Goal: Task Accomplishment & Management: Manage account settings

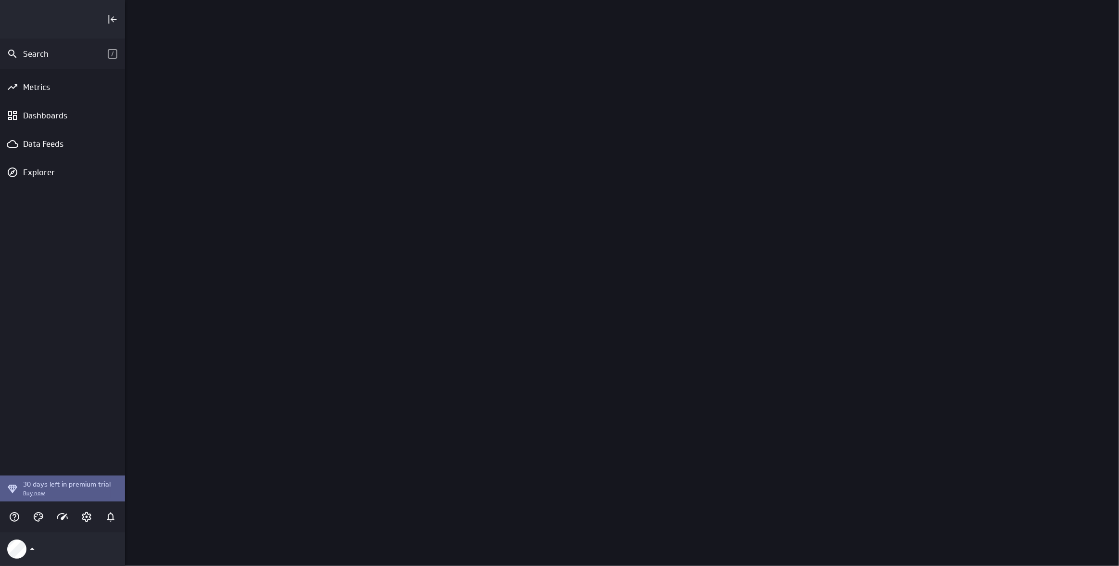
scroll to position [580, 1008]
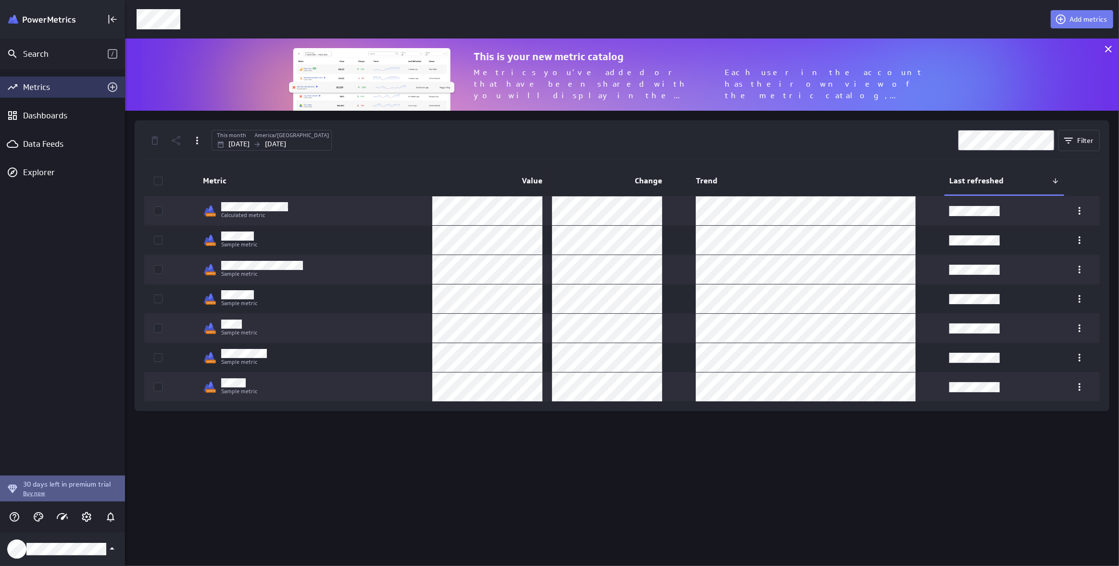
scroll to position [86, 1008]
click at [113, 88] on icon "Add metrics" at bounding box center [113, 87] width 10 height 10
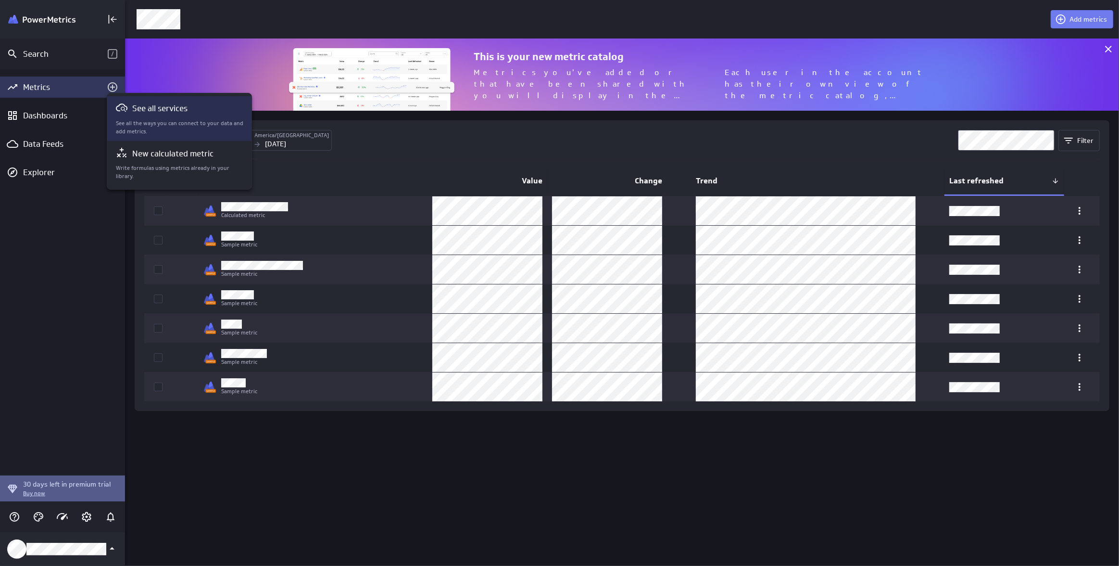
click at [157, 118] on div "See all services See all the ways you can connect to your data and add metrics." at bounding box center [180, 118] width 128 height 33
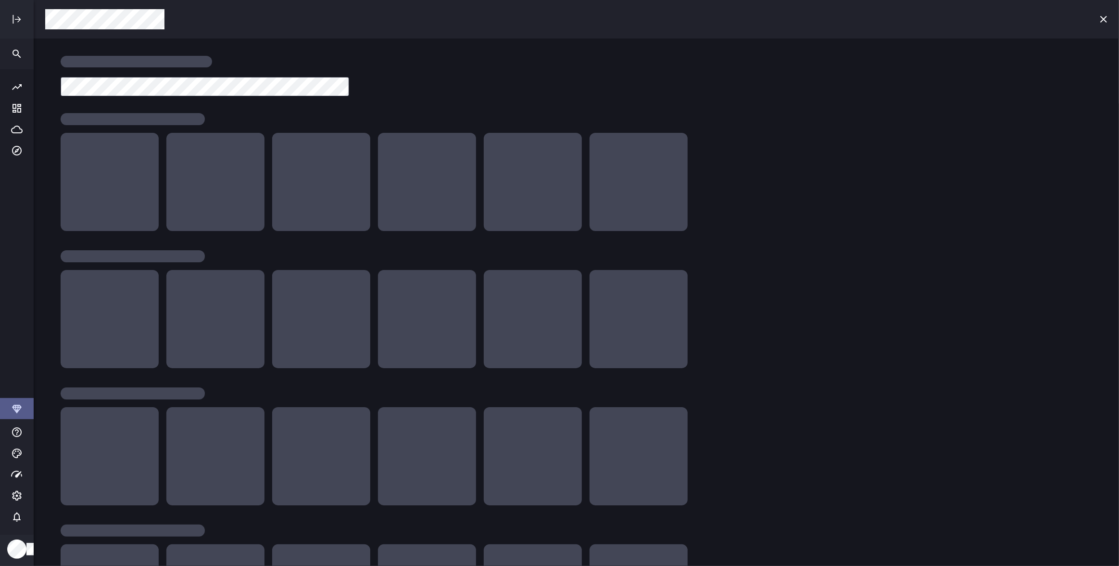
scroll to position [580, 1100]
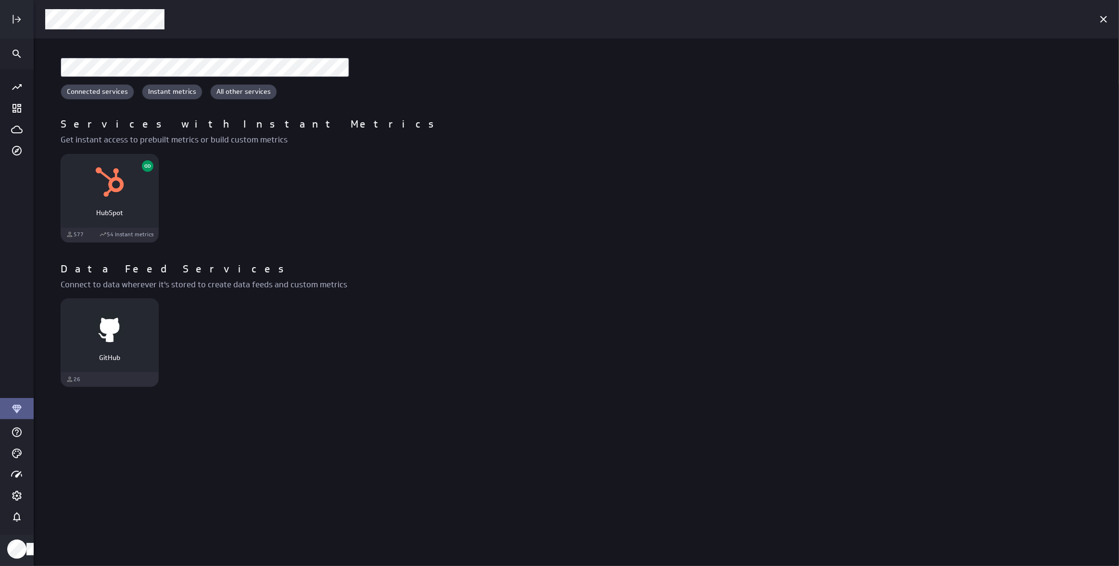
click at [28, 22] on div "Main Menu" at bounding box center [17, 19] width 34 height 38
click at [19, 18] on icon "Expand" at bounding box center [17, 19] width 12 height 12
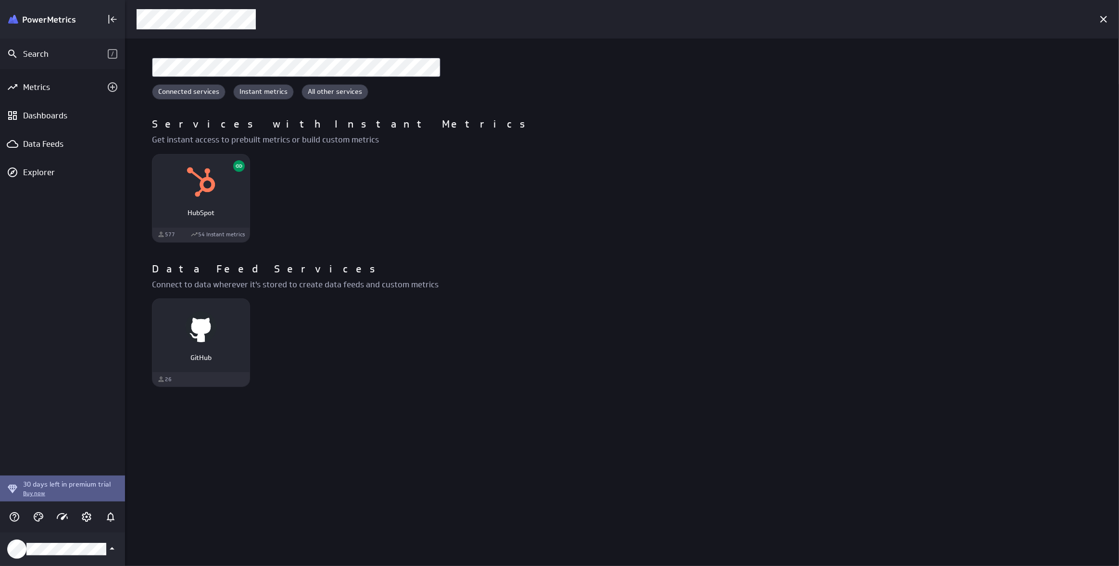
scroll to position [5, 5]
click at [109, 88] on icon "Add metrics" at bounding box center [113, 87] width 12 height 12
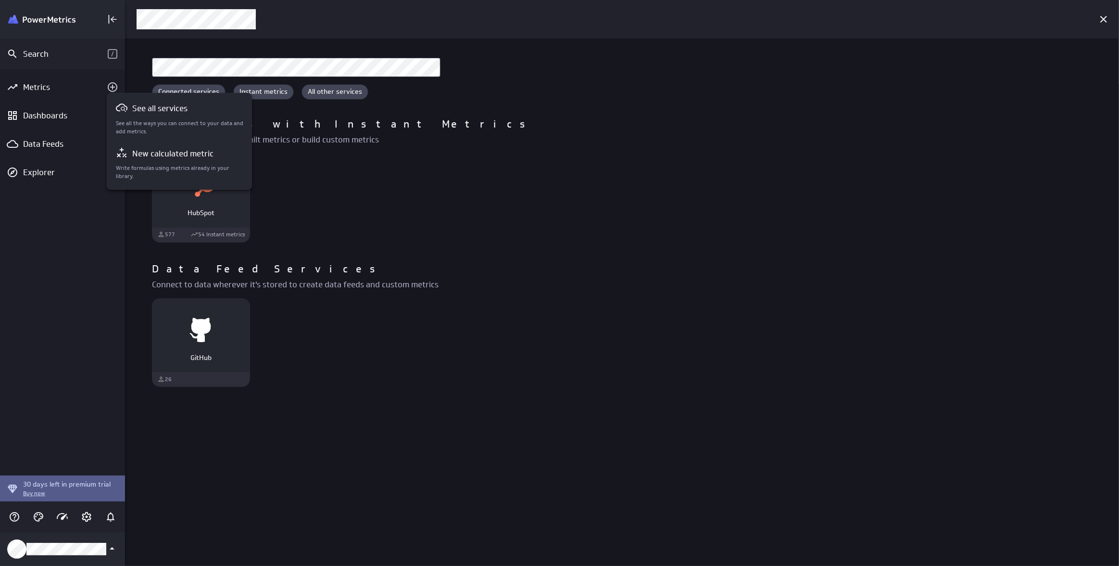
click at [361, 193] on div at bounding box center [559, 283] width 1119 height 566
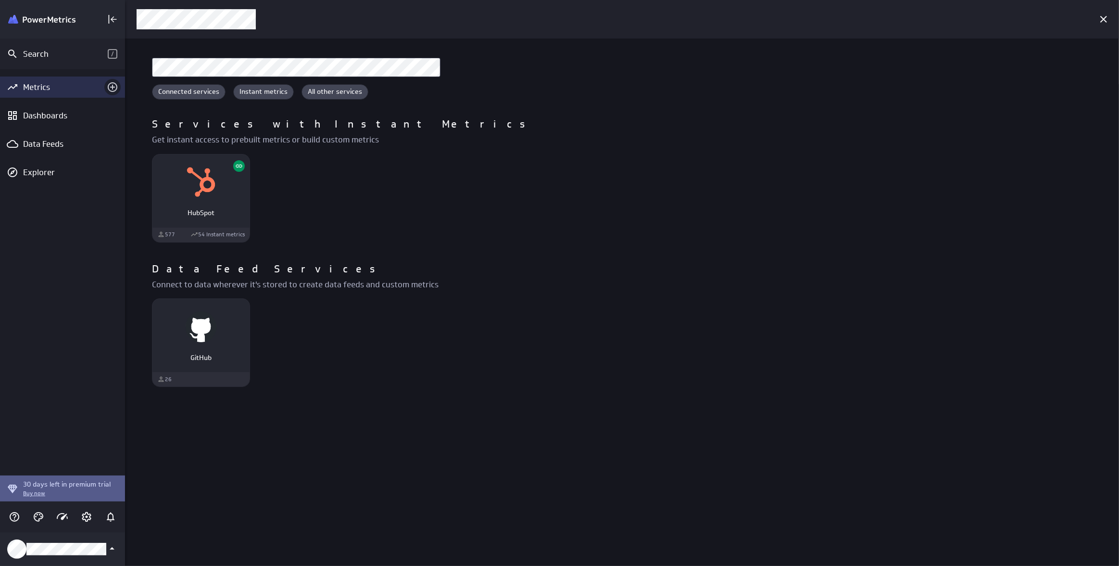
click at [112, 84] on icon "Add metrics" at bounding box center [113, 87] width 12 height 12
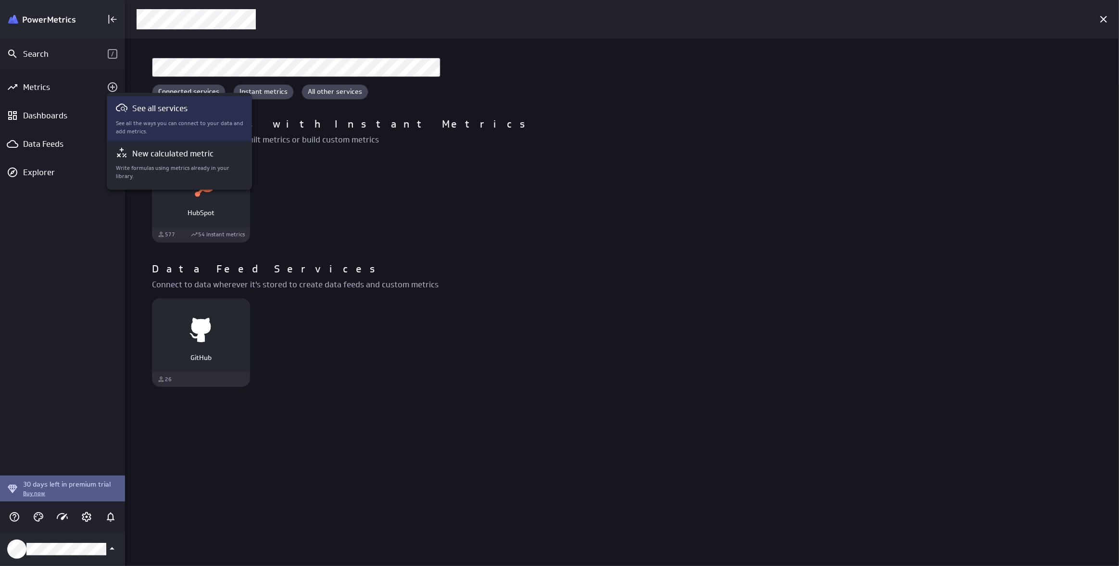
click at [150, 126] on p "See all the ways you can connect to your data and add metrics." at bounding box center [180, 127] width 128 height 16
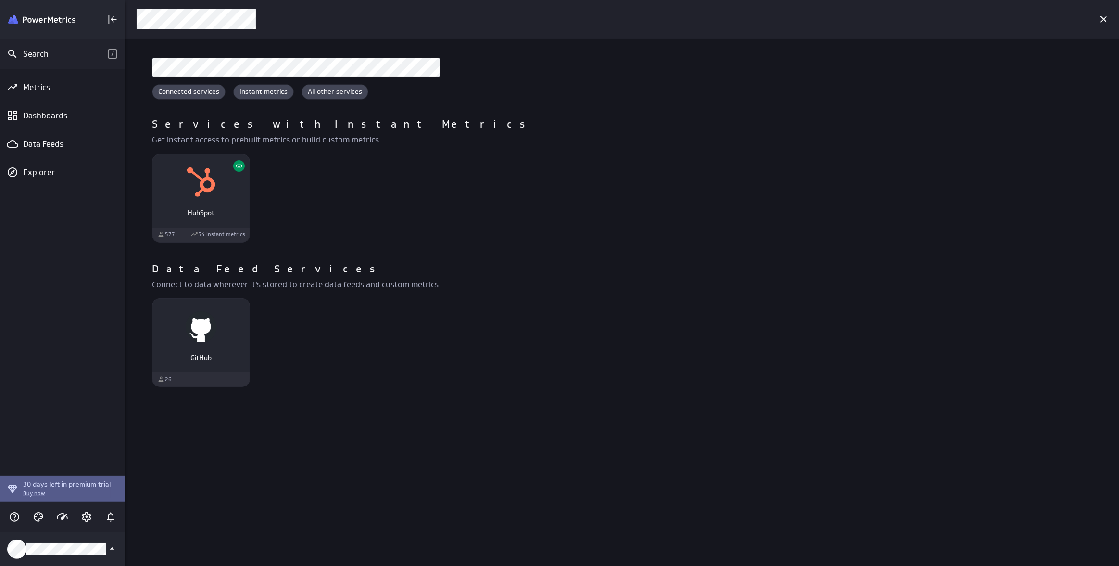
click at [397, 145] on p "Get instant access to prebuilt metrics or build custom metrics" at bounding box center [626, 140] width 948 height 12
click at [62, 115] on div "Dashboards" at bounding box center [62, 115] width 79 height 11
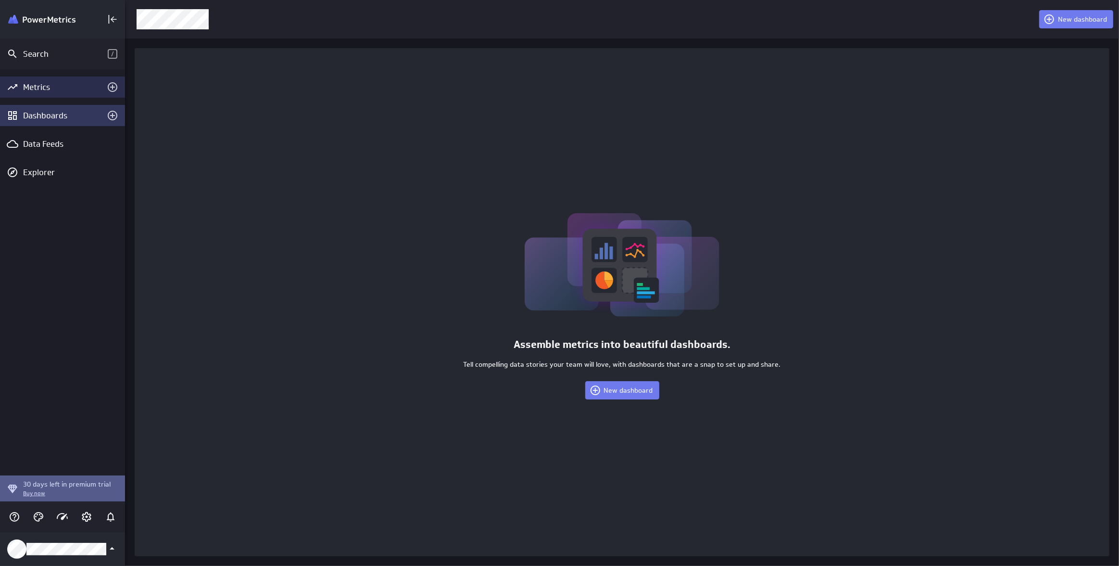
click at [65, 89] on div "Metrics" at bounding box center [62, 87] width 79 height 11
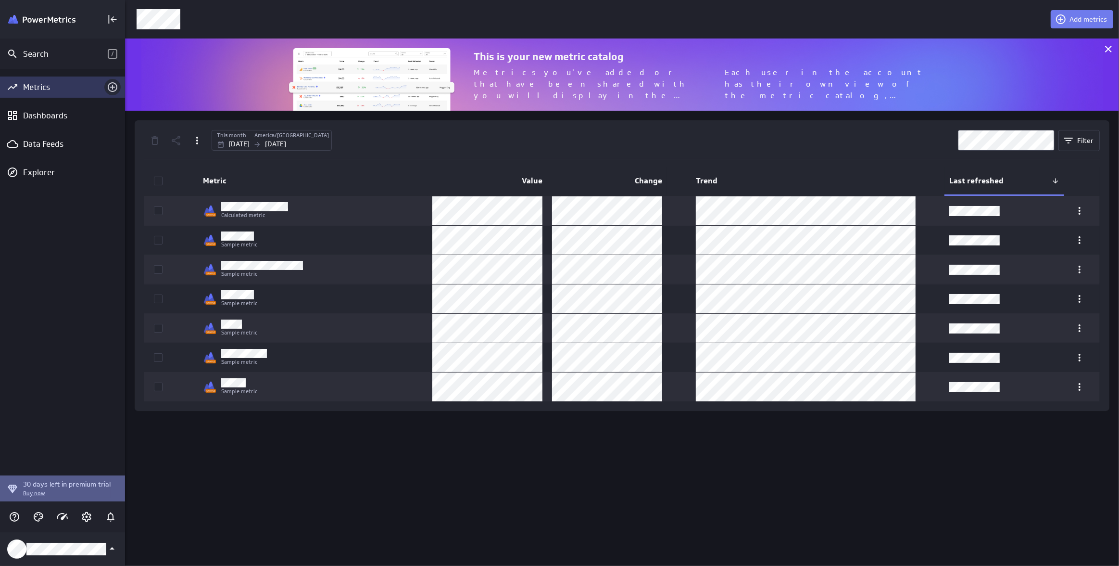
scroll to position [86, 1008]
click at [112, 83] on icon "Add metrics" at bounding box center [113, 87] width 12 height 12
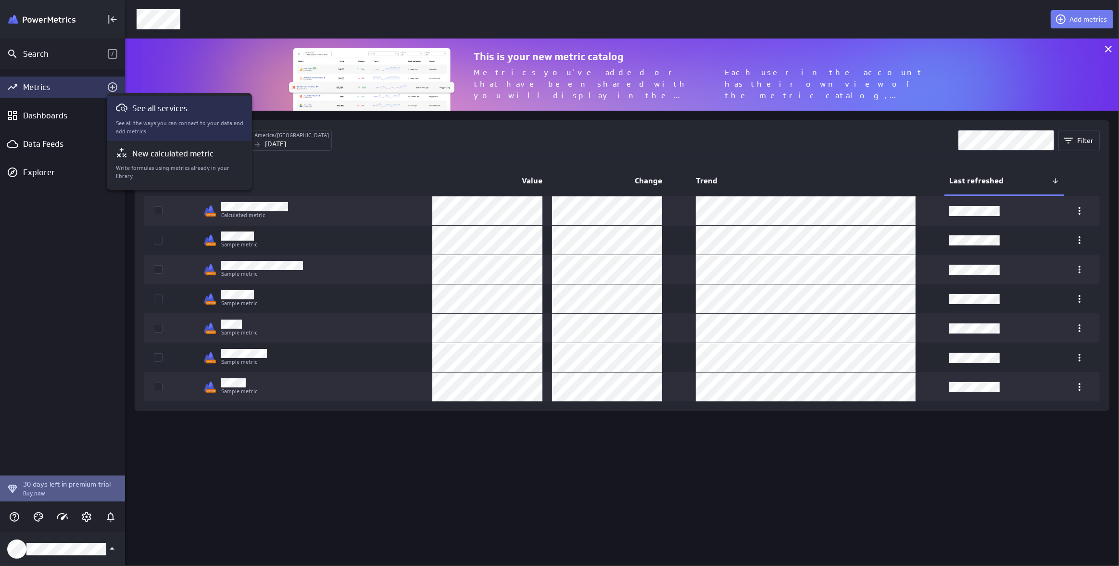
click at [144, 113] on p "See all services" at bounding box center [159, 108] width 55 height 12
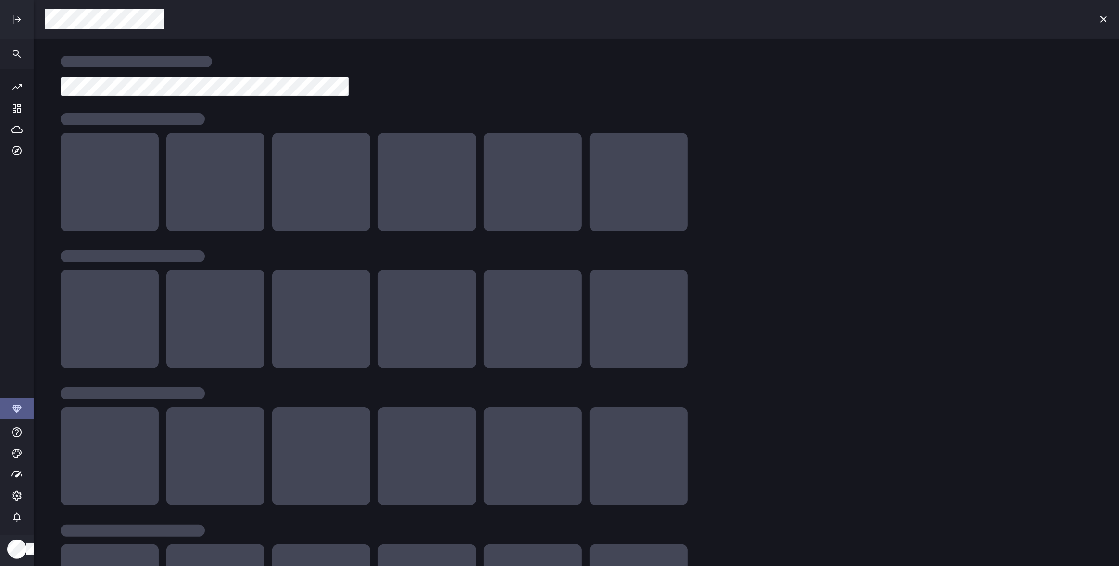
scroll to position [580, 1100]
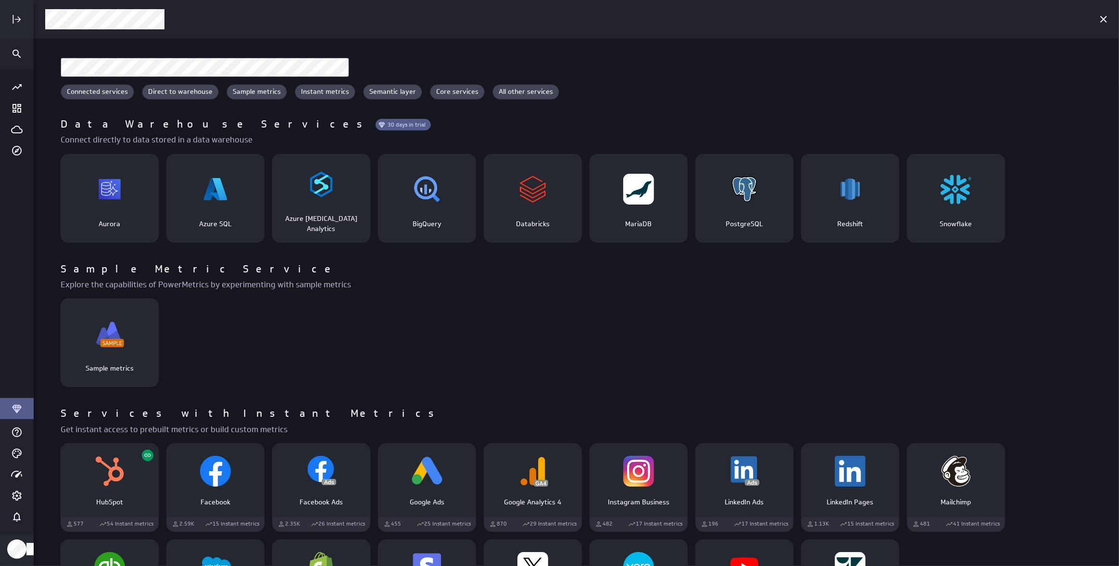
click at [170, 83] on div at bounding box center [577, 61] width 1086 height 46
click at [124, 483] on img "HubSpot" at bounding box center [109, 471] width 31 height 31
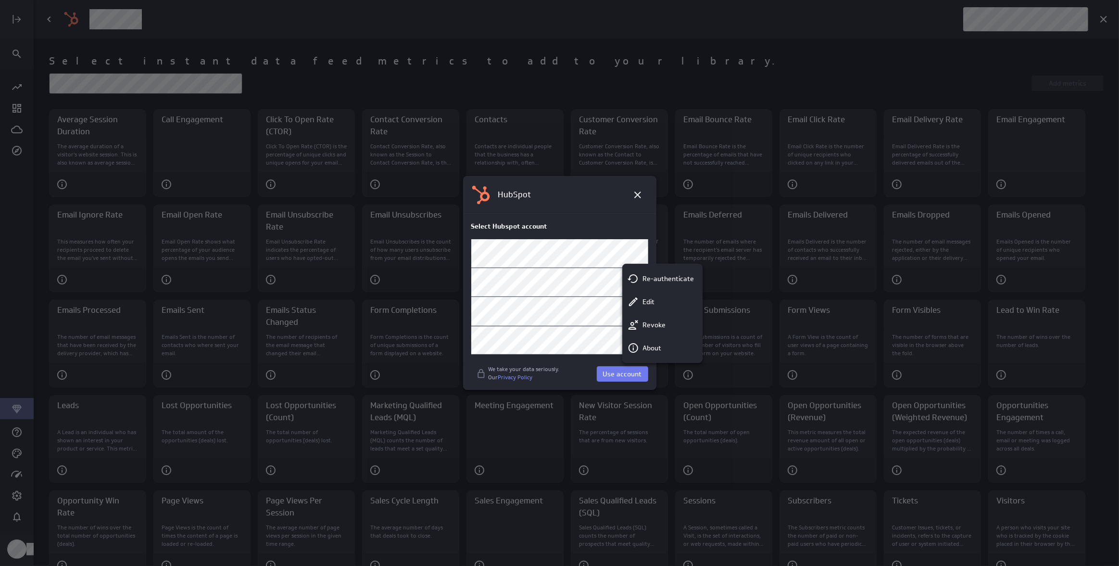
click at [643, 134] on div at bounding box center [559, 283] width 1119 height 566
click at [652, 64] on div at bounding box center [559, 283] width 1119 height 566
click at [635, 196] on icon at bounding box center [637, 194] width 7 height 7
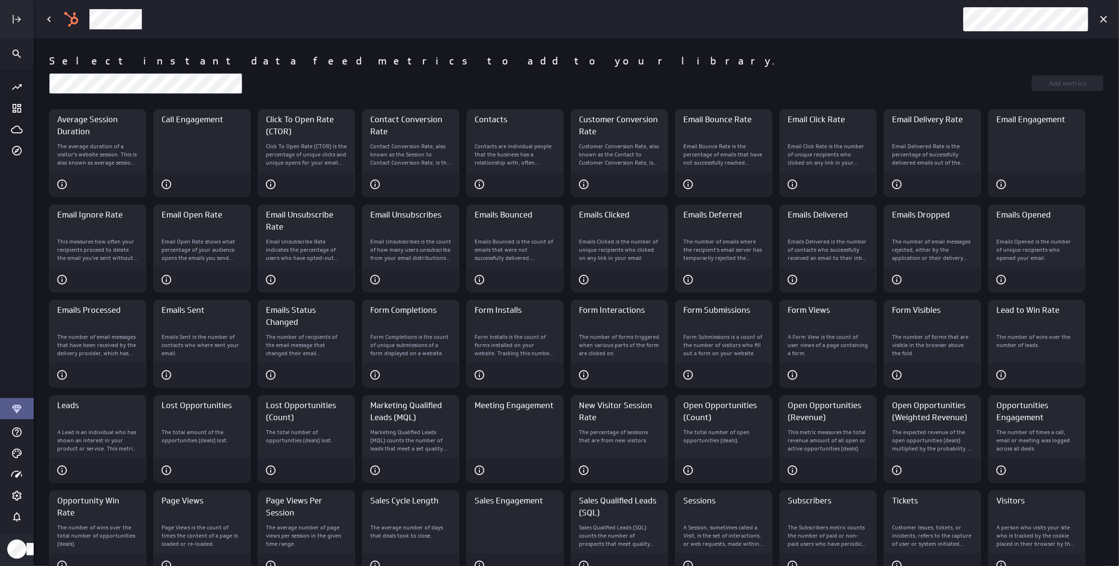
click at [635, 18] on div at bounding box center [521, 19] width 874 height 20
click at [49, 18] on icon "Back" at bounding box center [48, 19] width 3 height 6
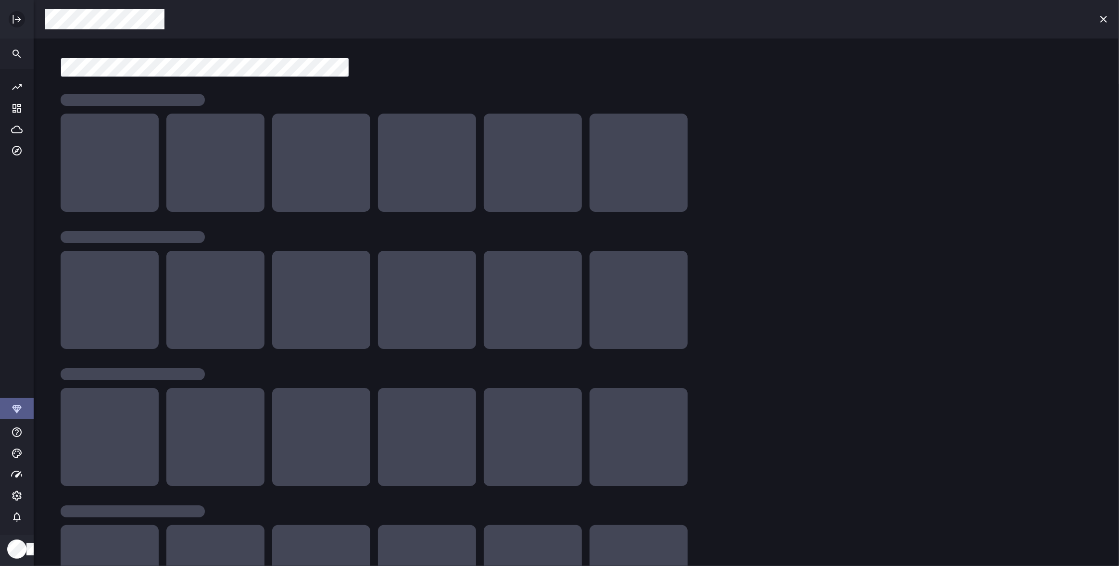
click at [14, 18] on icon "Expand" at bounding box center [17, 19] width 12 height 12
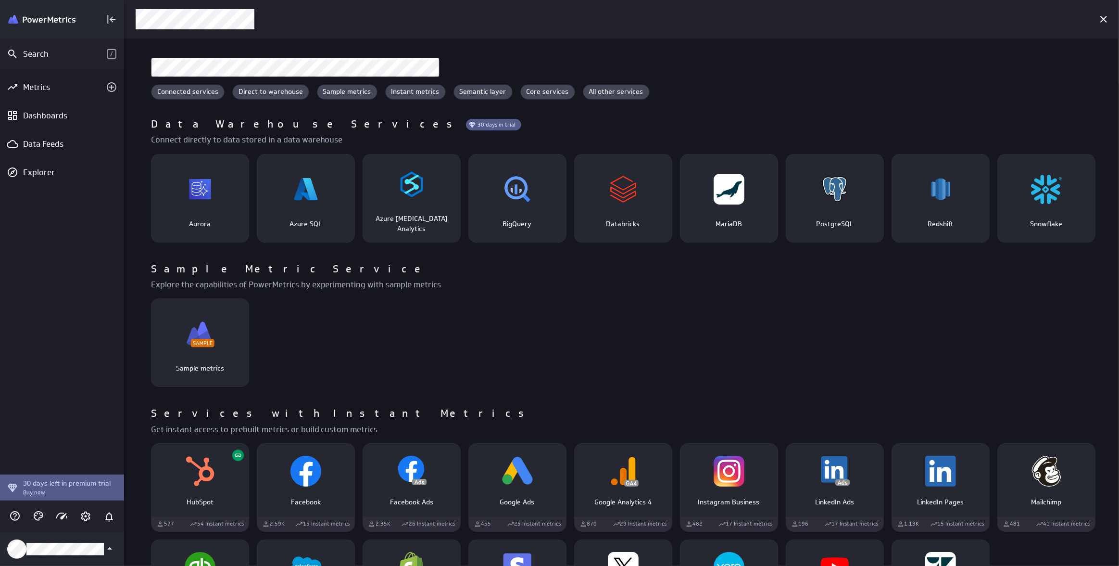
scroll to position [5, 5]
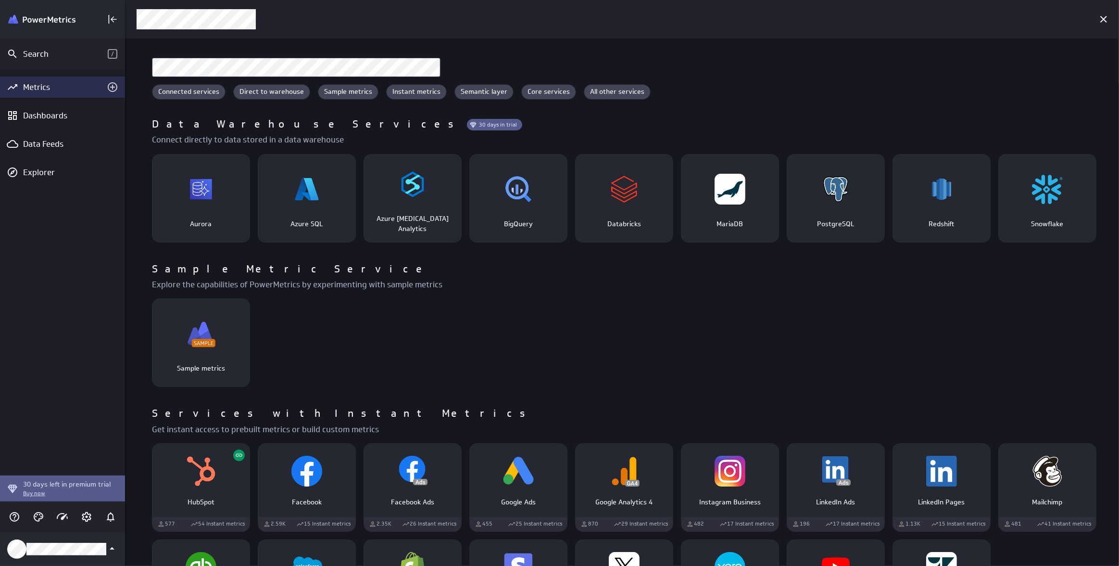
click at [78, 88] on div "Metrics" at bounding box center [62, 87] width 79 height 11
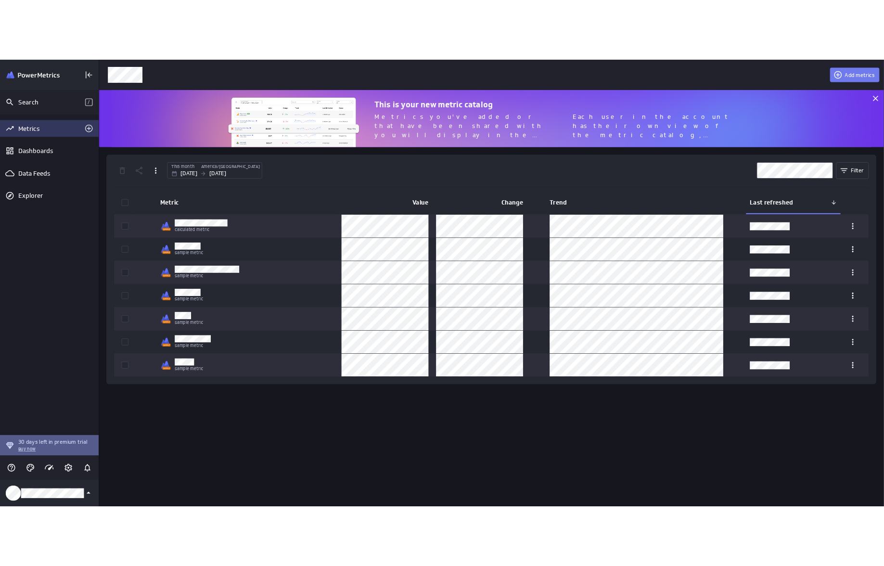
scroll to position [86, 1008]
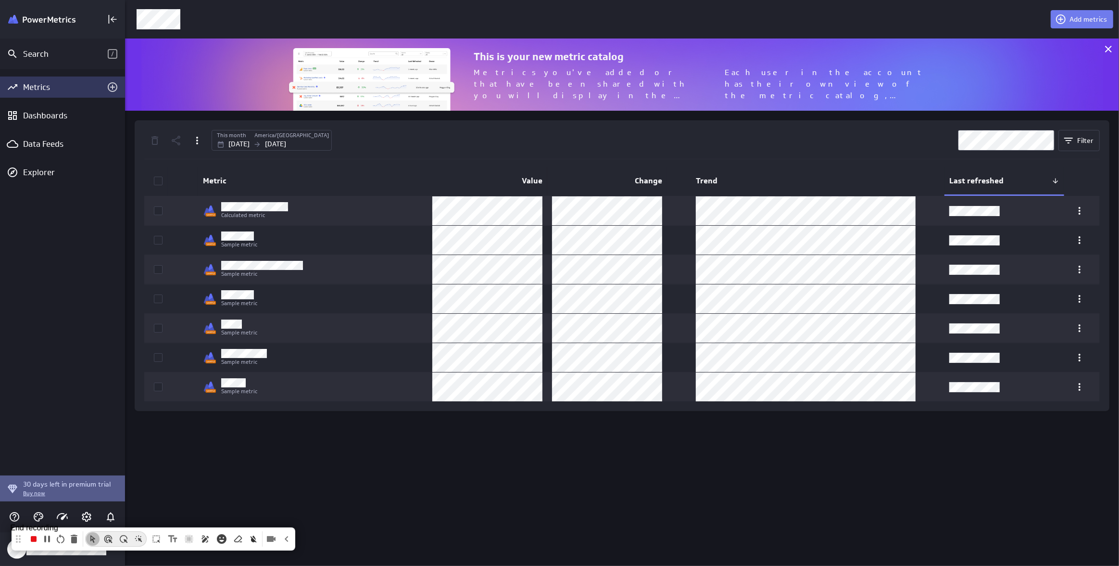
click at [34, 536] on icon "stop recording" at bounding box center [34, 539] width 6 height 6
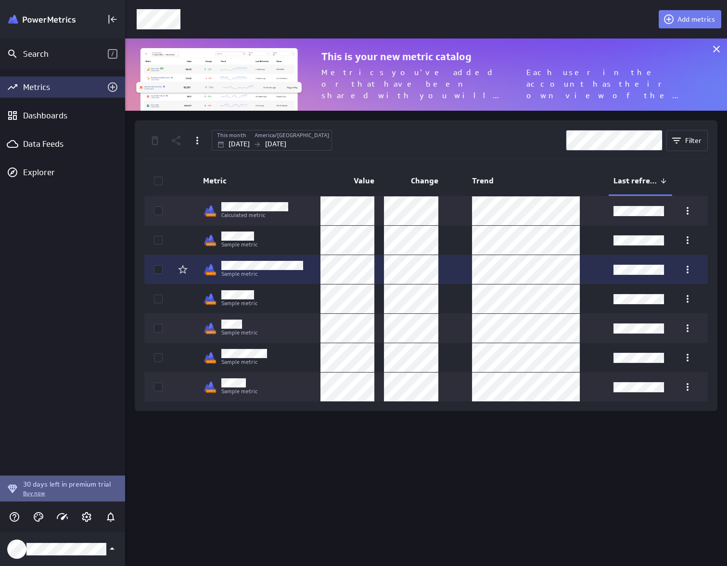
scroll to position [580, 616]
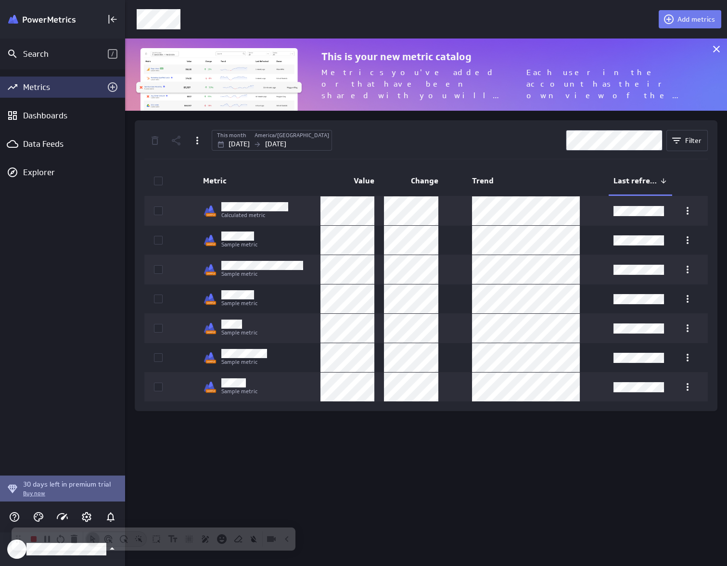
click at [72, 415] on div "Metrics Dashboards Data Feeds Explorer" at bounding box center [62, 272] width 125 height 406
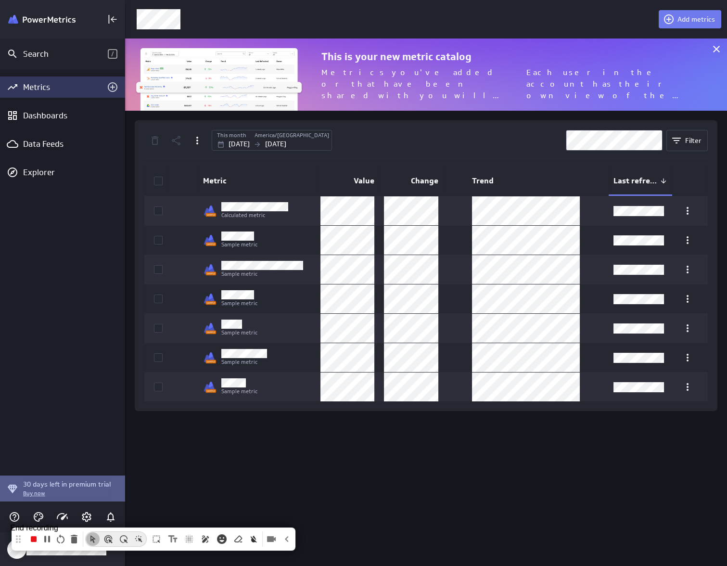
click at [34, 538] on icon "stop recording" at bounding box center [34, 539] width 6 height 6
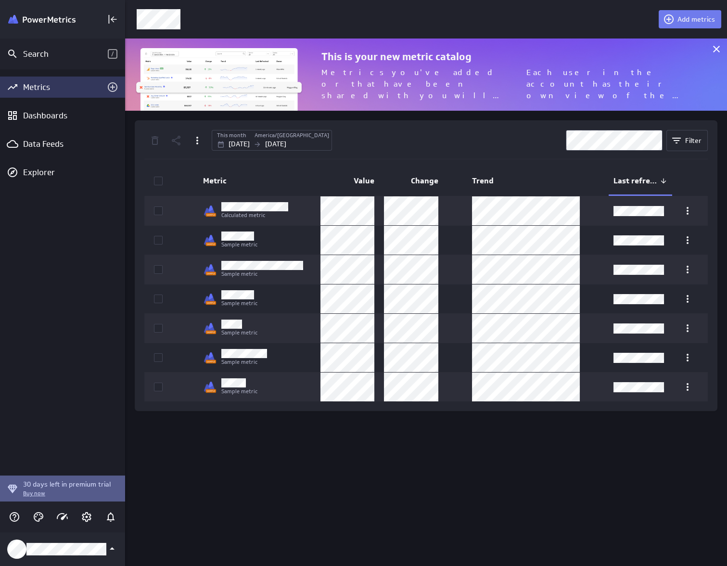
click at [89, 218] on div "Metrics Dashboards Data Feeds Explorer" at bounding box center [62, 272] width 125 height 406
click at [113, 82] on icon "Add metrics" at bounding box center [113, 87] width 12 height 12
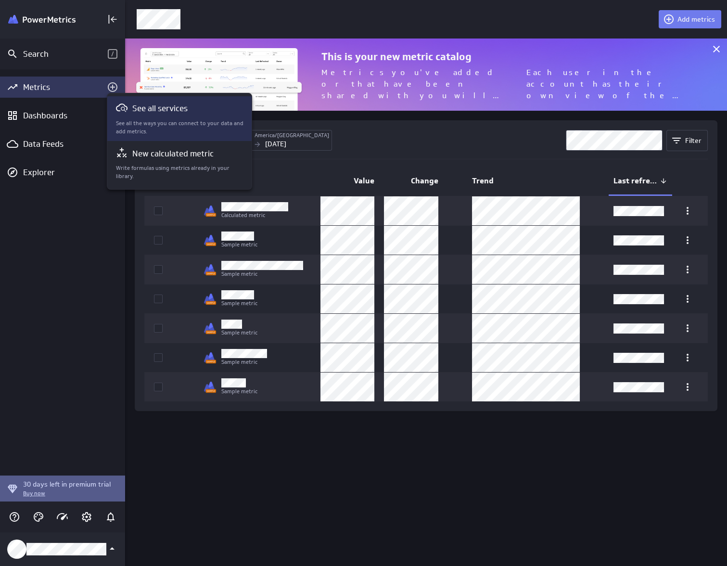
click at [148, 113] on p "See all services" at bounding box center [159, 108] width 55 height 12
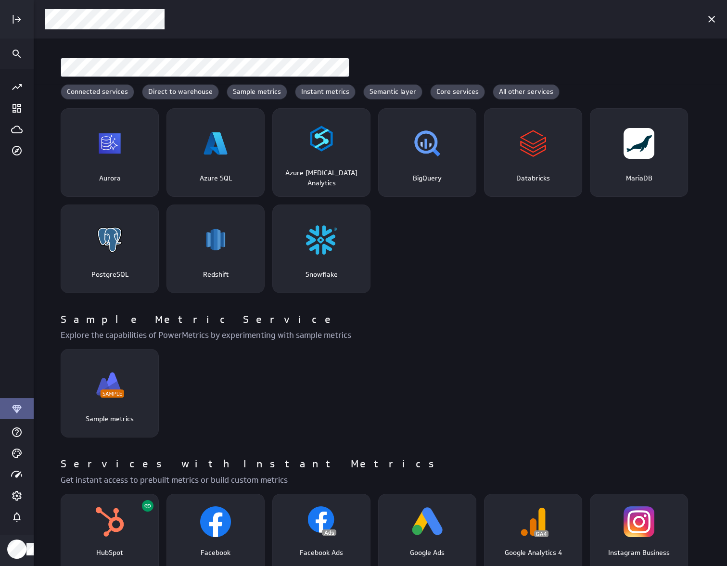
scroll to position [161, 0]
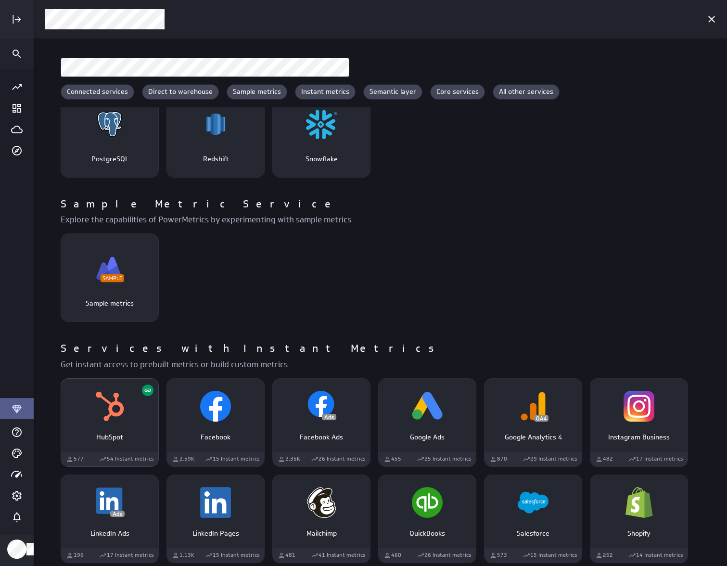
click at [125, 410] on img "HubSpot" at bounding box center [109, 406] width 31 height 31
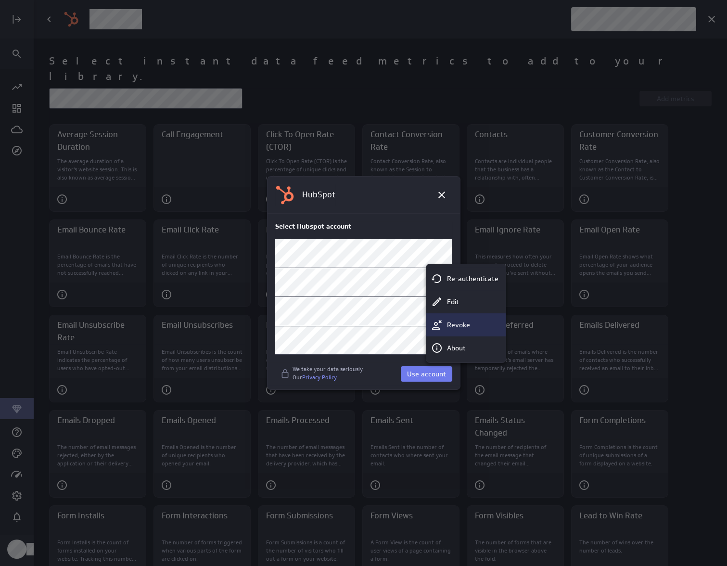
click at [455, 320] on p "Revoke" at bounding box center [457, 325] width 23 height 10
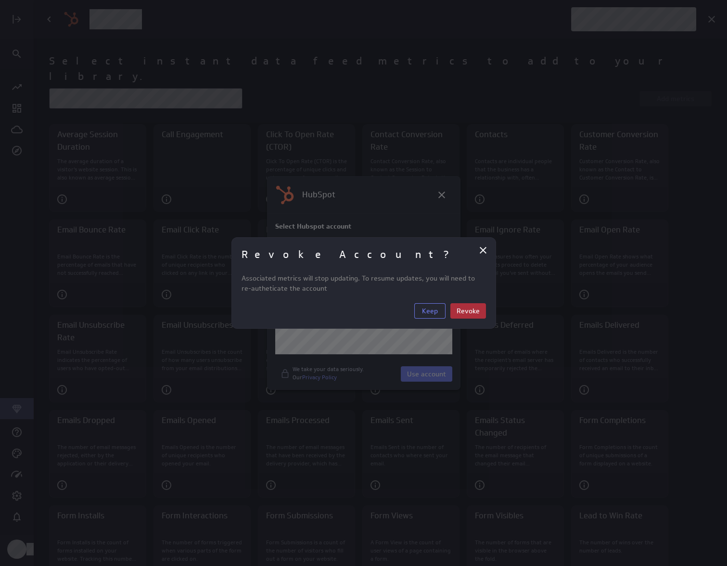
click at [469, 308] on span "Revoke" at bounding box center [467, 310] width 23 height 9
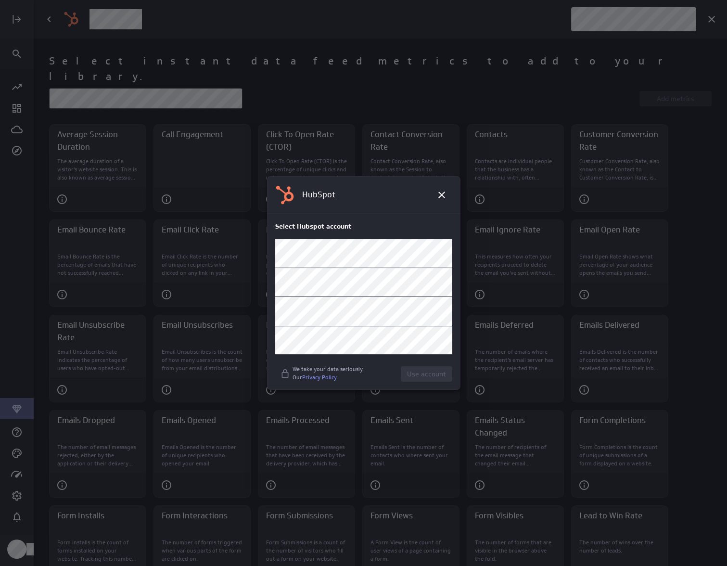
click at [451, 202] on div at bounding box center [441, 194] width 21 height 21
click at [445, 200] on icon at bounding box center [442, 195] width 12 height 12
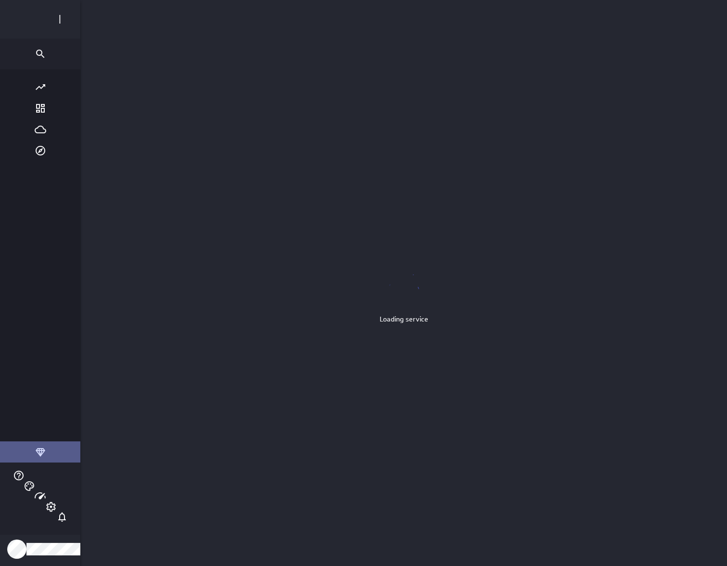
scroll to position [5, 5]
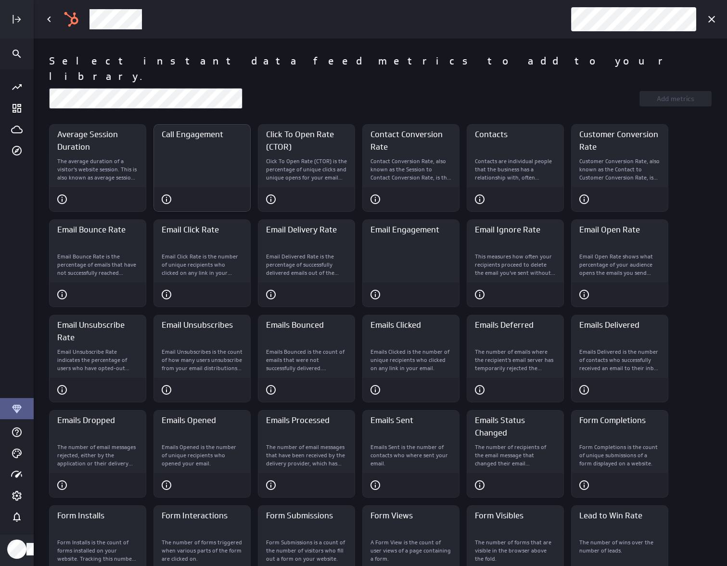
click at [203, 153] on div "Call Engagement" at bounding box center [202, 170] width 96 height 34
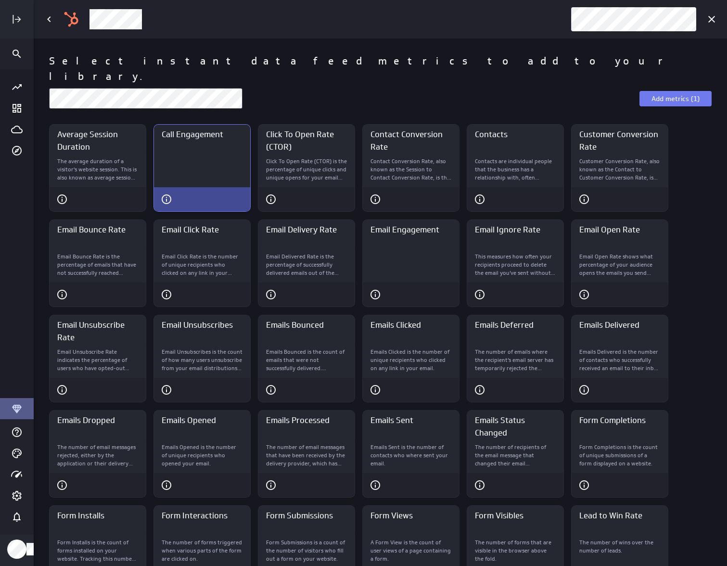
click at [179, 153] on div "Call Engagement" at bounding box center [202, 170] width 96 height 34
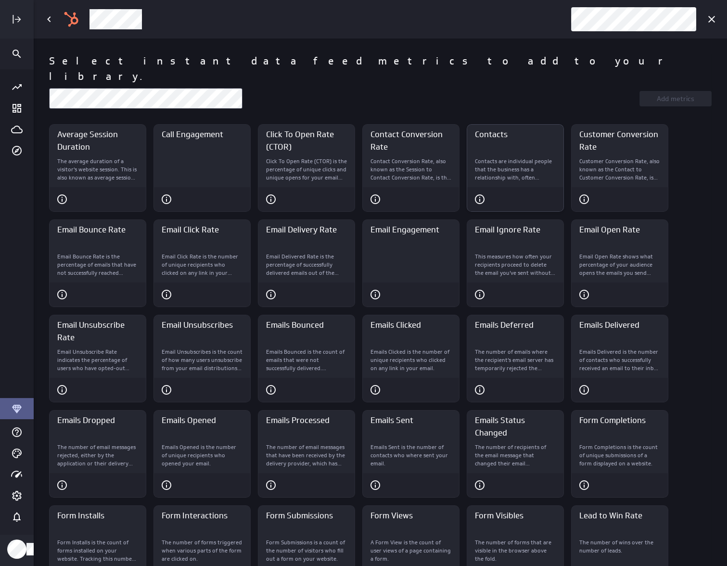
click at [494, 165] on p "Contacts are individual people that the business has a relationship with, often…" at bounding box center [515, 169] width 81 height 24
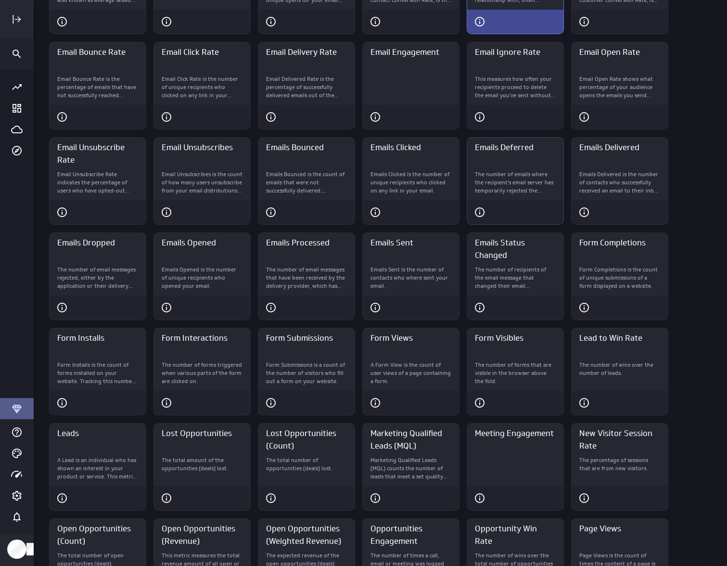
scroll to position [0, 0]
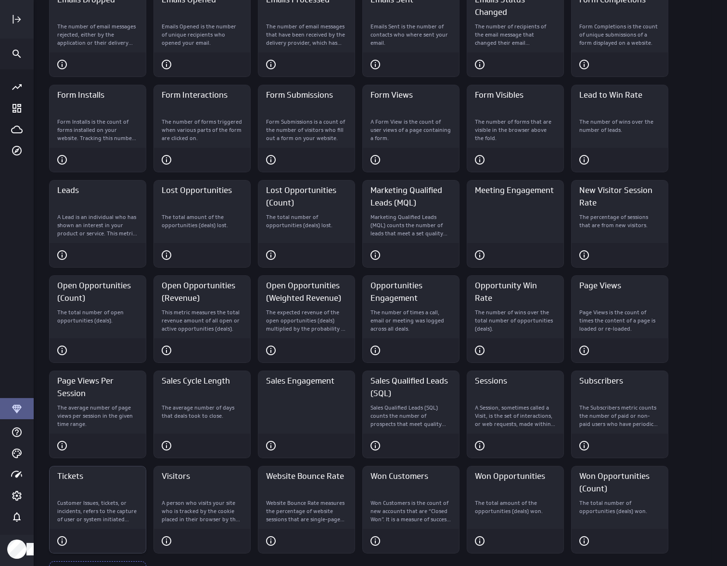
click at [114, 499] on p "Customer Issues, tickets, or incidents, refers to the capture of user or system…" at bounding box center [97, 511] width 81 height 24
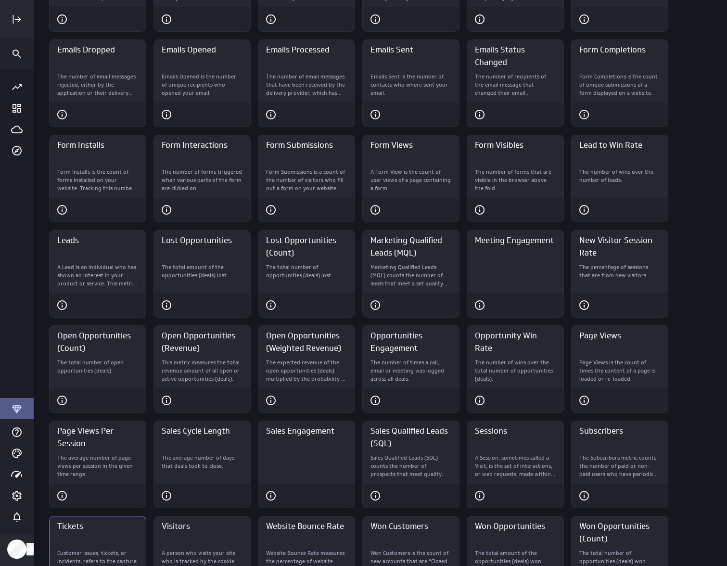
scroll to position [19, 0]
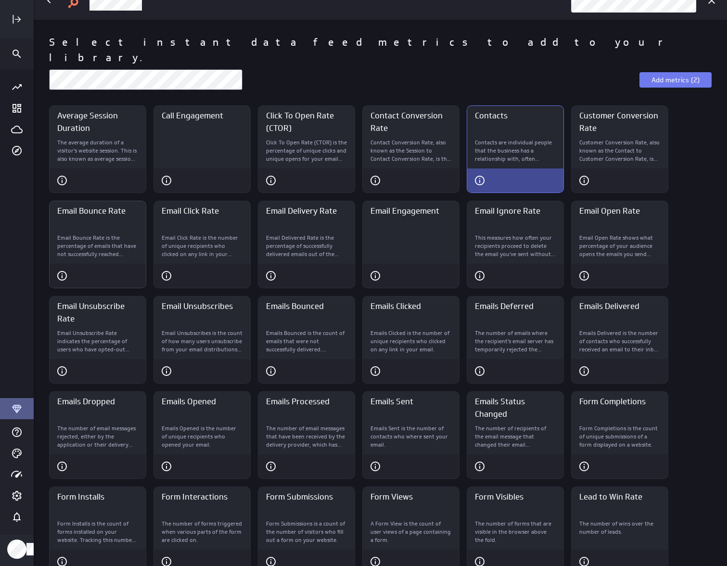
click at [128, 264] on div "Email Bounce Rate" at bounding box center [98, 276] width 96 height 24
click at [683, 76] on span "Add metrics (3)" at bounding box center [675, 80] width 48 height 9
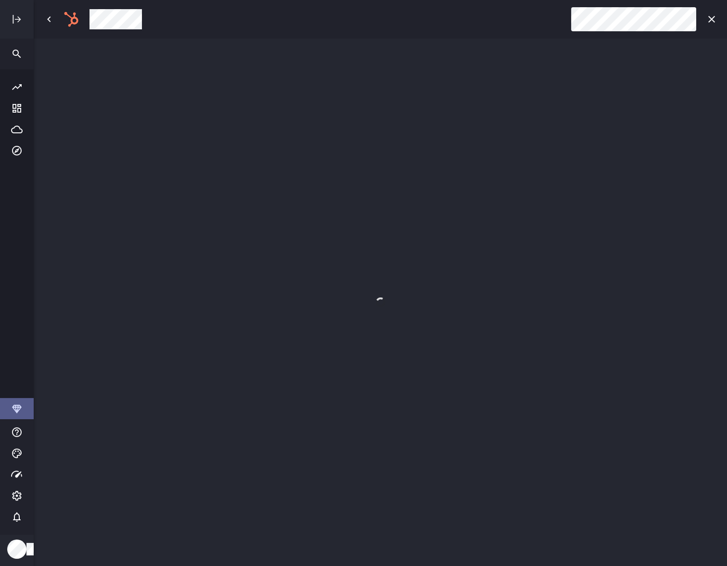
scroll to position [0, 0]
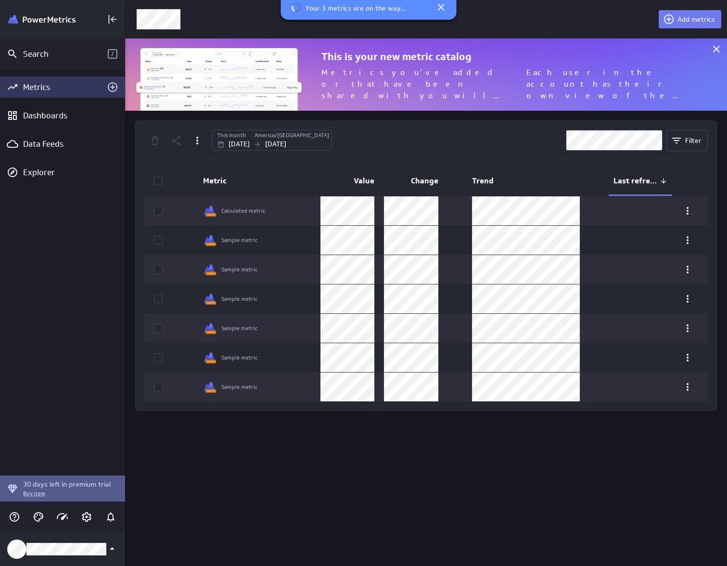
scroll to position [5, 5]
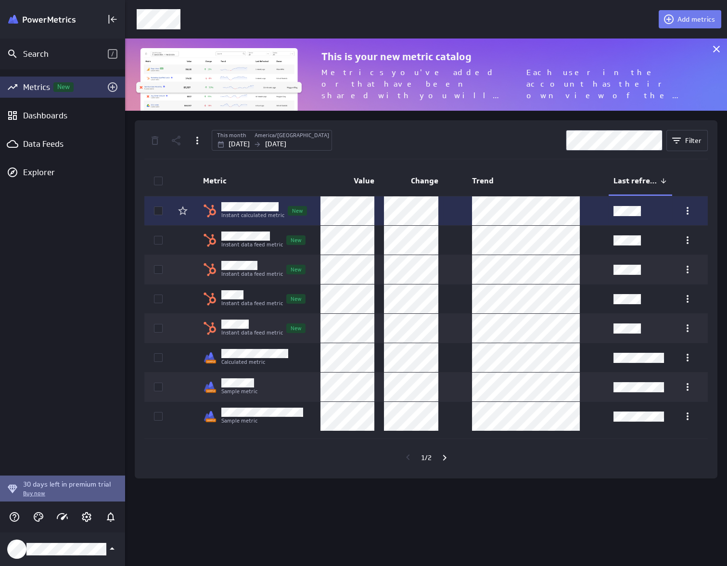
click at [157, 209] on icon at bounding box center [158, 211] width 8 height 8
click at [0, 0] on input "checkbox" at bounding box center [0, 0] width 0 height 0
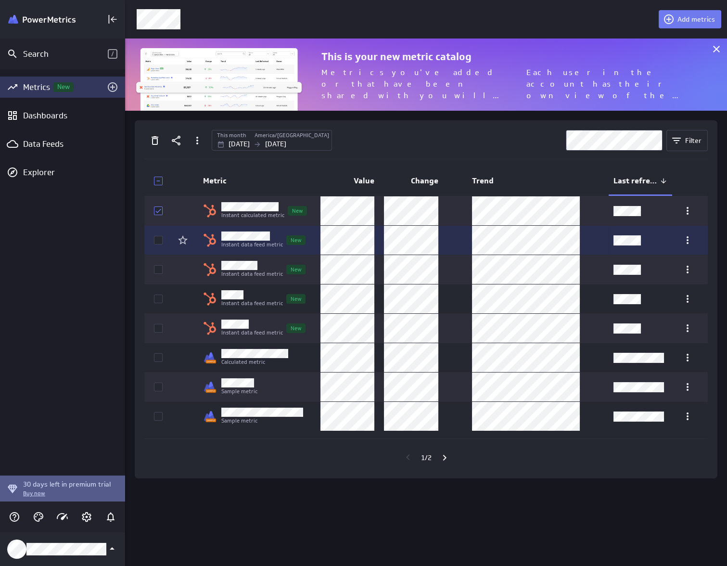
click at [158, 238] on icon at bounding box center [158, 240] width 8 height 8
click at [0, 0] on input "checkbox" at bounding box center [0, 0] width 0 height 0
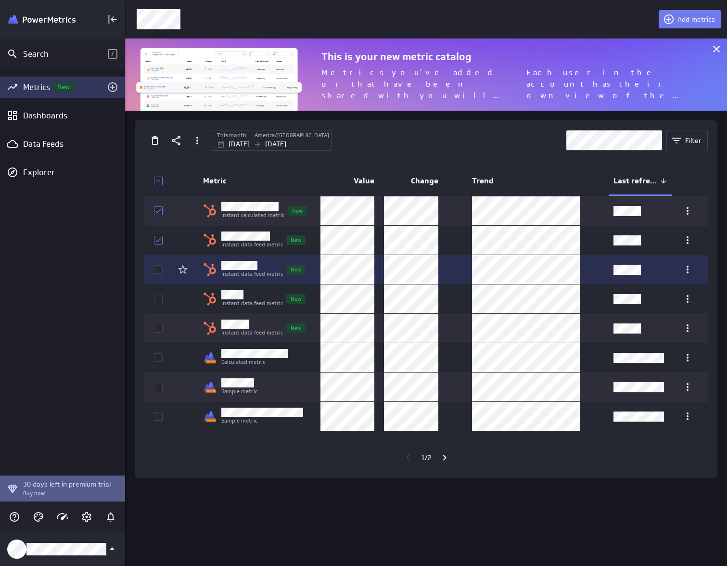
click at [159, 271] on icon at bounding box center [158, 270] width 8 height 8
click at [0, 0] on input "checkbox" at bounding box center [0, 0] width 0 height 0
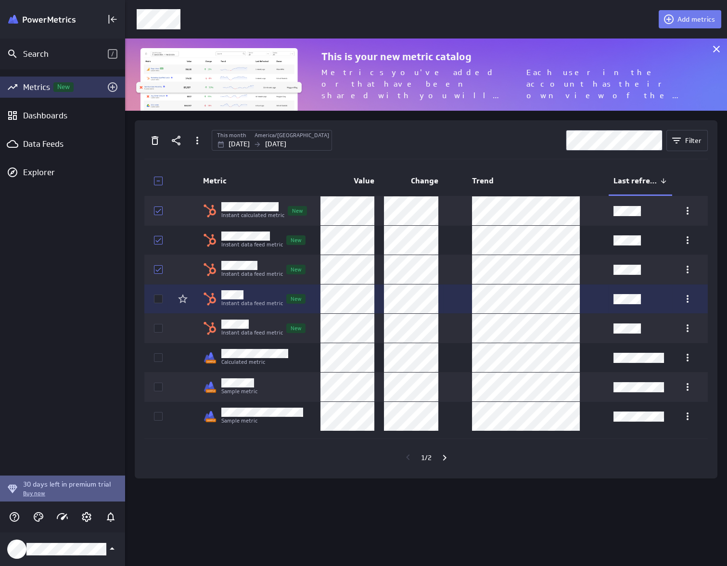
click at [161, 296] on icon at bounding box center [158, 299] width 8 height 8
click at [0, 0] on input "checkbox" at bounding box center [0, 0] width 0 height 0
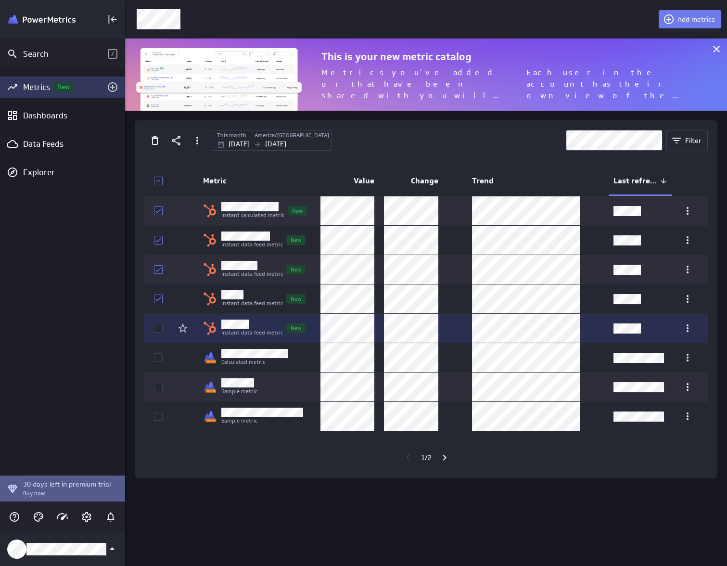
click at [163, 327] on td at bounding box center [155, 328] width 23 height 29
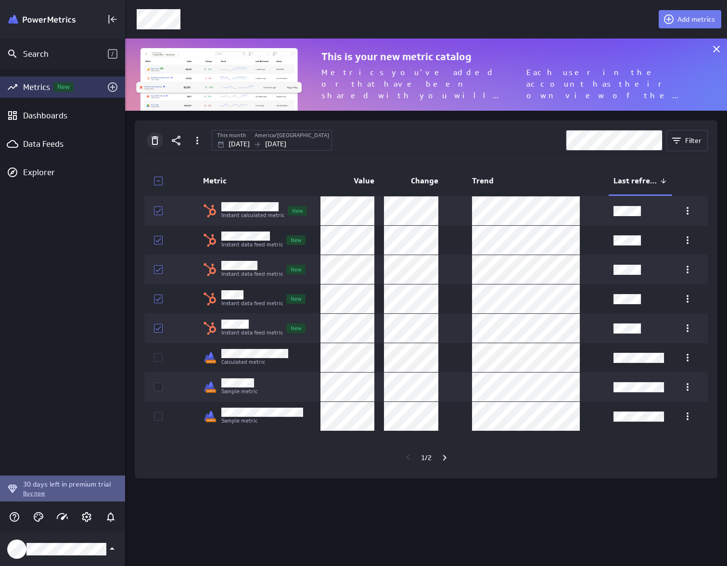
click at [160, 141] on icon "Delete" at bounding box center [155, 141] width 12 height 12
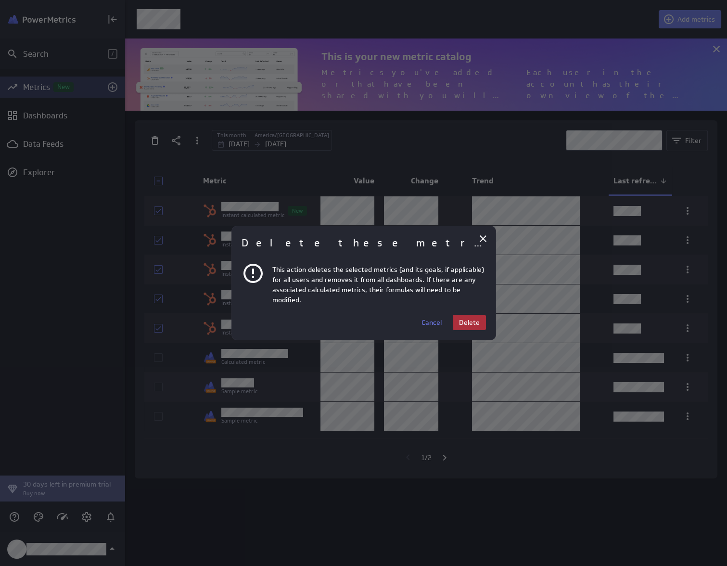
click at [474, 323] on span "Delete" at bounding box center [469, 322] width 21 height 9
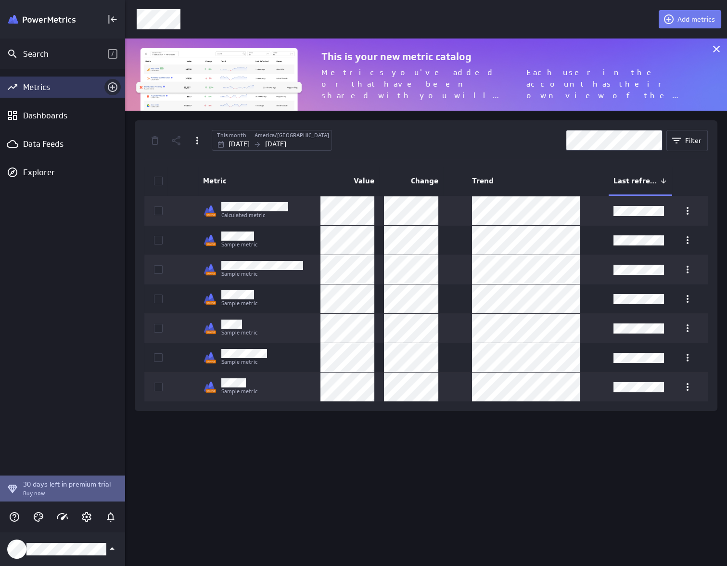
click at [115, 89] on icon "Add metrics" at bounding box center [113, 87] width 12 height 12
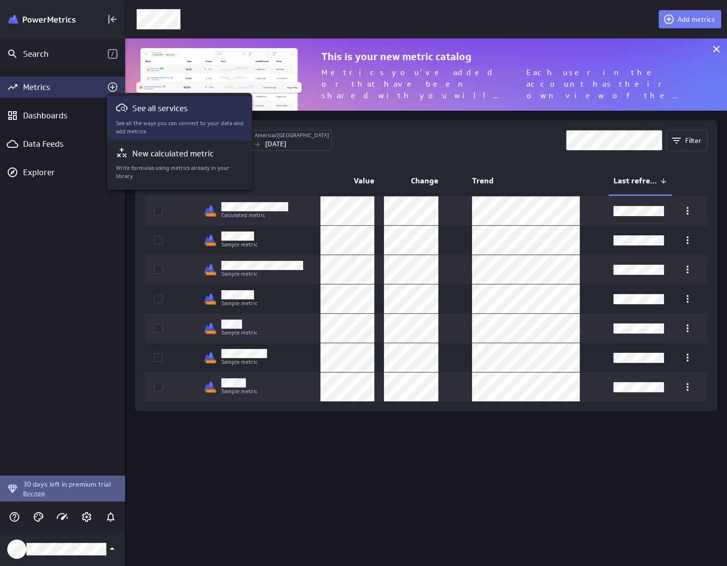
click at [152, 104] on p "See all services" at bounding box center [159, 108] width 55 height 12
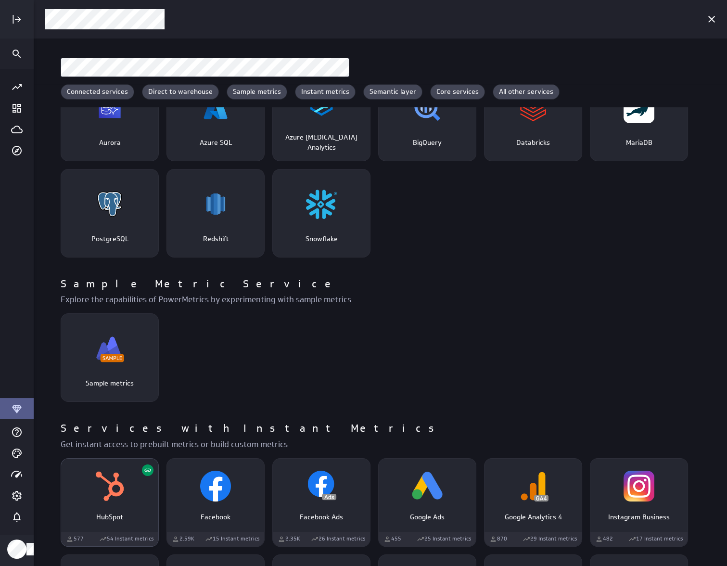
scroll to position [82, 0]
click at [99, 489] on img "HubSpot" at bounding box center [109, 484] width 31 height 31
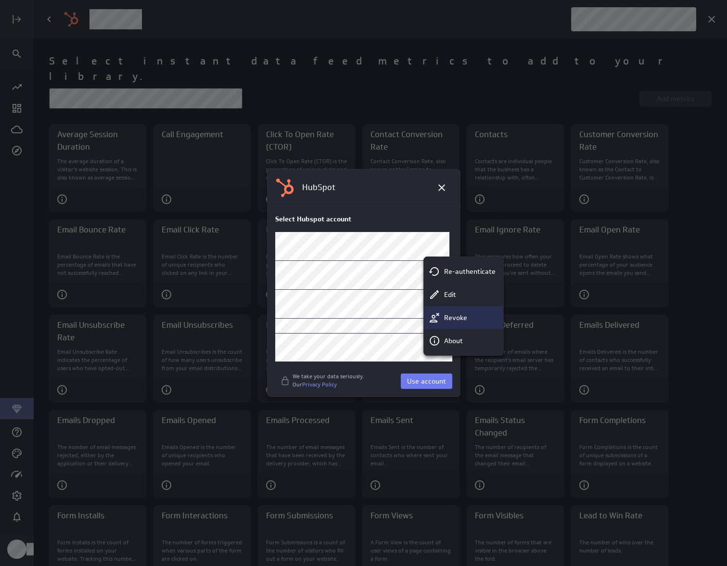
click at [458, 320] on p "Revoke" at bounding box center [455, 318] width 23 height 10
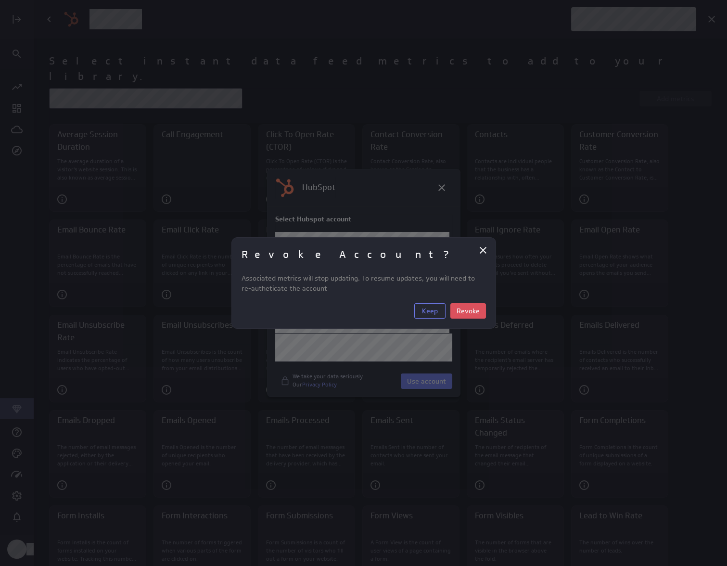
drag, startPoint x: 467, startPoint y: 299, endPoint x: 467, endPoint y: 305, distance: 6.3
click at [467, 299] on div "Revoke Account? Associated metrics will stop updating. To resume updates, you w…" at bounding box center [363, 282] width 265 height 91
click at [467, 311] on span "Revoke" at bounding box center [467, 310] width 23 height 9
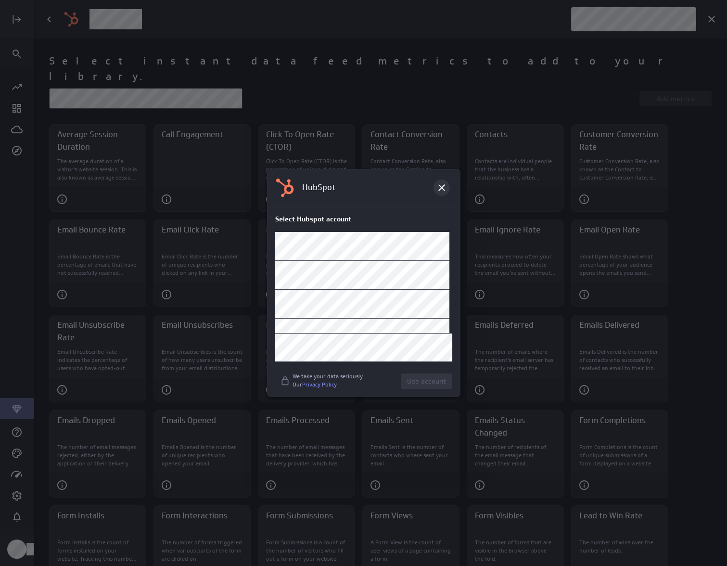
click at [447, 183] on div at bounding box center [441, 187] width 16 height 16
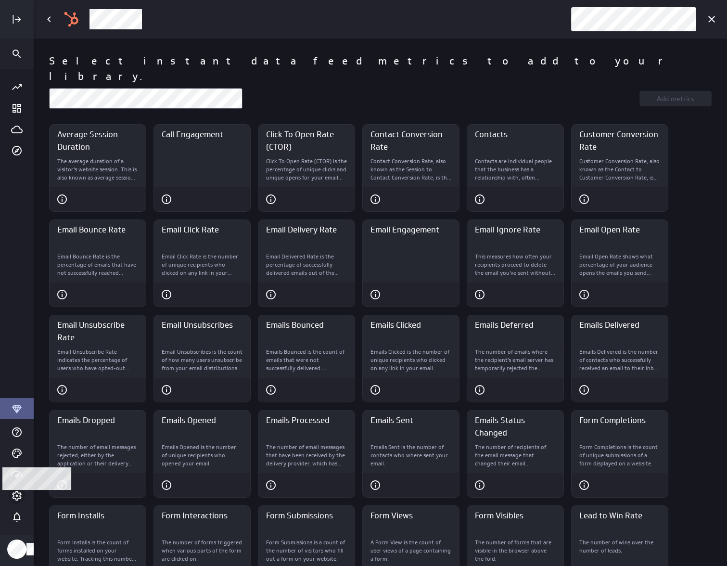
click at [19, 495] on icon "Account and settings" at bounding box center [17, 496] width 12 height 12
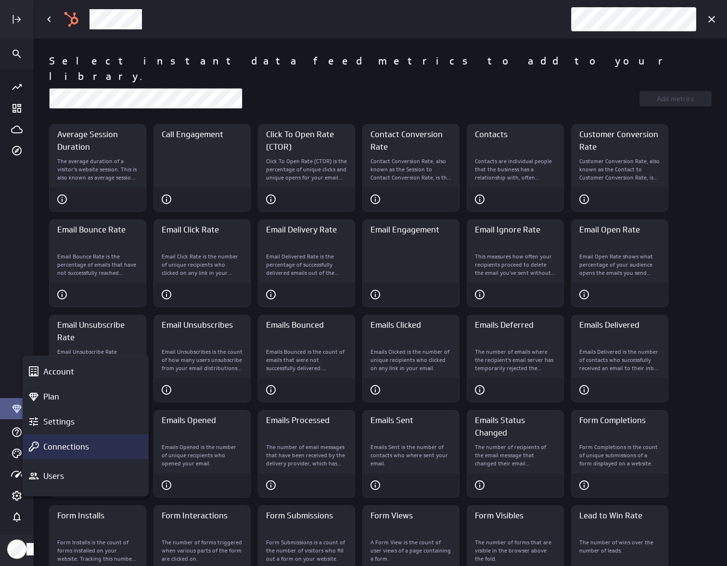
click at [113, 445] on div "Connections" at bounding box center [89, 447] width 101 height 12
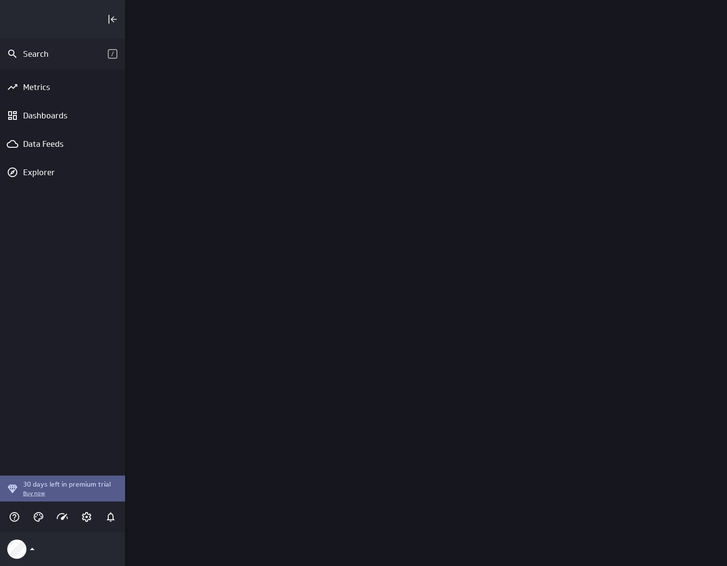
scroll to position [580, 616]
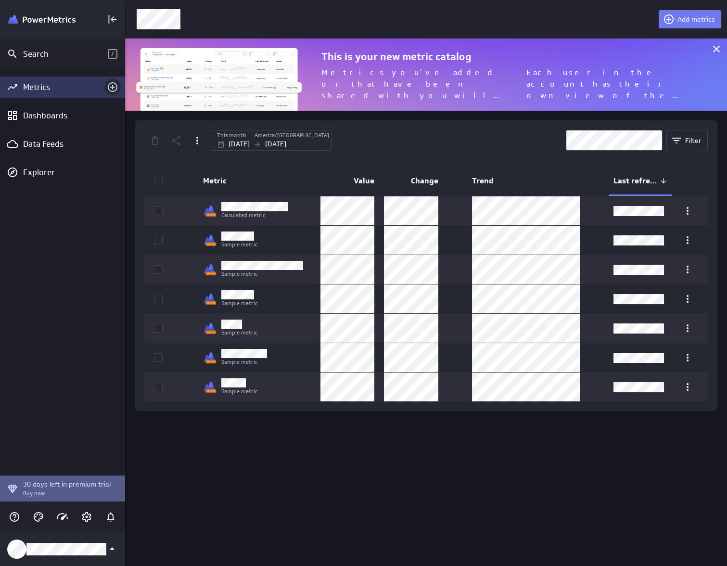
scroll to position [580, 616]
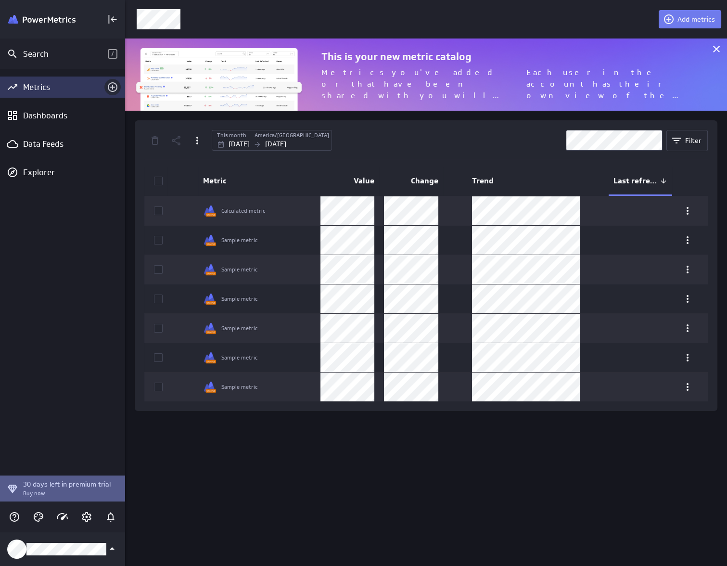
click at [112, 89] on icon "Add metrics" at bounding box center [113, 87] width 12 height 12
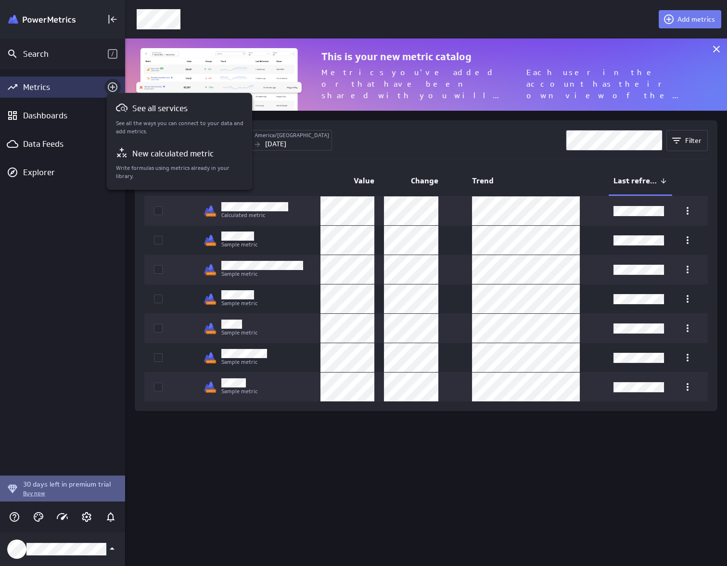
click at [193, 113] on div "See all services" at bounding box center [180, 108] width 128 height 13
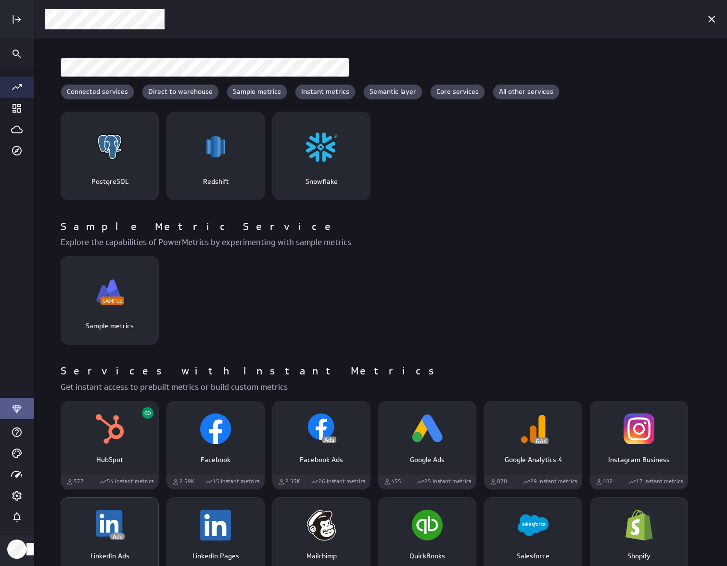
scroll to position [147, 0]
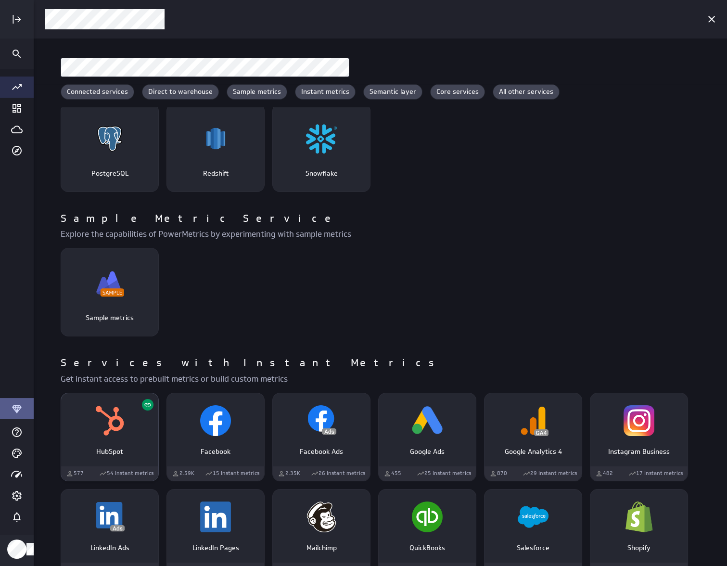
click at [140, 437] on div "HubSpot" at bounding box center [109, 420] width 97 height 37
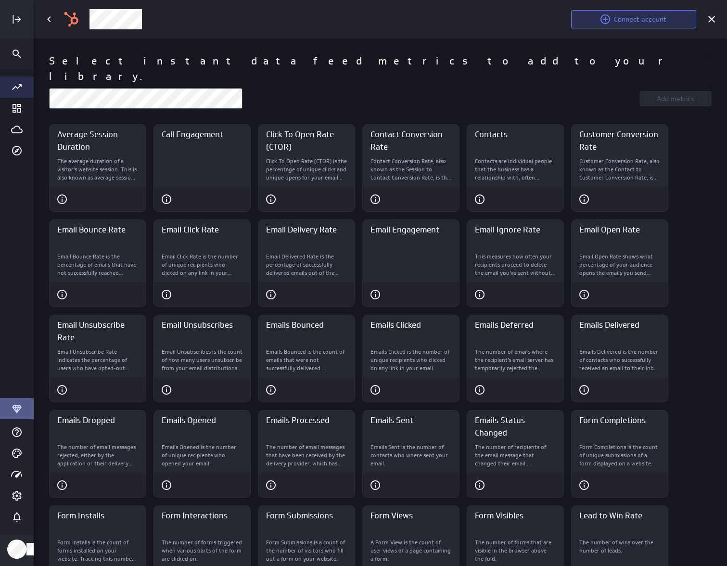
click at [630, 24] on button "Connect account" at bounding box center [633, 19] width 125 height 18
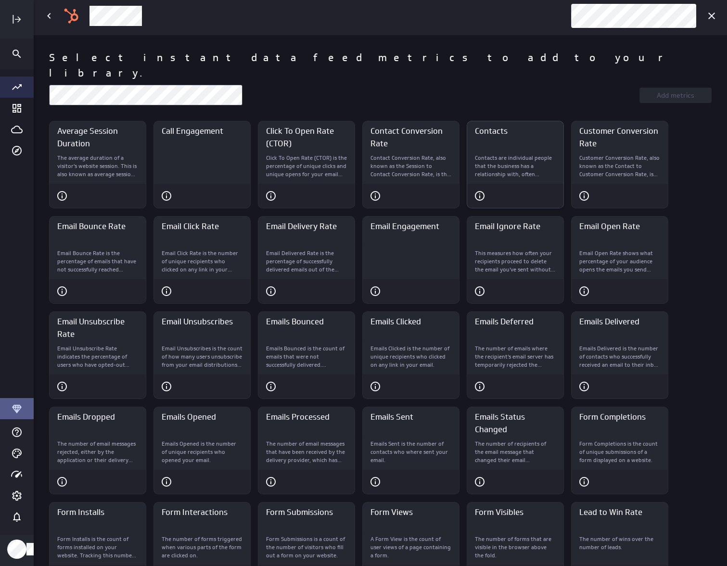
click at [497, 154] on p "Contacts are individual people that the business has a relationship with, often…" at bounding box center [515, 166] width 81 height 24
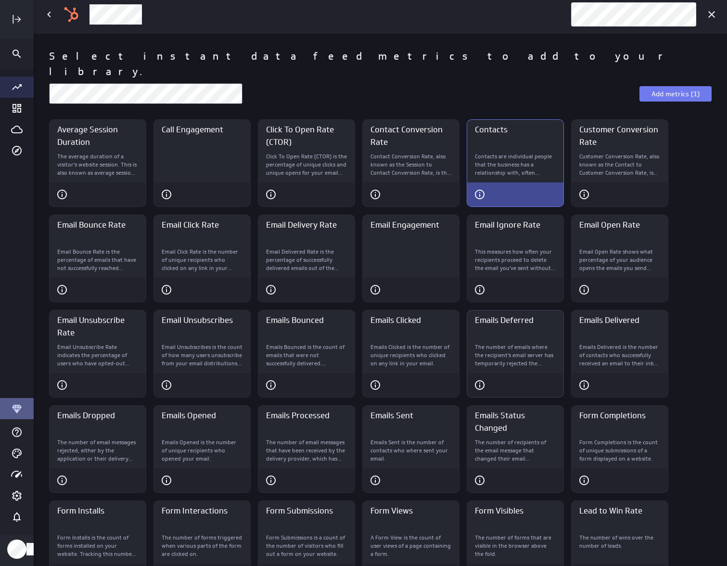
scroll to position [5, 0]
click at [214, 255] on p "Email Click Rate is the number of unique recipients who clicked on any link in …" at bounding box center [202, 260] width 81 height 24
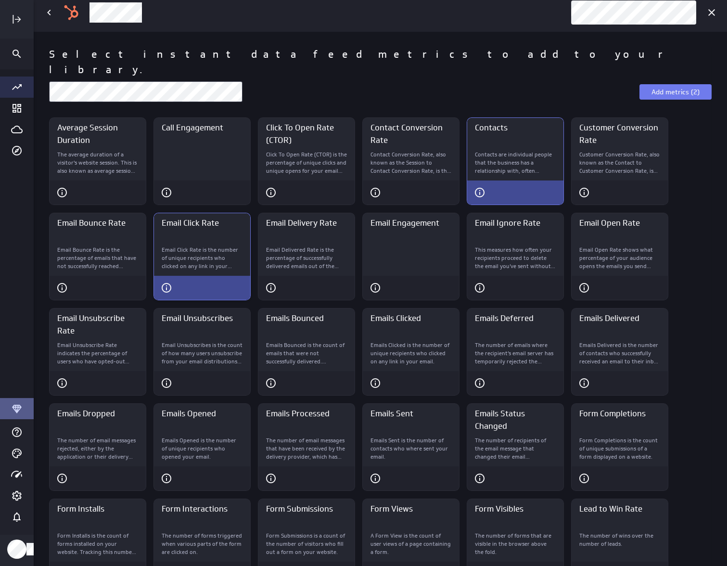
click at [227, 246] on p "Email Click Rate is the number of unique recipients who clicked on any link in …" at bounding box center [202, 258] width 81 height 24
click at [235, 276] on div "Email Click Rate" at bounding box center [202, 288] width 96 height 24
click at [225, 251] on p "Email Click Rate is the number of unique recipients who clicked on any link in …" at bounding box center [202, 258] width 81 height 24
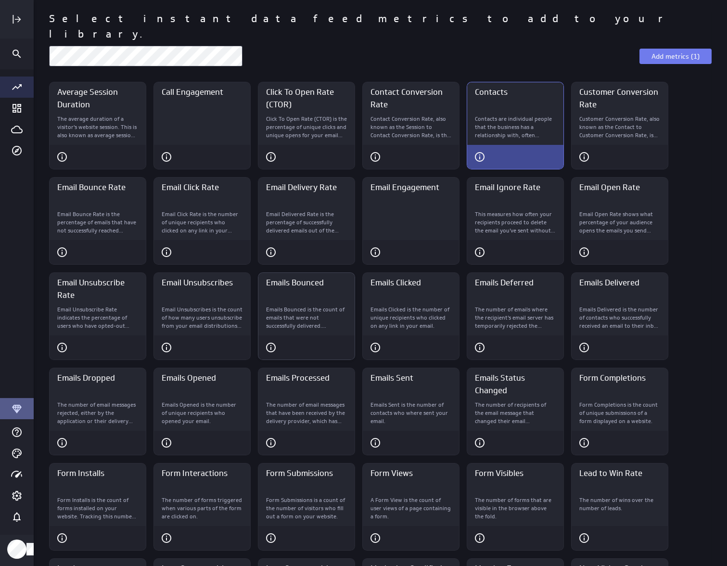
scroll to position [43, 0]
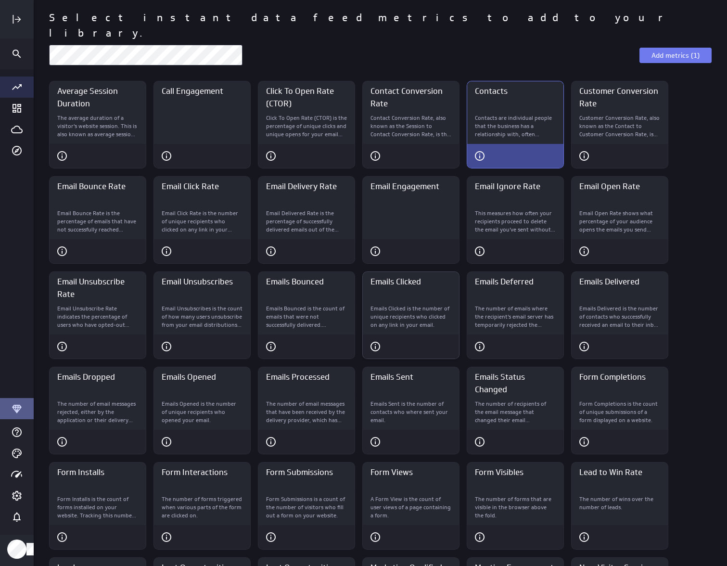
click at [382, 317] on div "Emails Clicked is the number of unique recipients who clicked on any link in yo…" at bounding box center [411, 318] width 96 height 34
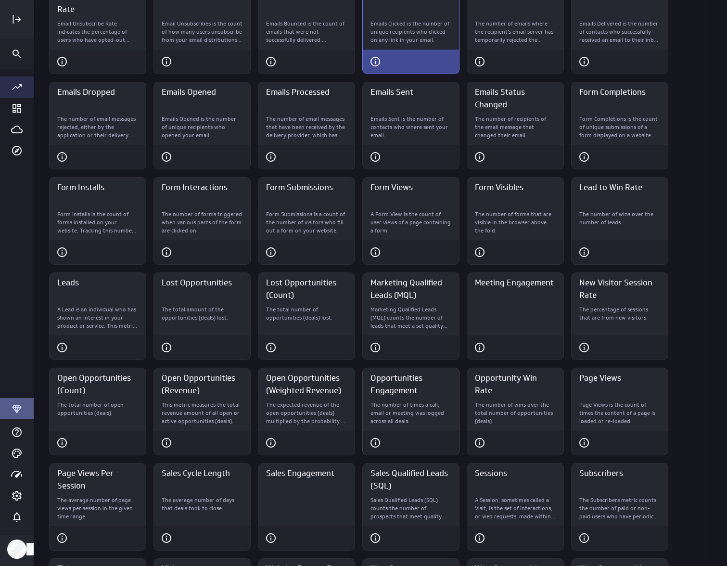
scroll to position [432, 0]
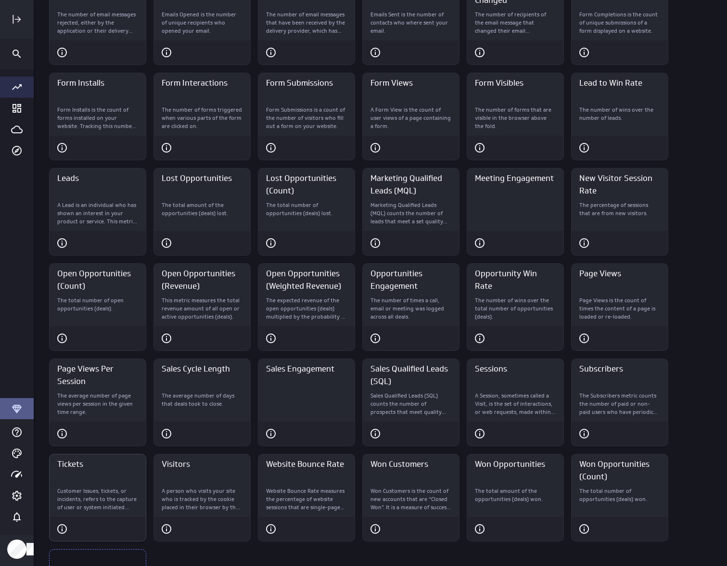
click at [115, 465] on div "Tickets" at bounding box center [98, 468] width 96 height 29
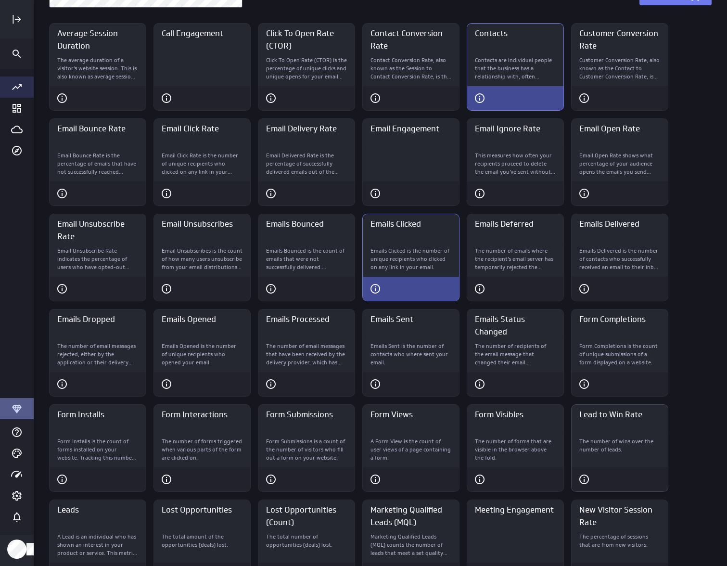
scroll to position [0, 0]
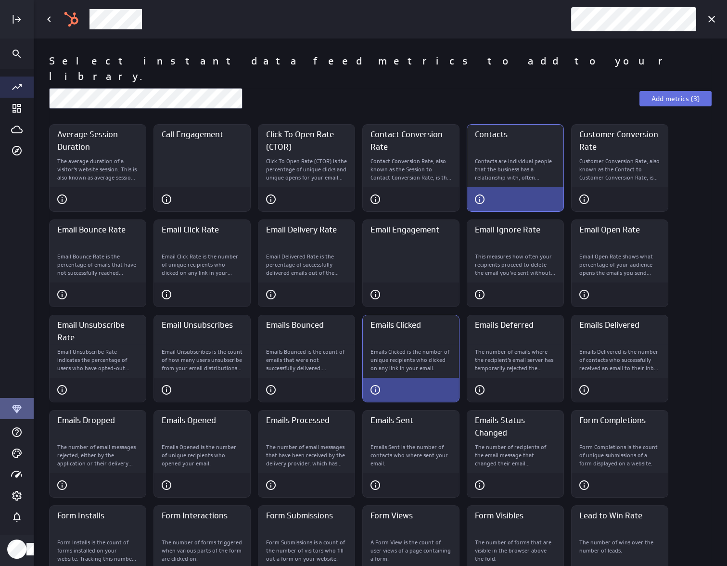
click at [653, 94] on span "Add metrics (3)" at bounding box center [675, 98] width 48 height 9
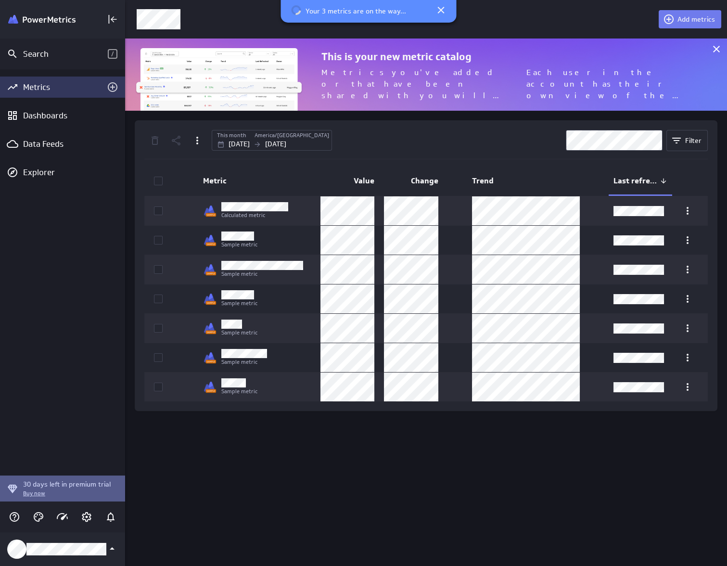
scroll to position [5, 5]
drag, startPoint x: 44, startPoint y: 156, endPoint x: 49, endPoint y: 150, distance: 7.6
click at [46, 155] on div "Metrics Dashboards Data Feeds Explorer" at bounding box center [62, 272] width 125 height 406
click at [54, 143] on div "Data Feeds" at bounding box center [62, 144] width 79 height 11
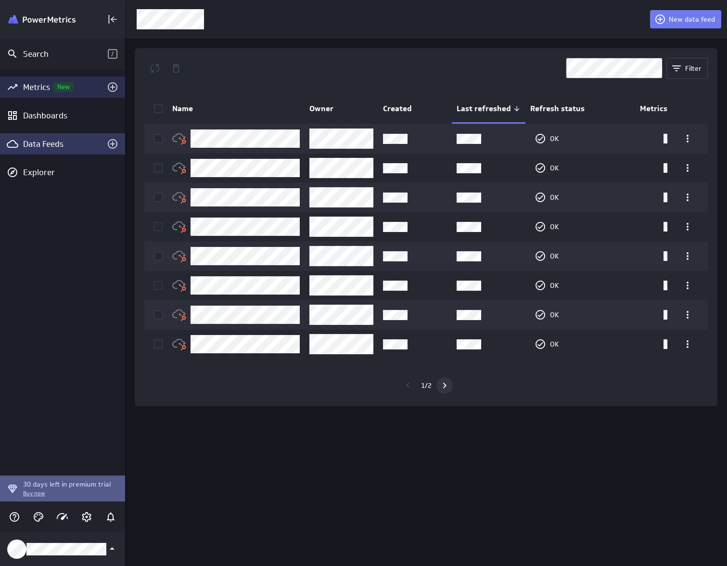
click at [447, 389] on icon "Go to next page" at bounding box center [445, 386] width 12 height 12
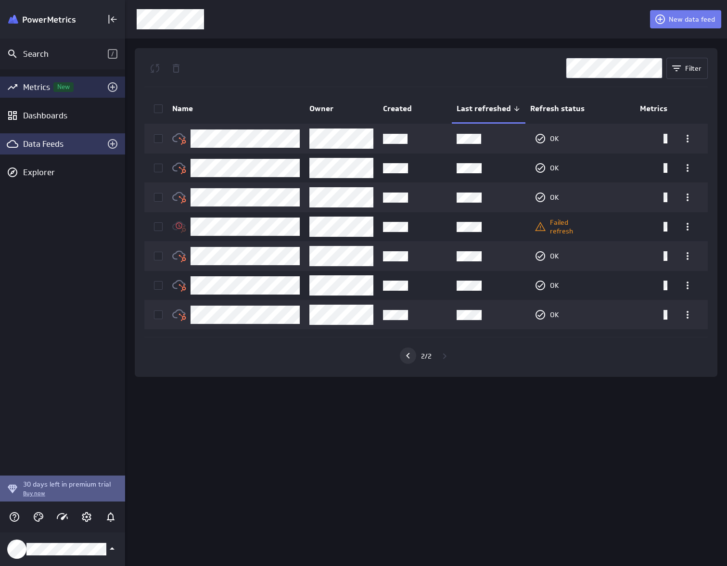
click at [405, 359] on icon "Go to previous page" at bounding box center [408, 356] width 12 height 12
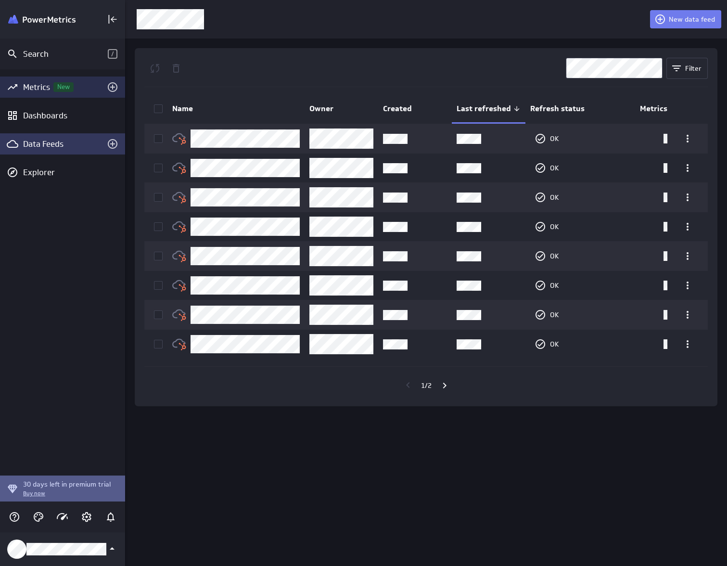
click at [51, 82] on div "Metrics New" at bounding box center [62, 87] width 79 height 11
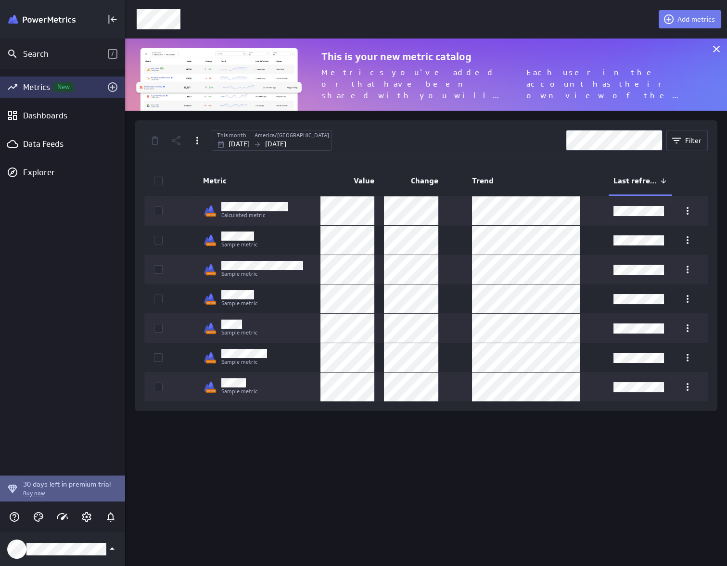
scroll to position [86, 616]
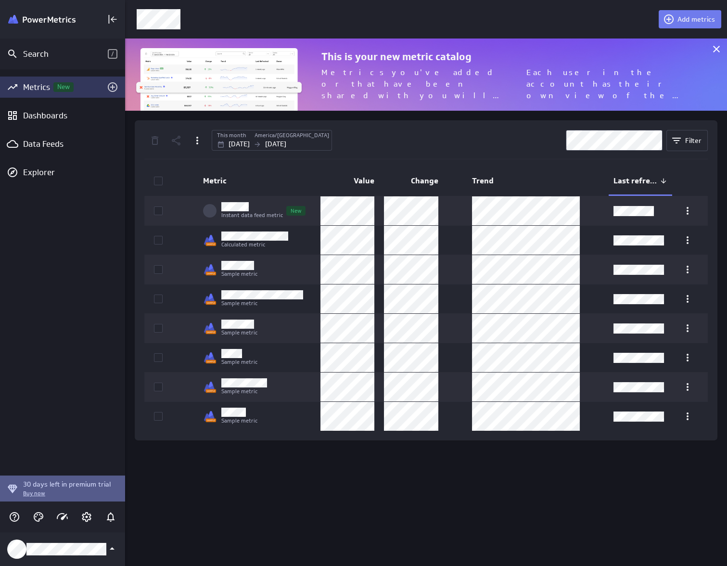
scroll to position [86, 616]
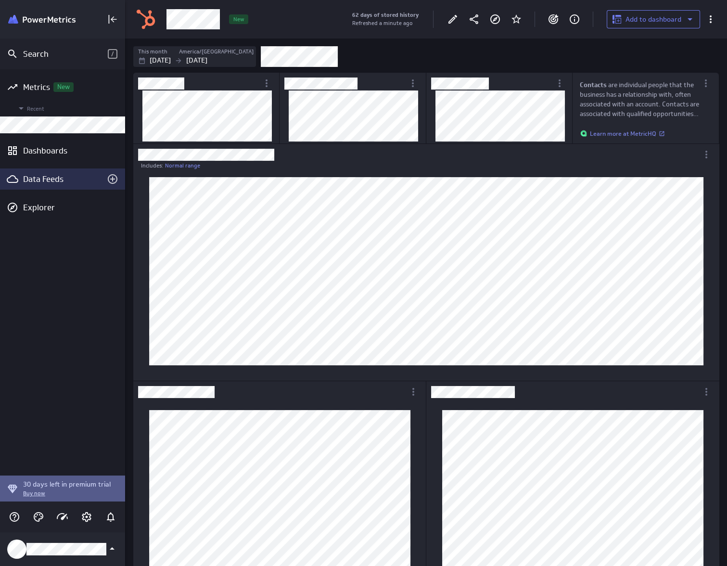
click at [51, 181] on div "Data Feeds" at bounding box center [62, 179] width 79 height 11
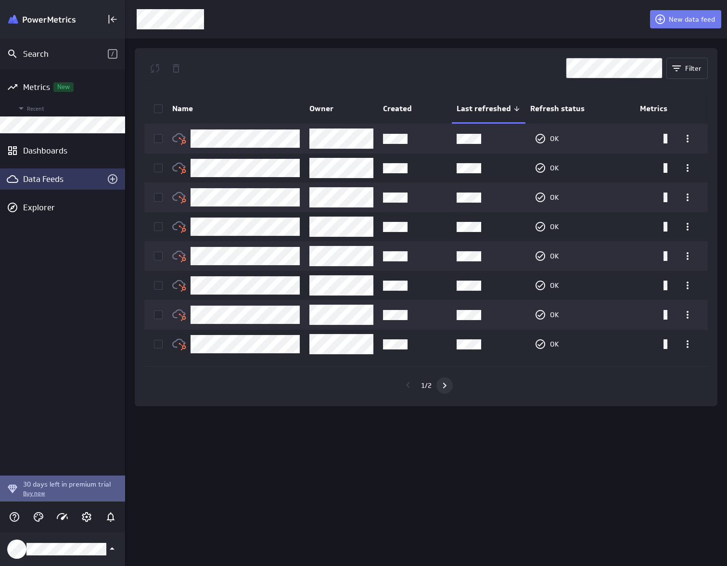
click at [452, 385] on div "Go to next page" at bounding box center [444, 385] width 16 height 16
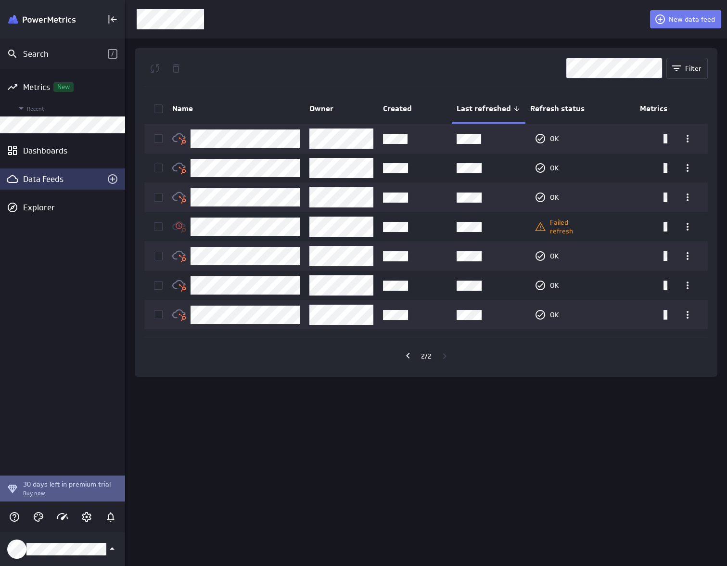
click at [161, 109] on icon at bounding box center [158, 109] width 8 height 8
click at [0, 0] on input "checkbox" at bounding box center [0, 0] width 0 height 0
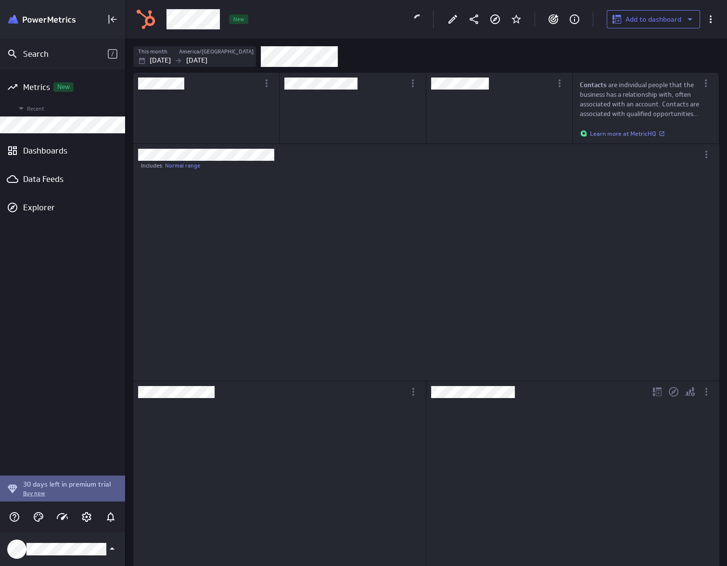
scroll to position [5, 5]
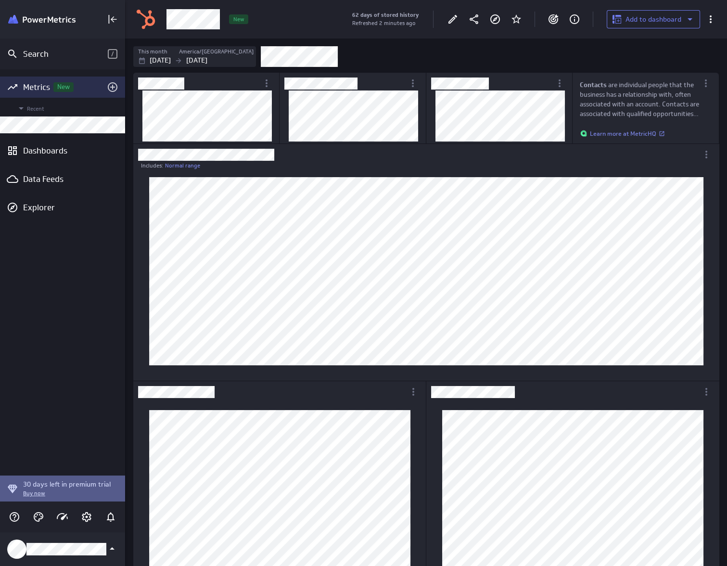
click at [25, 86] on div "Metrics New" at bounding box center [62, 87] width 79 height 11
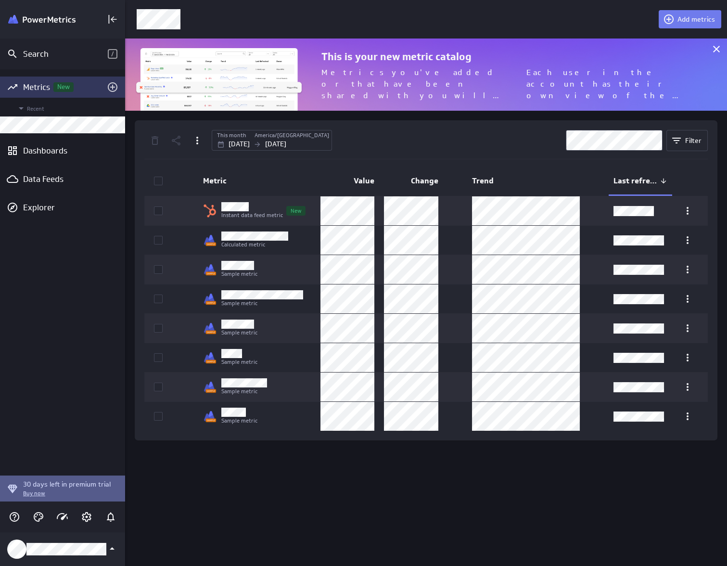
drag, startPoint x: 162, startPoint y: 211, endPoint x: 159, endPoint y: 186, distance: 25.6
click at [162, 211] on icon at bounding box center [158, 211] width 8 height 8
click at [0, 0] on input "checkbox" at bounding box center [0, 0] width 0 height 0
click at [151, 139] on icon "Delete" at bounding box center [155, 141] width 12 height 12
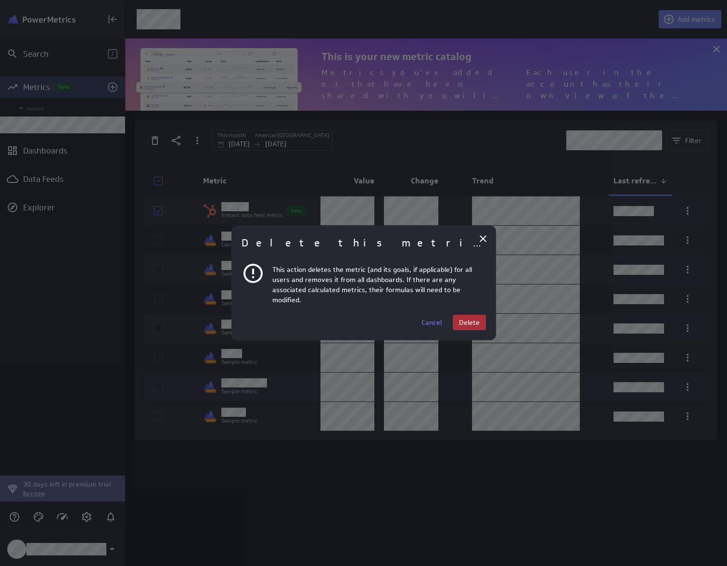
click at [476, 319] on span "Delete" at bounding box center [469, 322] width 21 height 9
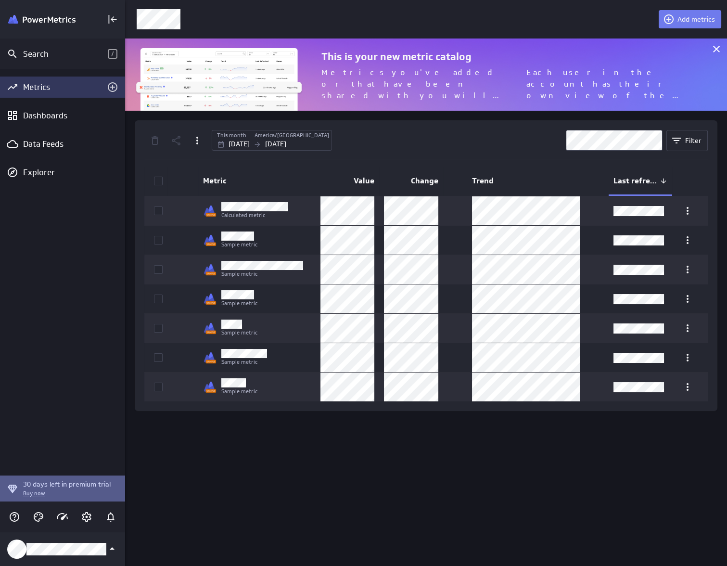
scroll to position [580, 616]
click at [55, 148] on div "Data Feeds" at bounding box center [62, 144] width 79 height 11
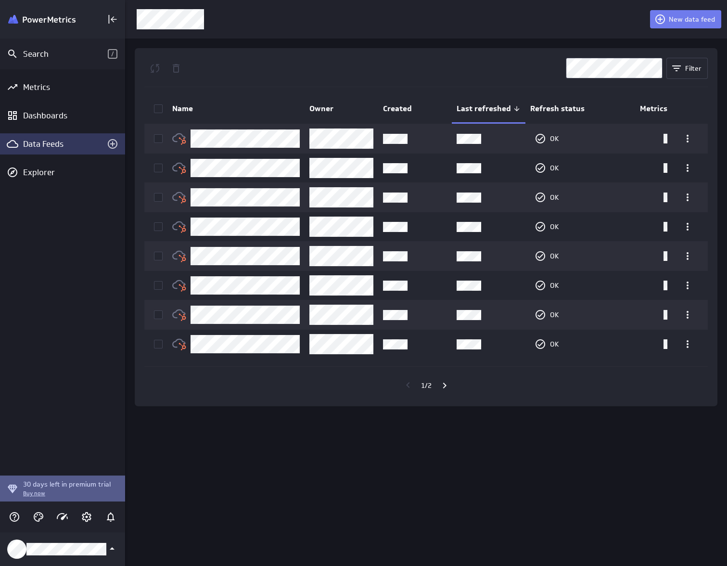
click at [156, 107] on icon at bounding box center [158, 109] width 8 height 8
click at [0, 0] on input "checkbox" at bounding box center [0, 0] width 0 height 0
click at [446, 384] on icon "Go to next page" at bounding box center [444, 385] width 3 height 6
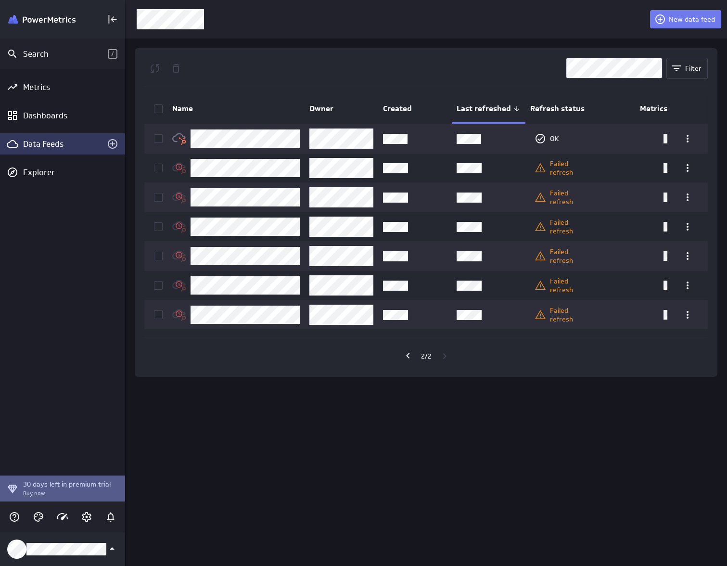
click at [155, 109] on icon at bounding box center [158, 109] width 8 height 8
click at [0, 0] on input "checkbox" at bounding box center [0, 0] width 0 height 0
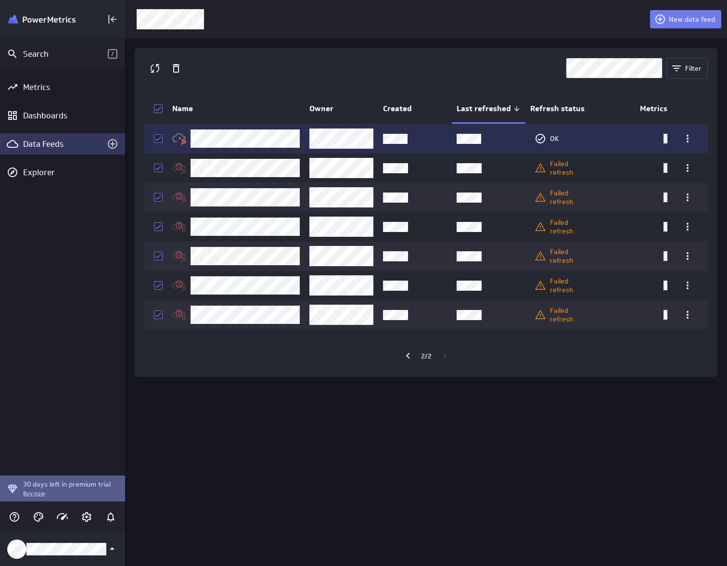
click at [157, 139] on icon at bounding box center [158, 139] width 8 height 8
click at [0, 0] on input "checkbox" at bounding box center [0, 0] width 0 height 0
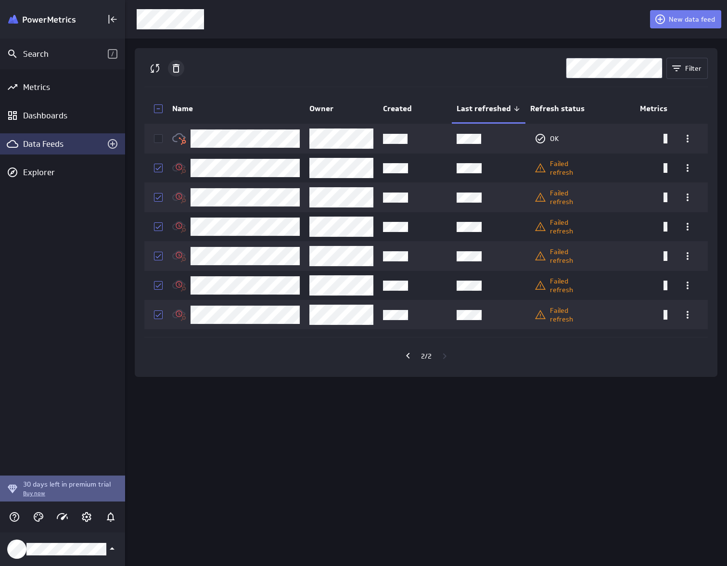
click at [181, 69] on icon "Delete" at bounding box center [176, 69] width 12 height 12
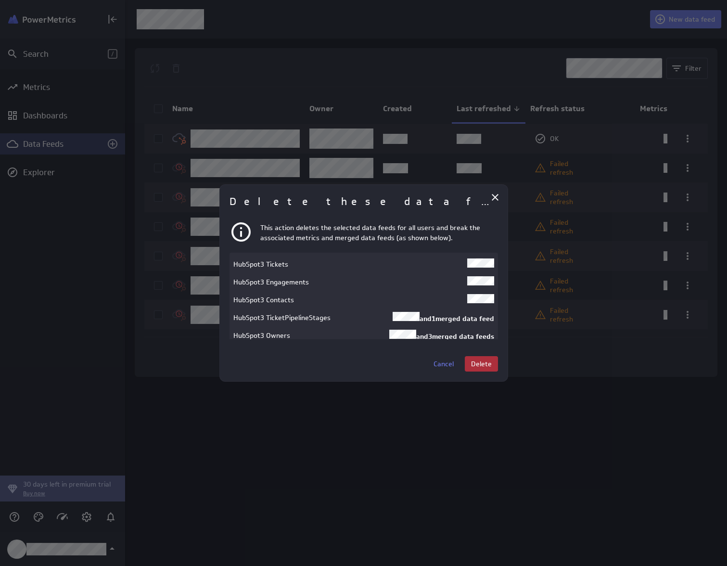
click at [491, 359] on span "Delete" at bounding box center [481, 363] width 21 height 9
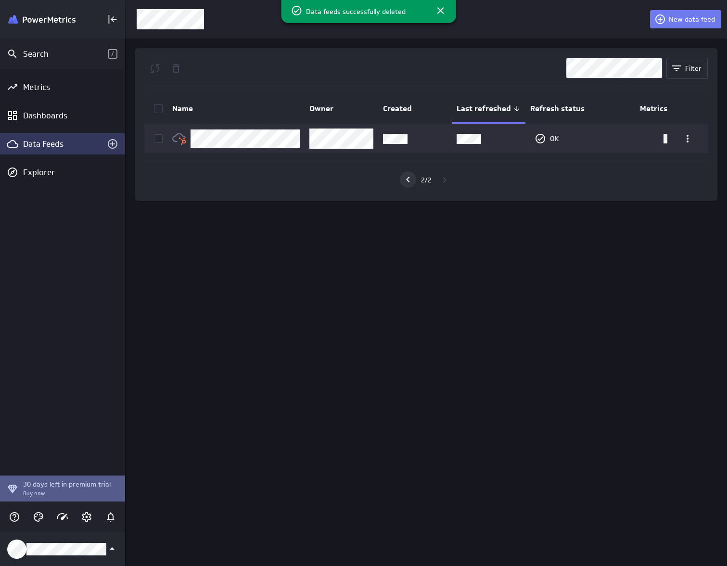
click at [411, 180] on icon "Go to previous page" at bounding box center [408, 180] width 12 height 12
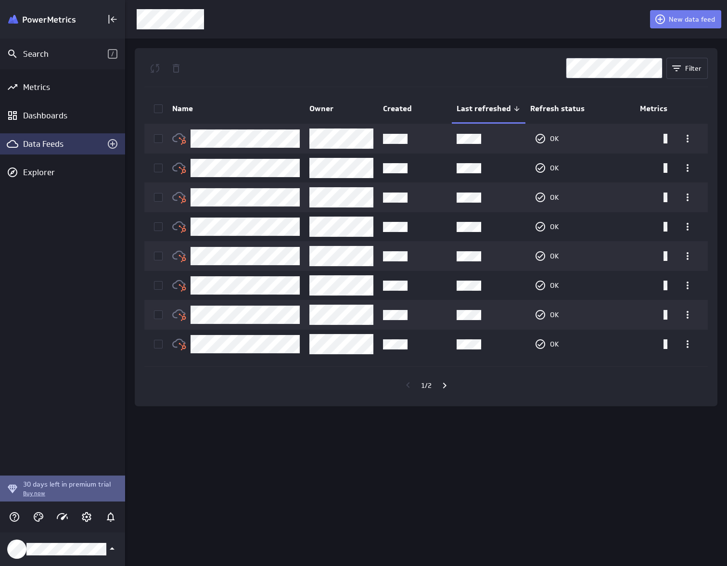
click at [161, 107] on icon at bounding box center [158, 109] width 8 height 8
click at [0, 0] on input "checkbox" at bounding box center [0, 0] width 0 height 0
click at [177, 68] on icon "Delete" at bounding box center [176, 69] width 12 height 12
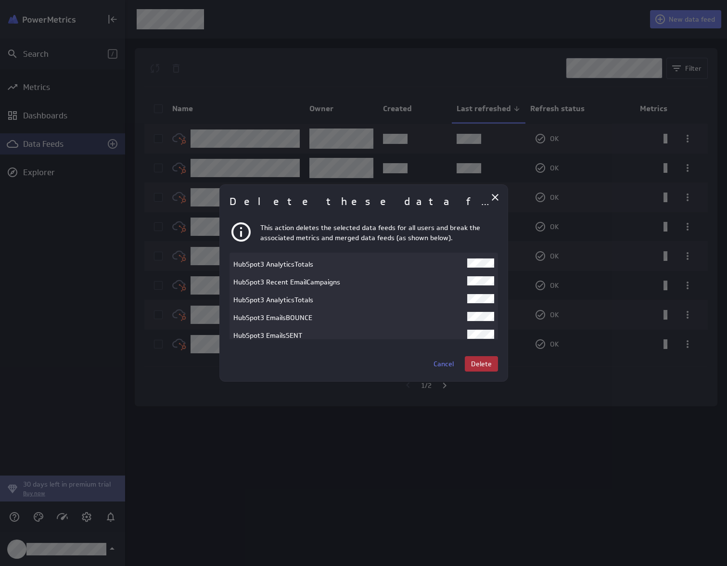
click at [494, 368] on button "Delete" at bounding box center [481, 363] width 33 height 15
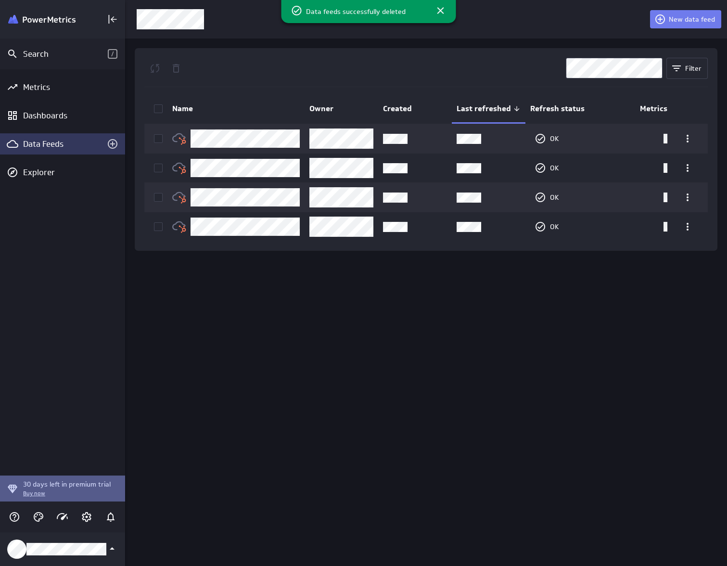
click at [160, 108] on icon at bounding box center [158, 109] width 8 height 8
click at [0, 0] on input "checkbox" at bounding box center [0, 0] width 0 height 0
click at [175, 68] on icon "Delete" at bounding box center [176, 69] width 12 height 12
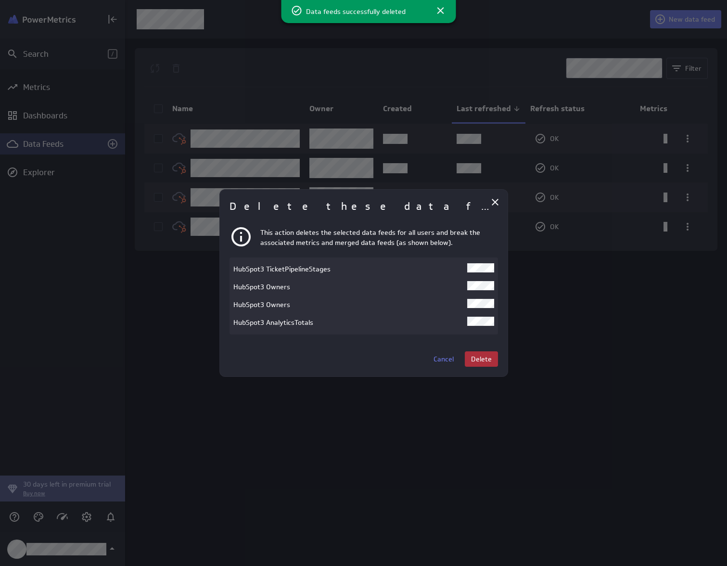
click at [493, 351] on button "Delete" at bounding box center [481, 358] width 33 height 15
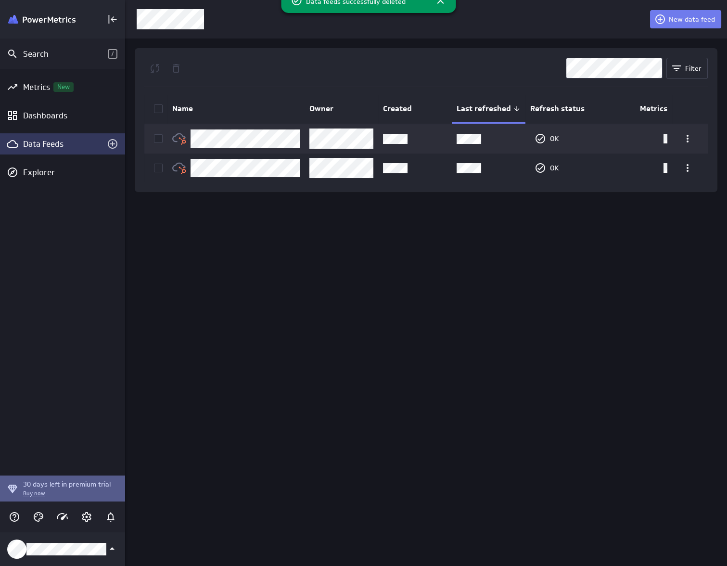
drag, startPoint x: 355, startPoint y: 425, endPoint x: 347, endPoint y: 381, distance: 44.5
click at [355, 424] on div "New data feed Filter Name Owner Created Last refreshed Refresh status Metrics O…" at bounding box center [426, 283] width 602 height 566
click at [161, 108] on icon at bounding box center [158, 109] width 8 height 8
click at [0, 0] on input "checkbox" at bounding box center [0, 0] width 0 height 0
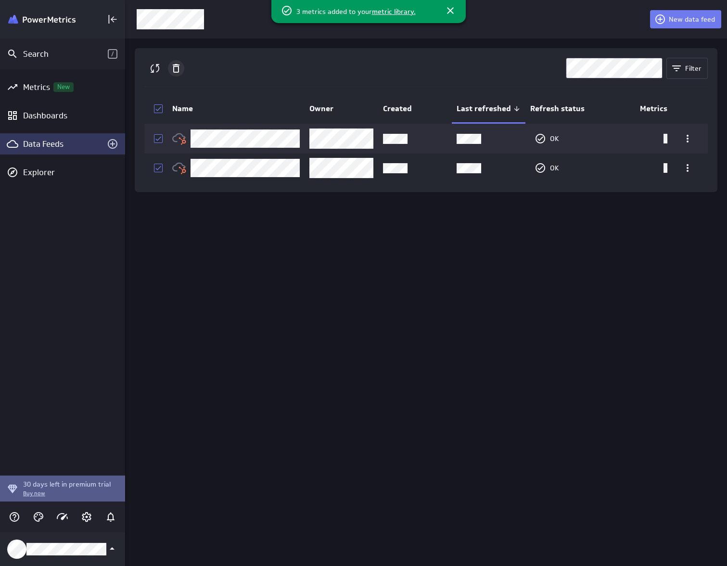
click at [176, 62] on div "Delete" at bounding box center [176, 68] width 16 height 16
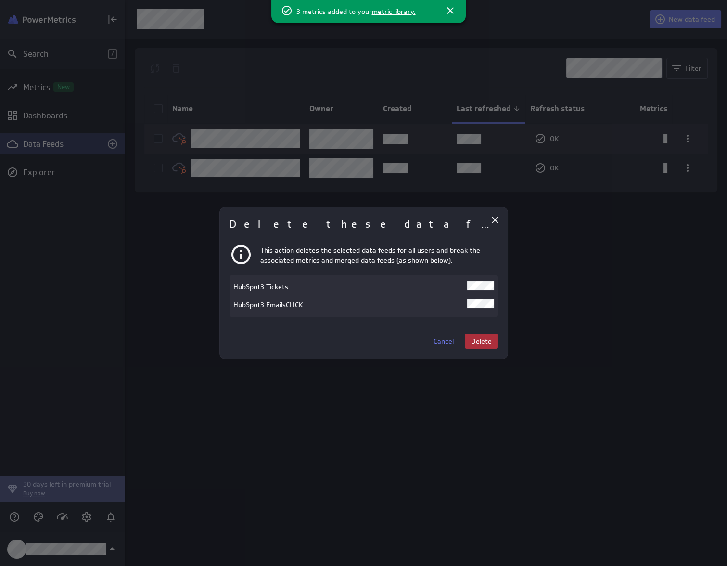
click at [494, 339] on button "Delete" at bounding box center [481, 340] width 33 height 15
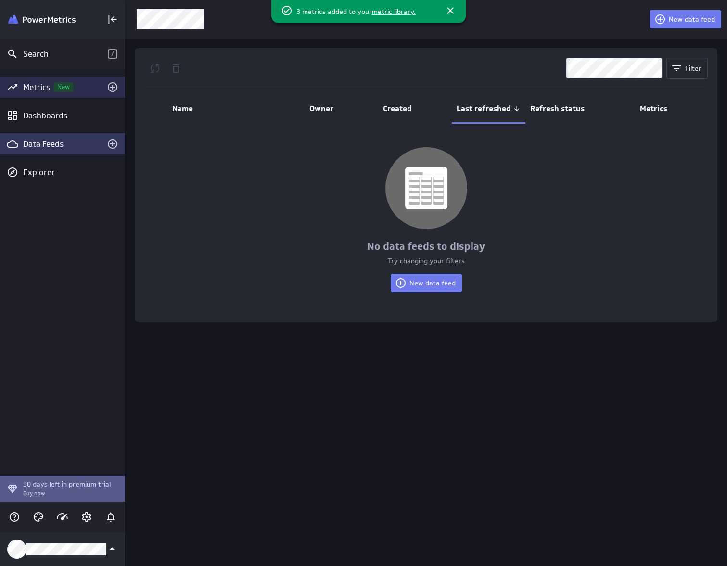
click at [36, 86] on div "Metrics New" at bounding box center [62, 87] width 79 height 11
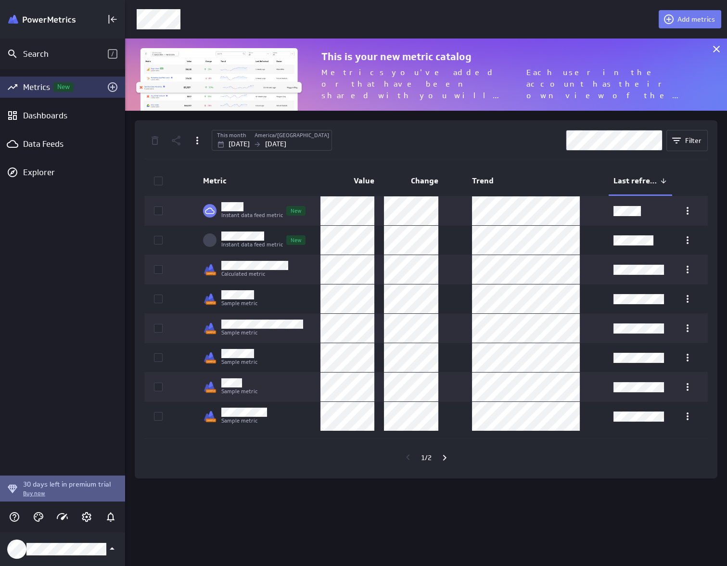
scroll to position [86, 616]
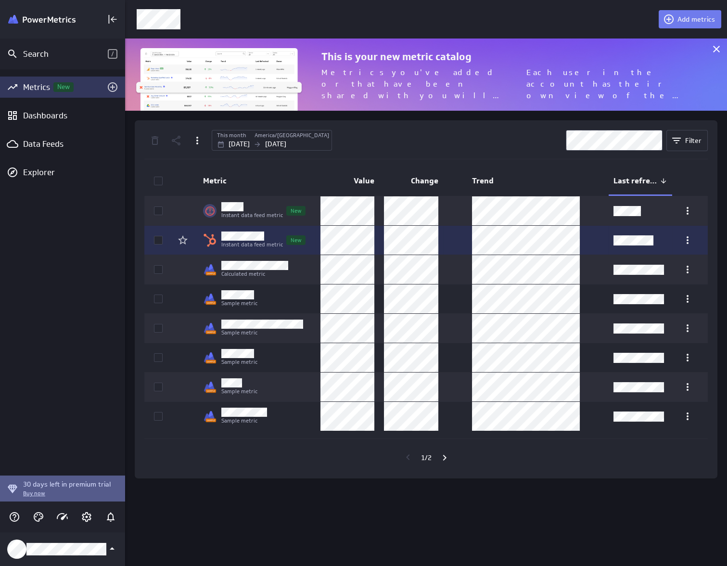
click at [166, 240] on td at bounding box center [155, 240] width 23 height 29
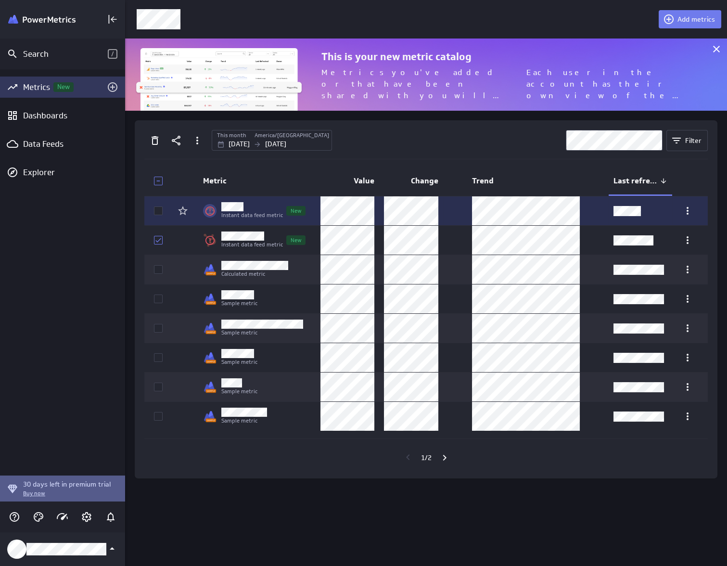
click at [157, 209] on icon at bounding box center [158, 211] width 8 height 8
click at [0, 0] on input "checkbox" at bounding box center [0, 0] width 0 height 0
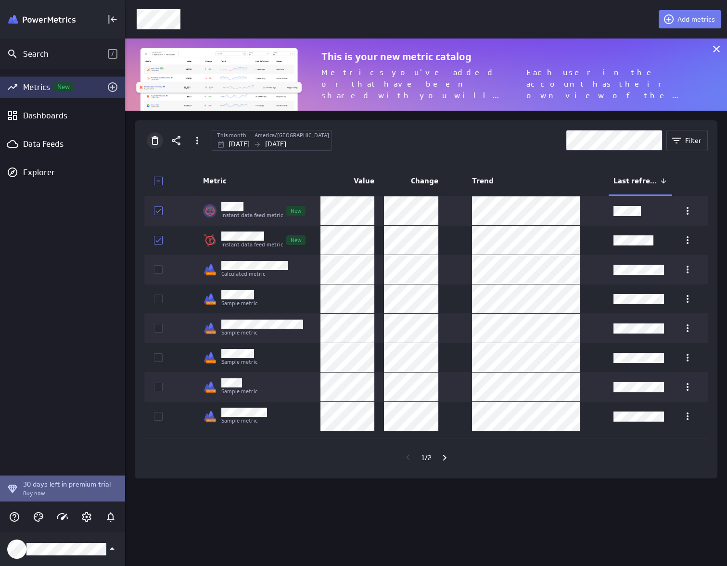
click at [156, 140] on icon "Delete" at bounding box center [155, 141] width 12 height 12
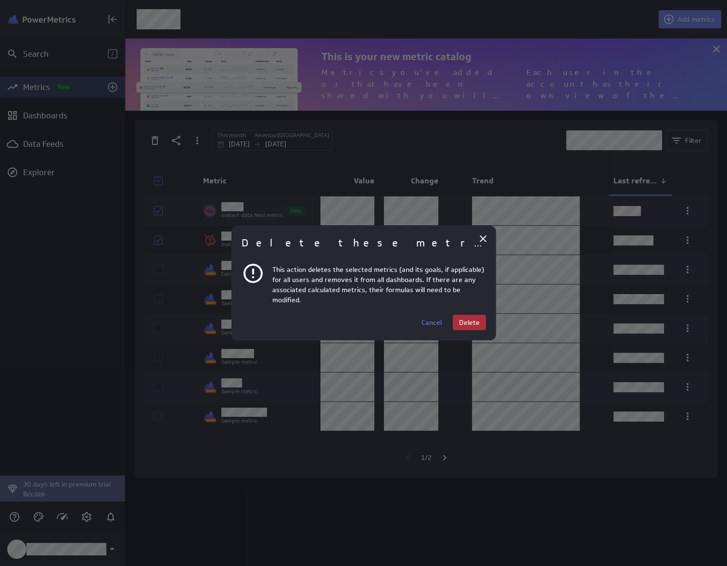
click at [479, 327] on button "Delete" at bounding box center [469, 322] width 33 height 15
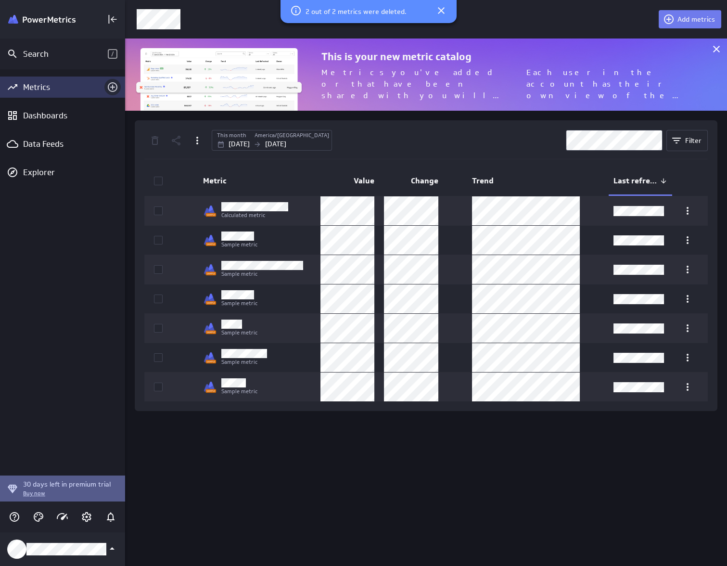
click at [111, 87] on icon "Add metrics" at bounding box center [113, 87] width 10 height 10
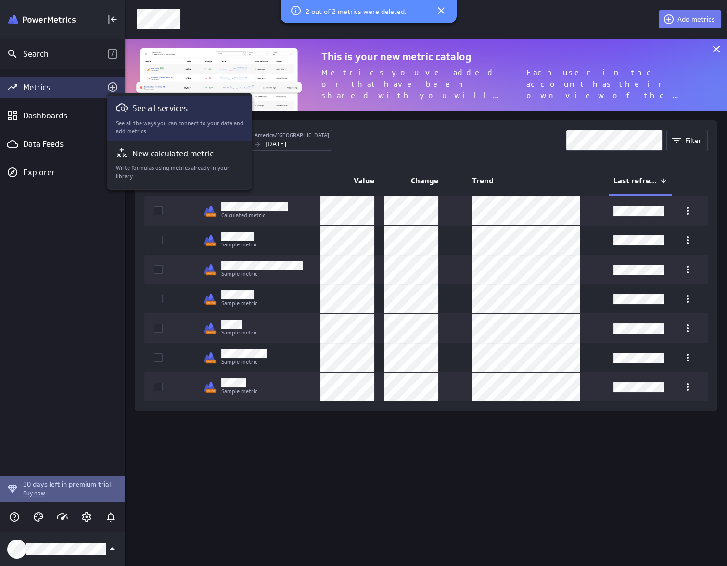
click at [194, 119] on p "See all the ways you can connect to your data and add metrics." at bounding box center [180, 127] width 128 height 16
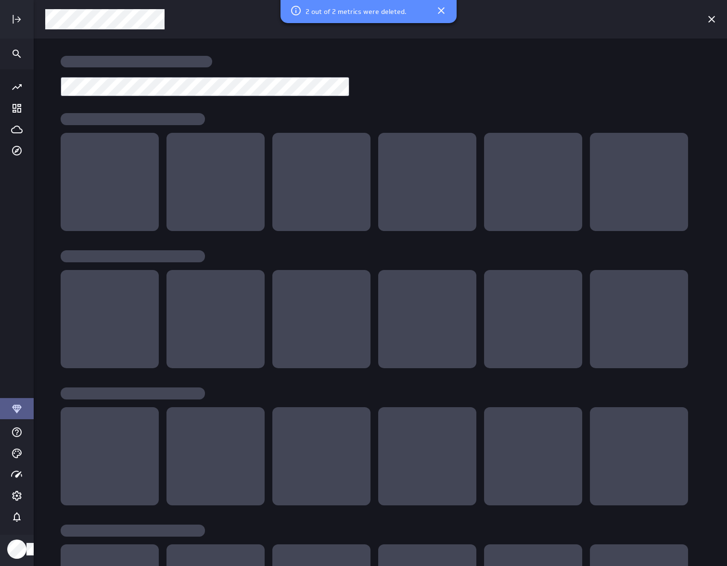
scroll to position [580, 707]
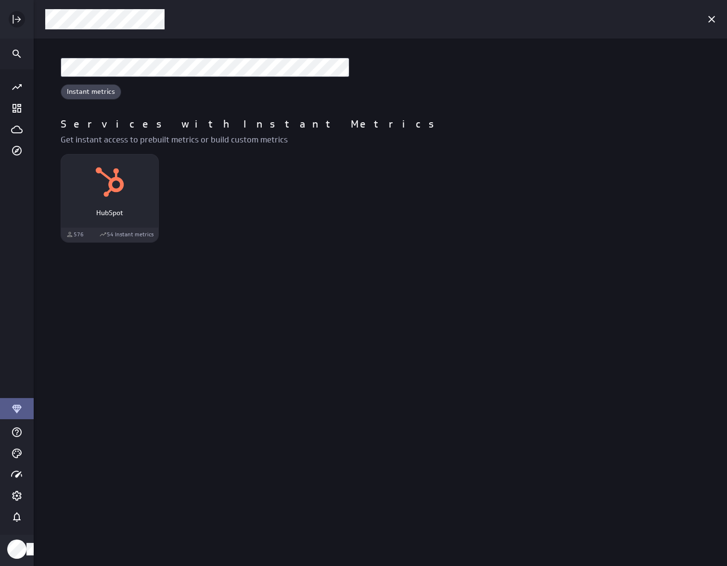
click at [14, 19] on icon "Expand" at bounding box center [17, 19] width 12 height 12
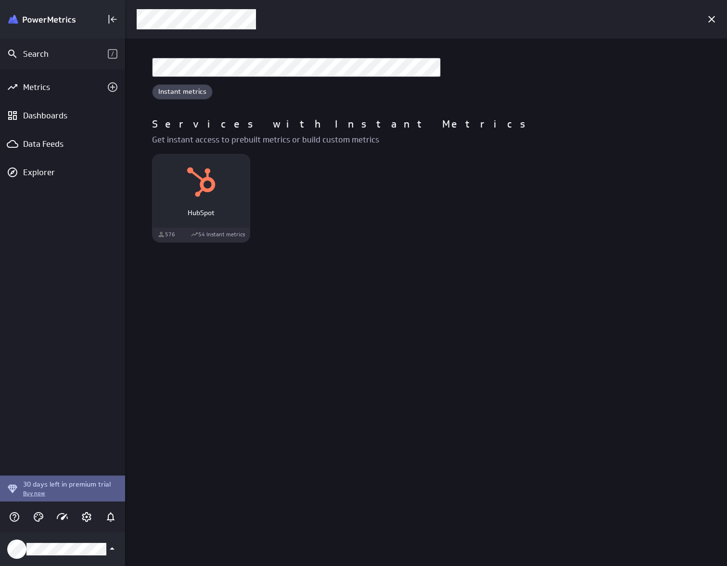
scroll to position [5, 5]
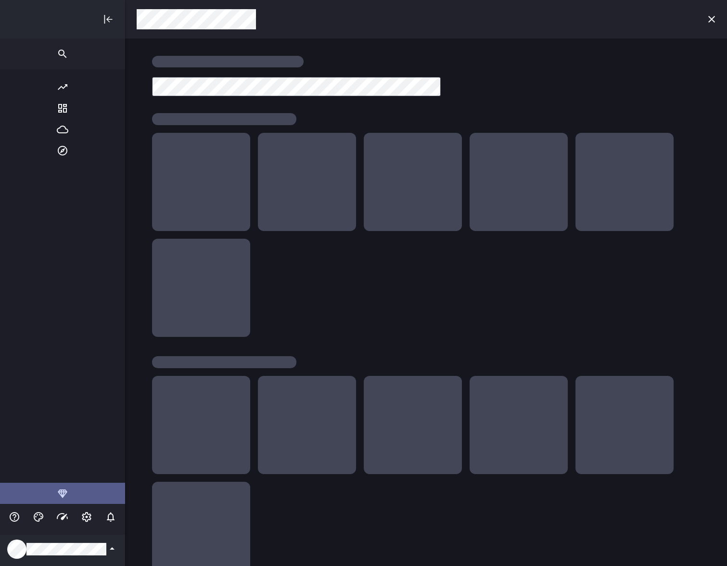
scroll to position [580, 707]
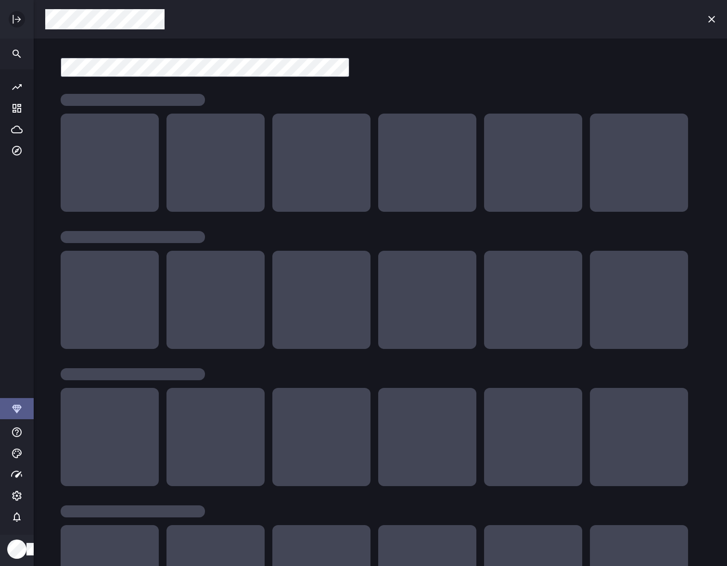
click at [11, 18] on icon "Expand" at bounding box center [17, 19] width 12 height 12
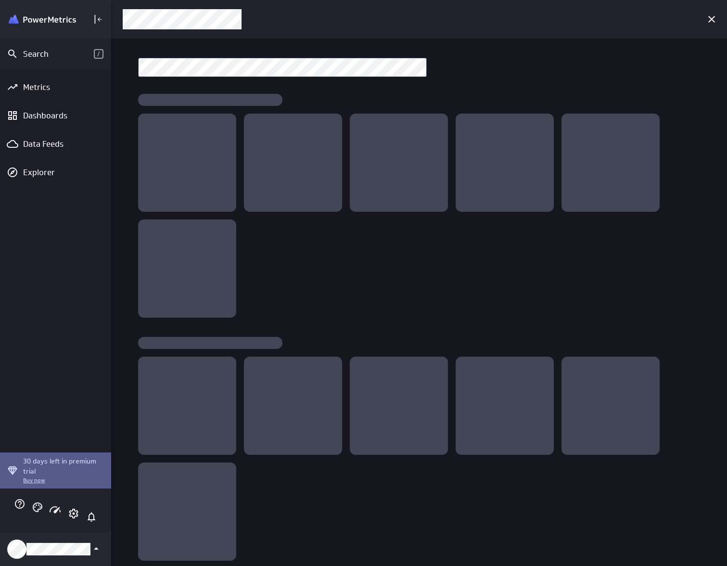
scroll to position [5, 5]
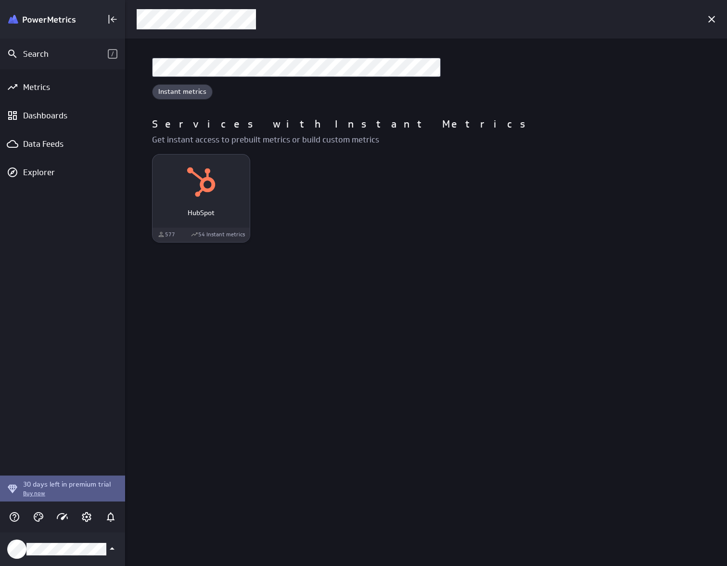
click at [218, 206] on div "HubSpot" at bounding box center [200, 209] width 97 height 18
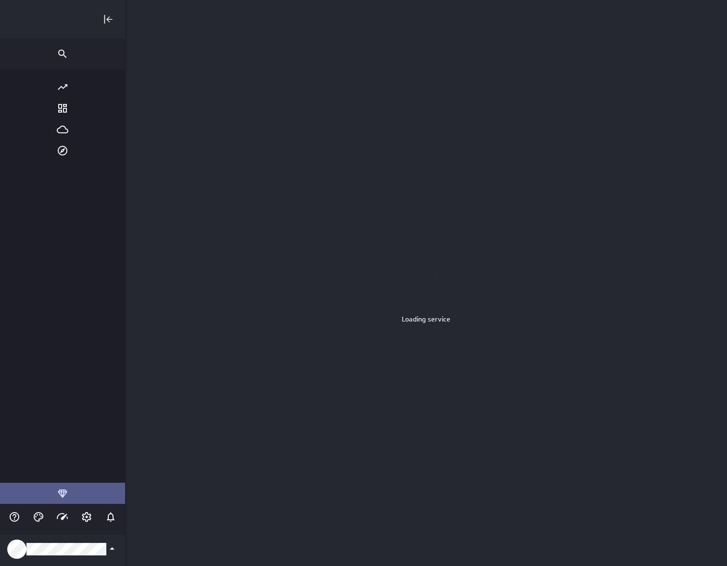
scroll to position [580, 707]
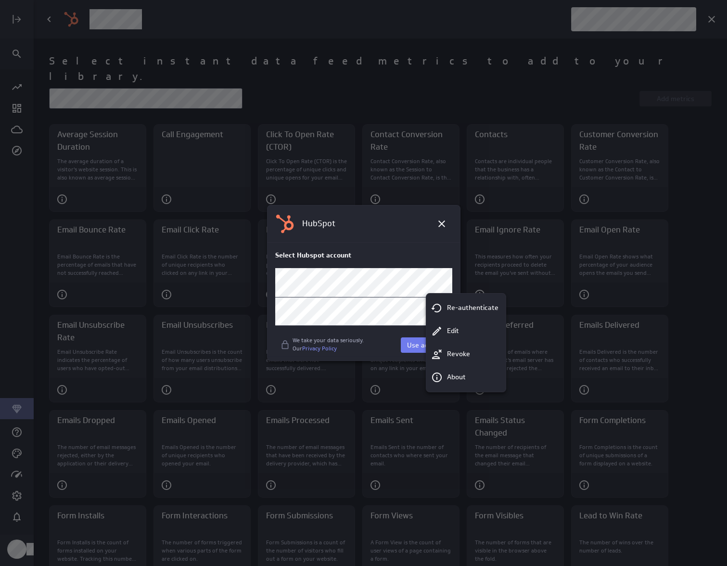
click at [397, 339] on div at bounding box center [363, 283] width 727 height 566
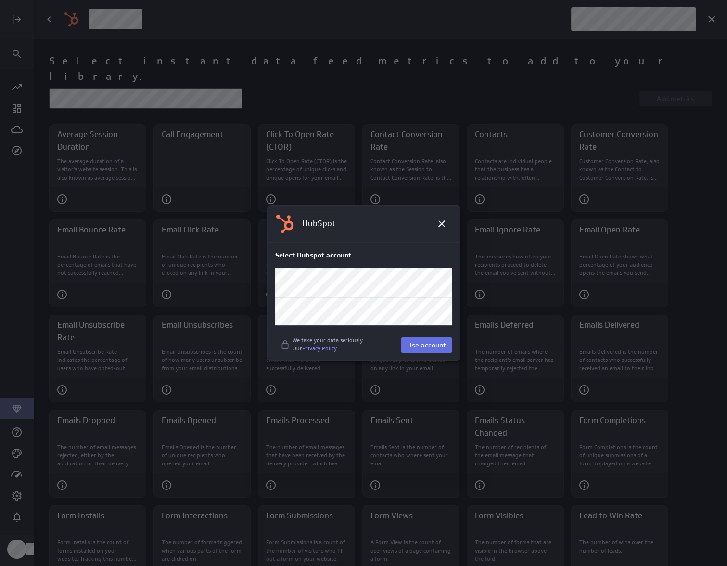
click at [421, 347] on span "Use account" at bounding box center [426, 345] width 39 height 9
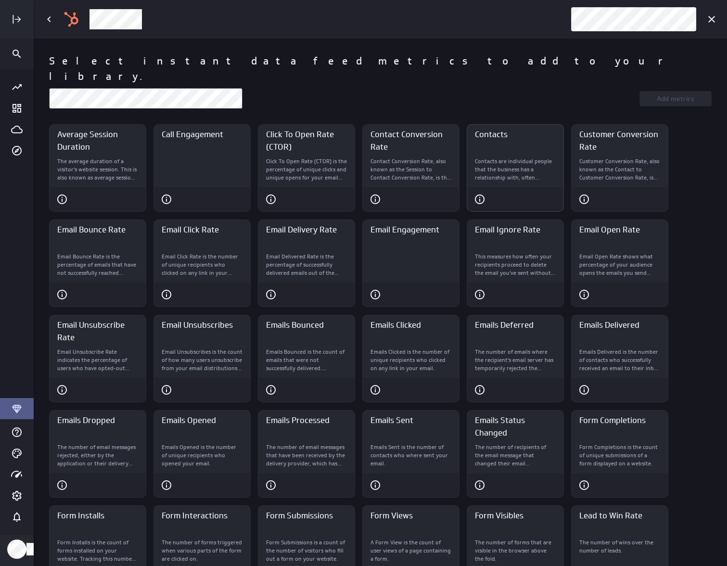
click at [516, 157] on p "Contacts are individual people that the business has a relationship with, often…" at bounding box center [515, 169] width 81 height 24
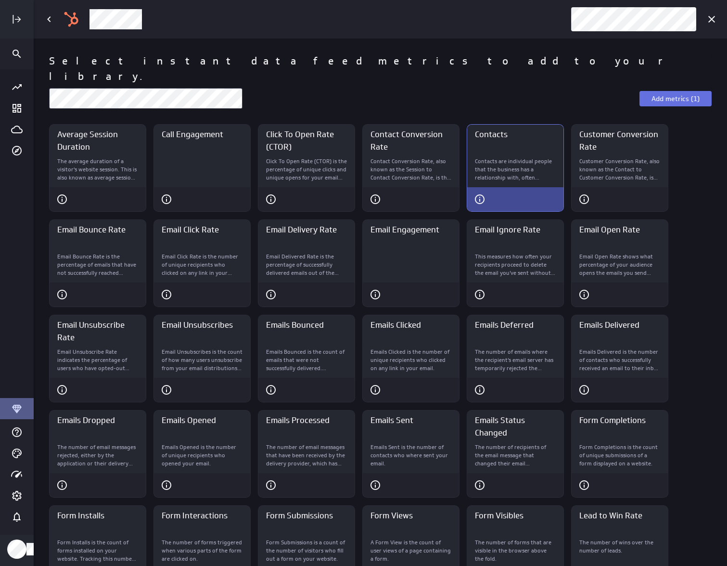
click at [683, 91] on button "Add metrics (1)" at bounding box center [675, 98] width 72 height 15
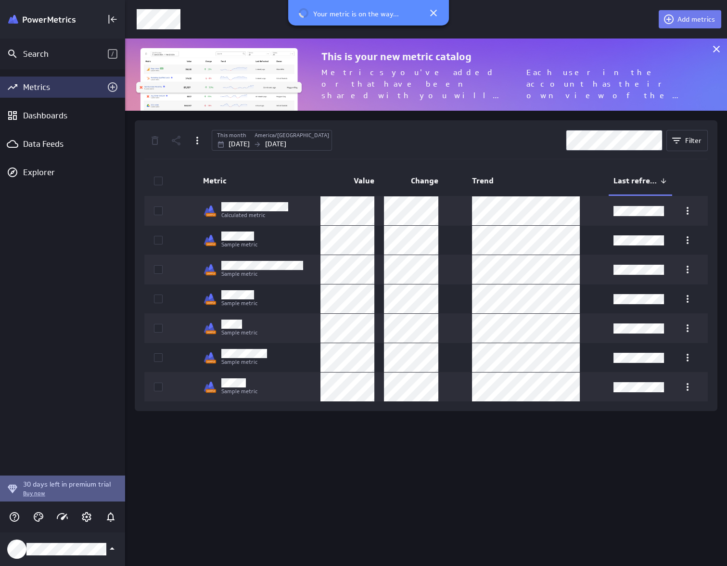
scroll to position [5, 5]
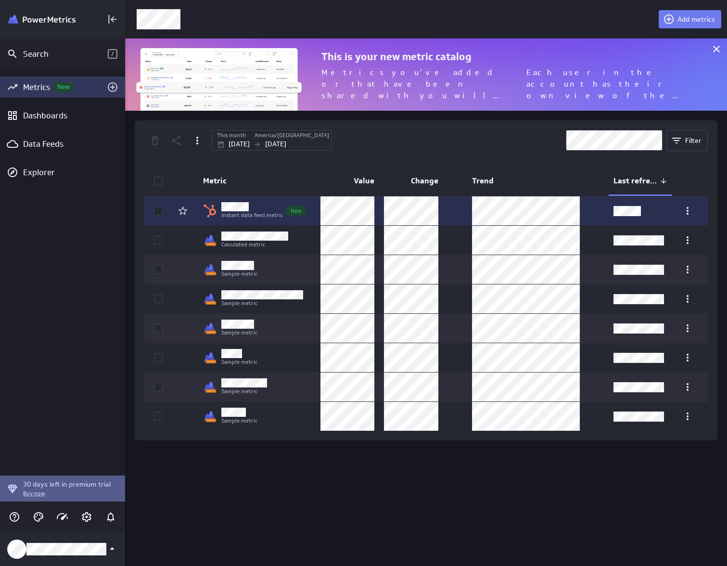
click at [157, 210] on icon at bounding box center [158, 211] width 8 height 8
click at [0, 0] on input "checkbox" at bounding box center [0, 0] width 0 height 0
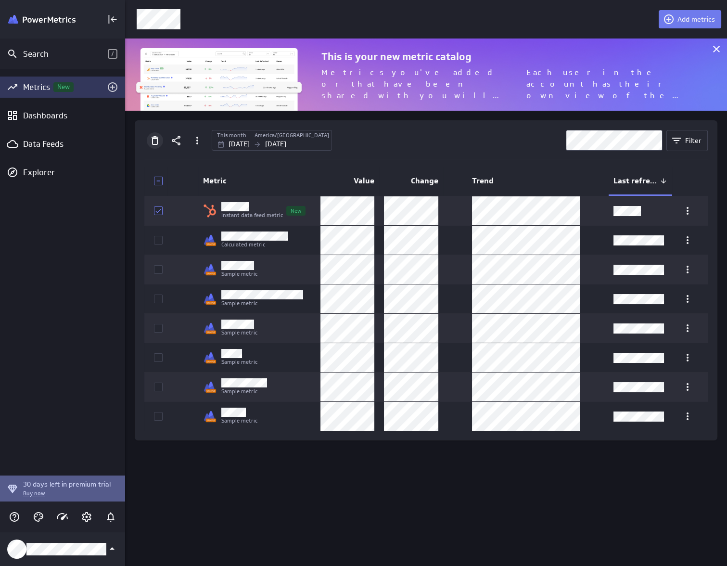
click at [156, 139] on icon "Delete" at bounding box center [155, 141] width 12 height 12
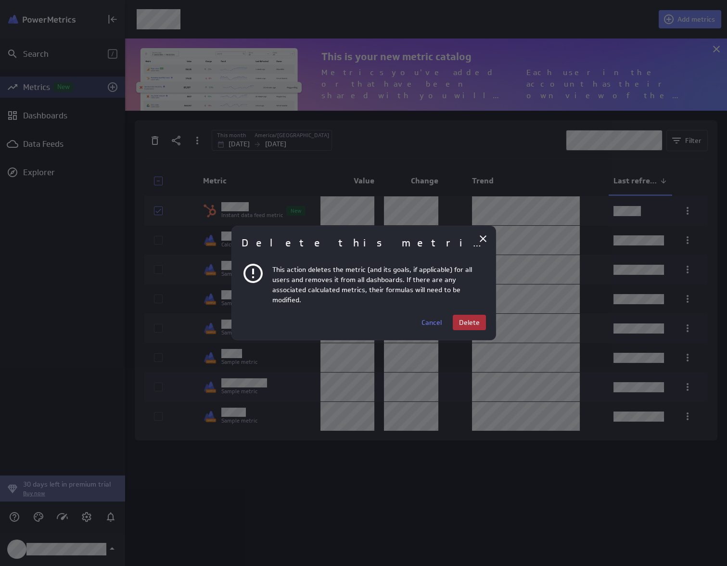
click at [477, 318] on span "Delete" at bounding box center [469, 322] width 21 height 9
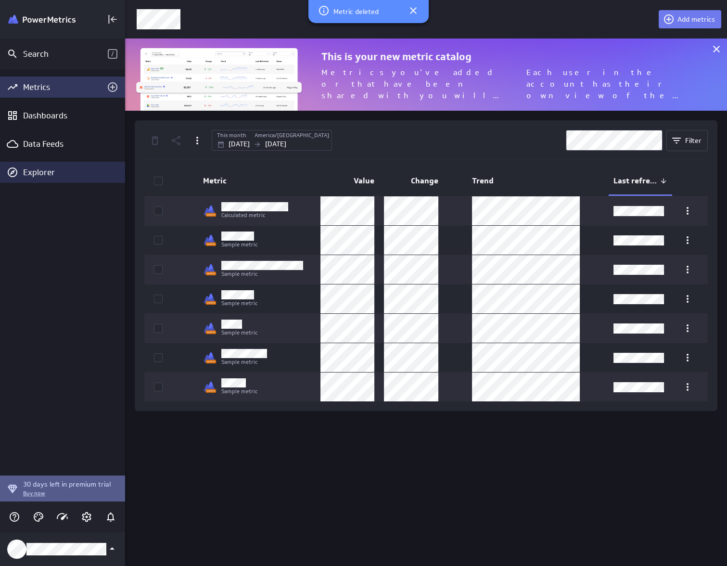
click at [61, 168] on div "Explorer" at bounding box center [73, 172] width 100 height 11
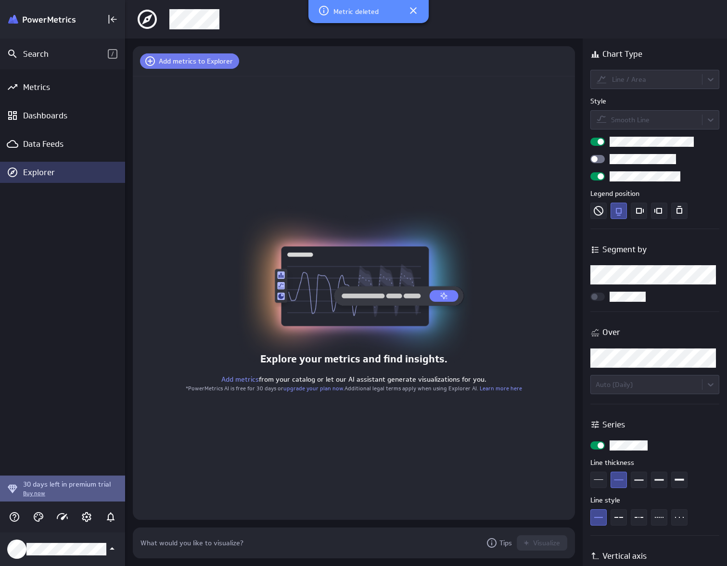
scroll to position [45, 456]
click at [55, 137] on div "Data Feeds" at bounding box center [62, 143] width 125 height 21
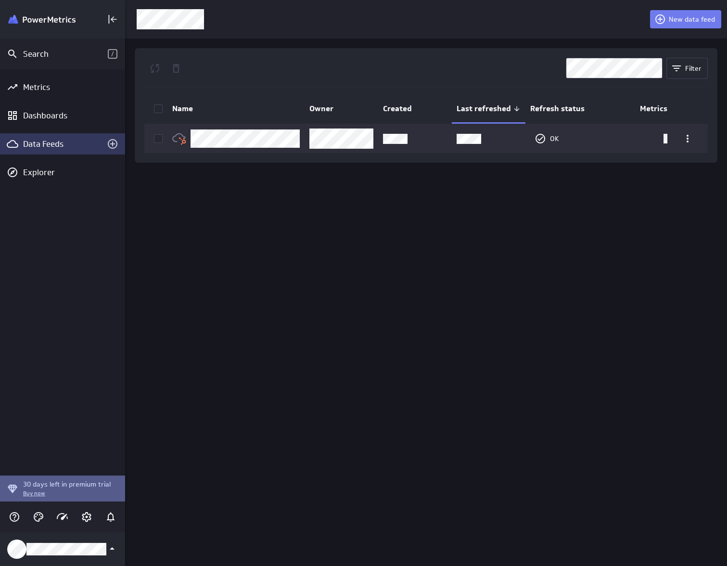
click at [160, 108] on icon at bounding box center [158, 109] width 8 height 8
click at [0, 0] on input "checkbox" at bounding box center [0, 0] width 0 height 0
click at [176, 69] on icon "Delete" at bounding box center [176, 69] width 12 height 12
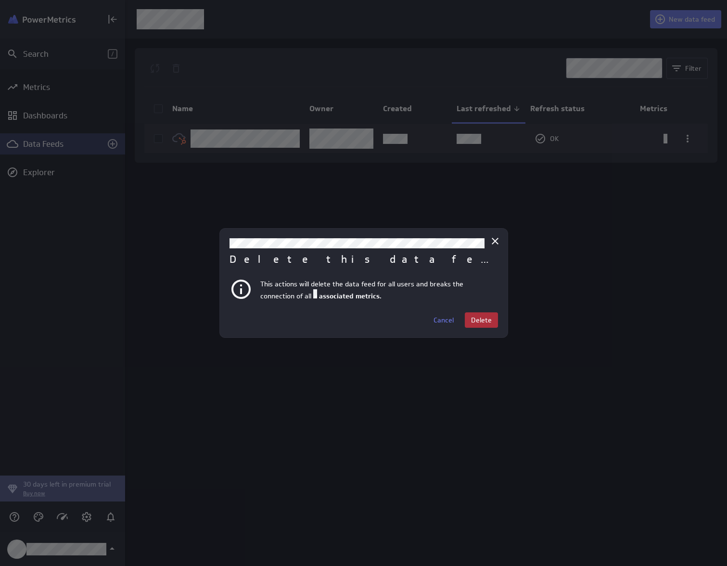
click at [482, 319] on span "Delete" at bounding box center [481, 320] width 21 height 9
click at [530, 355] on div at bounding box center [363, 283] width 727 height 566
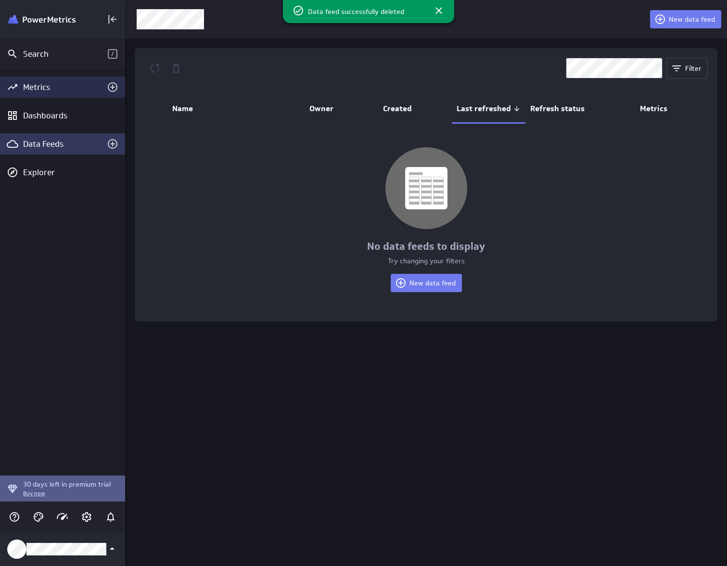
click at [66, 84] on div "Metrics" at bounding box center [62, 87] width 79 height 11
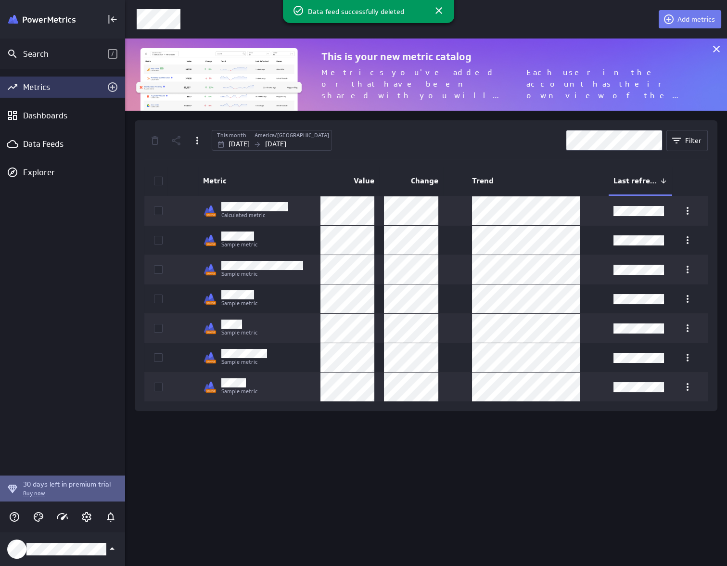
scroll to position [86, 616]
click at [88, 517] on icon "Account and settings" at bounding box center [87, 517] width 12 height 12
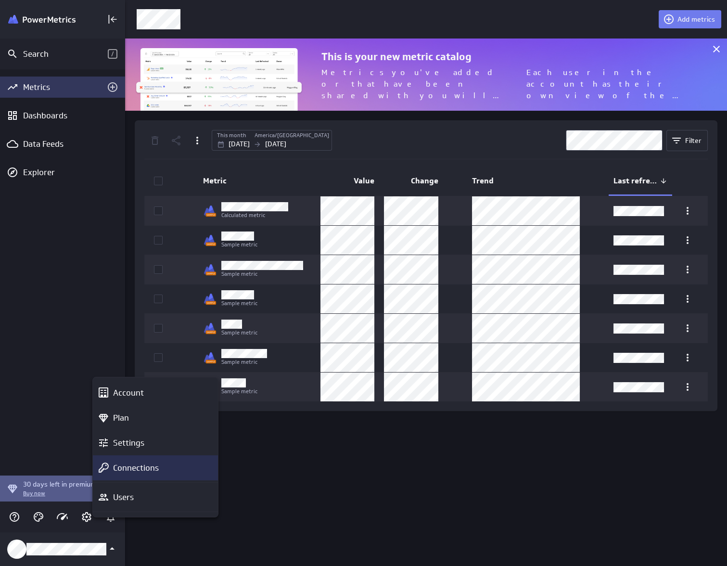
click at [155, 472] on p "Connections" at bounding box center [136, 468] width 46 height 12
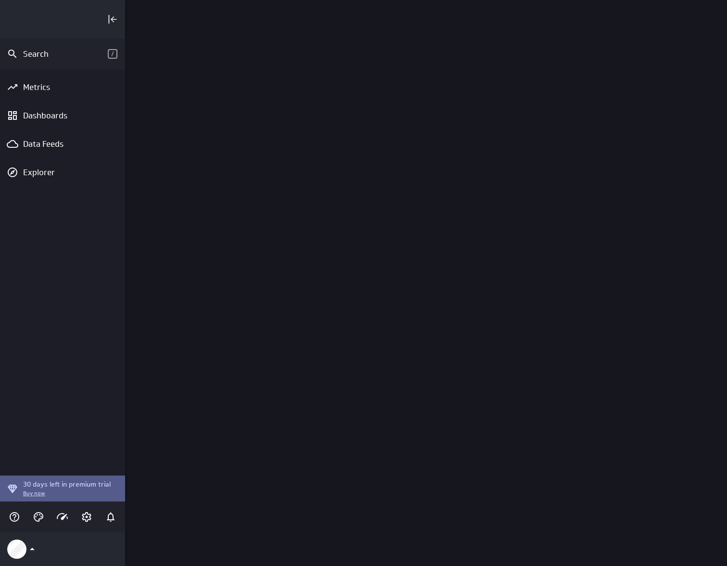
scroll to position [580, 616]
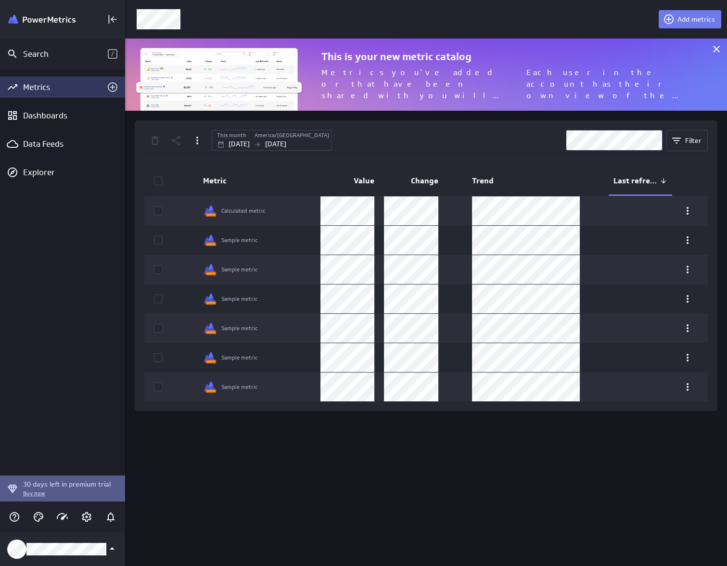
scroll to position [86, 616]
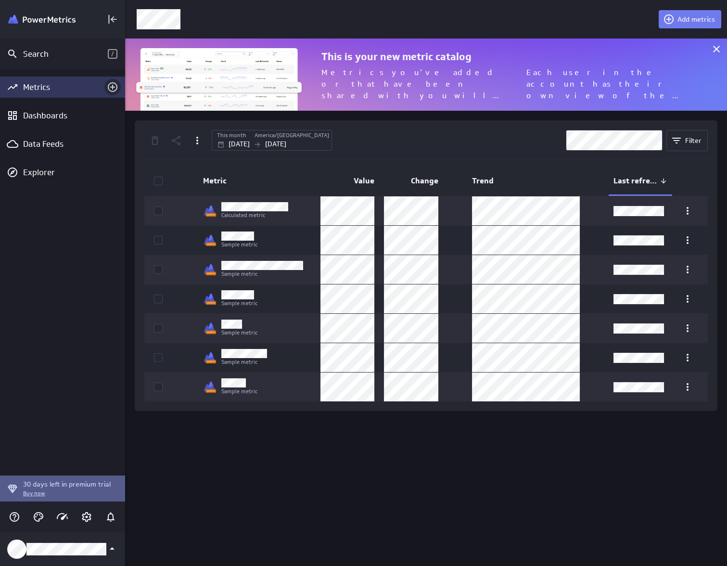
click at [116, 89] on icon "Add metrics" at bounding box center [113, 87] width 10 height 10
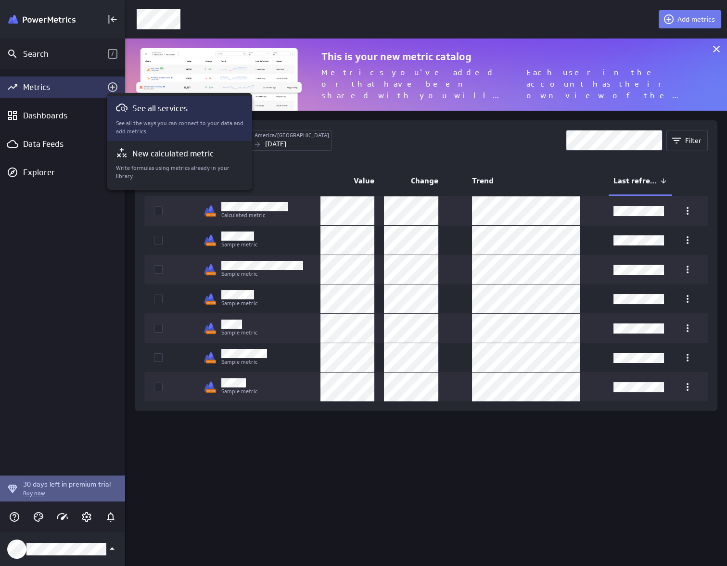
click at [176, 125] on p "See all the ways you can connect to your data and add metrics." at bounding box center [180, 127] width 128 height 16
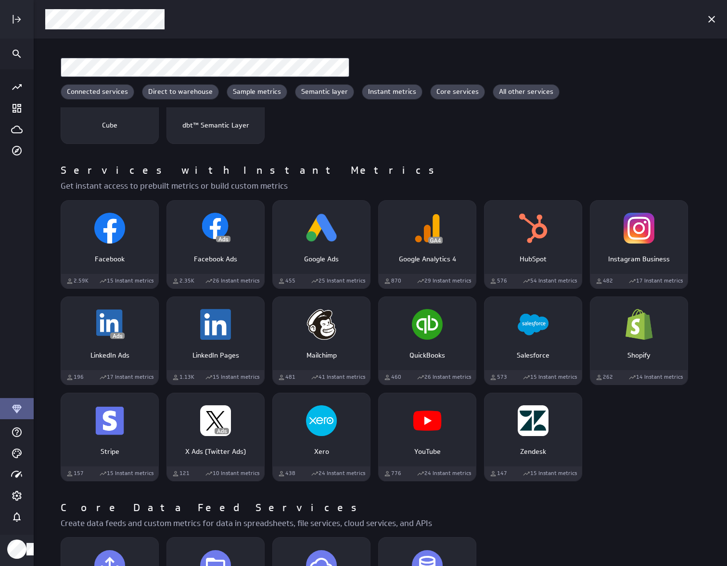
scroll to position [508, 0]
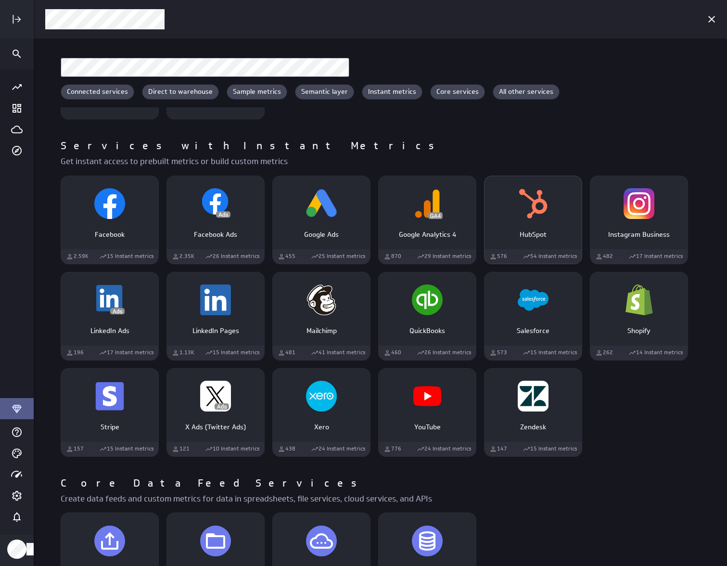
click at [541, 216] on img "HubSpot" at bounding box center [533, 203] width 31 height 31
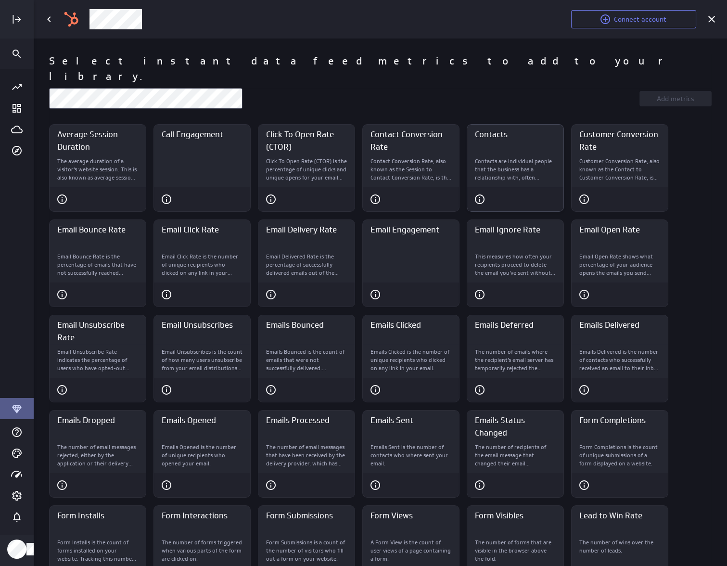
click at [526, 166] on div "Contacts are individual people that the business has a relationship with, often…" at bounding box center [515, 170] width 96 height 34
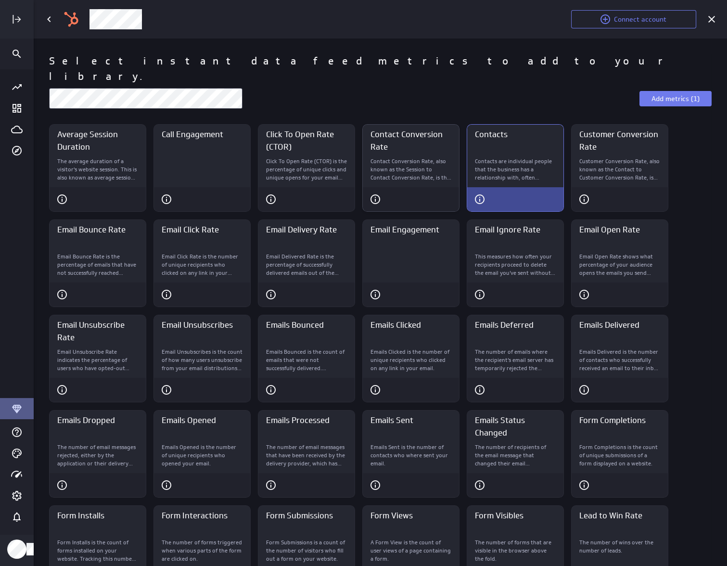
click at [413, 161] on p "Contact Conversion Rate, also known as the Session to Contact Conversion Rate, …" at bounding box center [410, 169] width 81 height 24
click at [596, 157] on p "Customer Conversion Rate, also known as the Contact to Customer Conversion Rate…" at bounding box center [619, 169] width 81 height 24
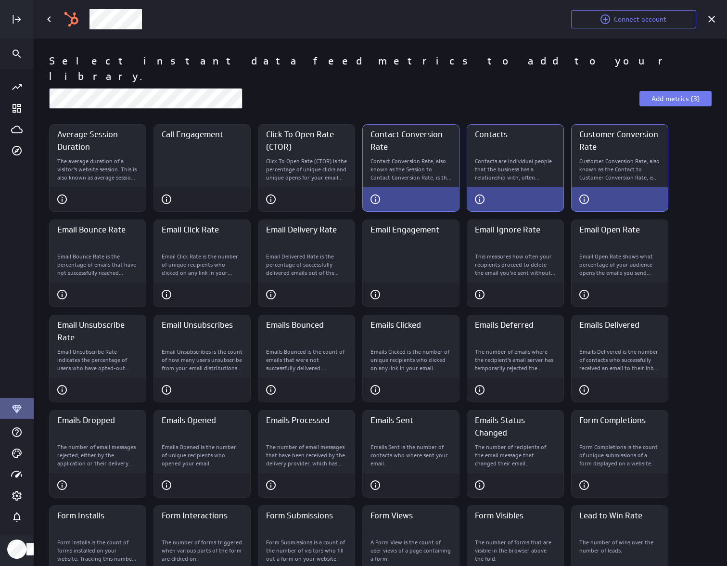
drag, startPoint x: 629, startPoint y: 161, endPoint x: 614, endPoint y: 161, distance: 14.9
click at [628, 161] on p "Customer Conversion Rate, also known as the Contact to Customer Conversion Rate…" at bounding box center [619, 169] width 81 height 24
click at [415, 157] on p "Contact Conversion Rate, also known as the Session to Contact Conversion Rate, …" at bounding box center [410, 169] width 81 height 24
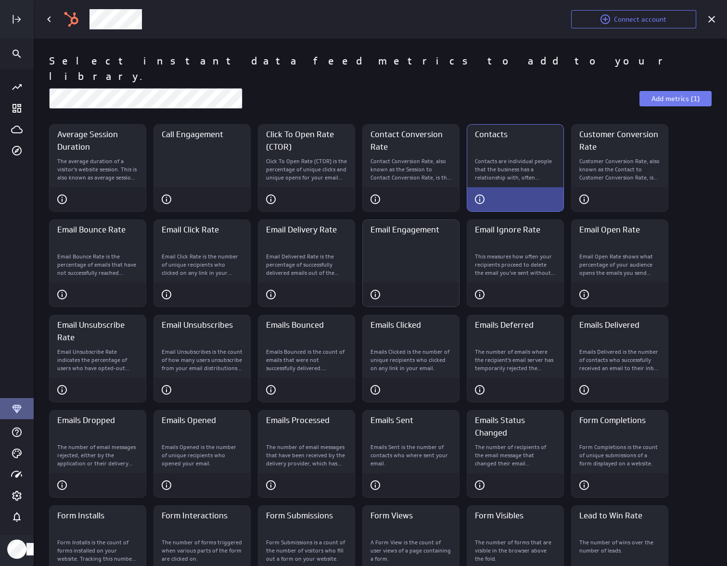
click at [411, 258] on div "Email Engagement" at bounding box center [411, 266] width 96 height 34
click at [232, 157] on div "Call Engagement" at bounding box center [202, 170] width 96 height 34
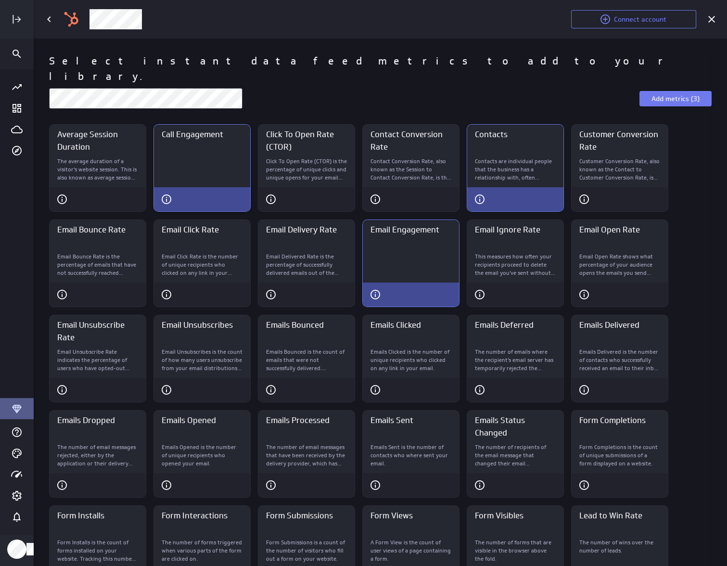
drag, startPoint x: 204, startPoint y: 167, endPoint x: 287, endPoint y: 201, distance: 89.1
click at [204, 167] on div "Call Engagement" at bounding box center [202, 170] width 96 height 34
click at [396, 249] on div "Email Engagement" at bounding box center [411, 266] width 96 height 34
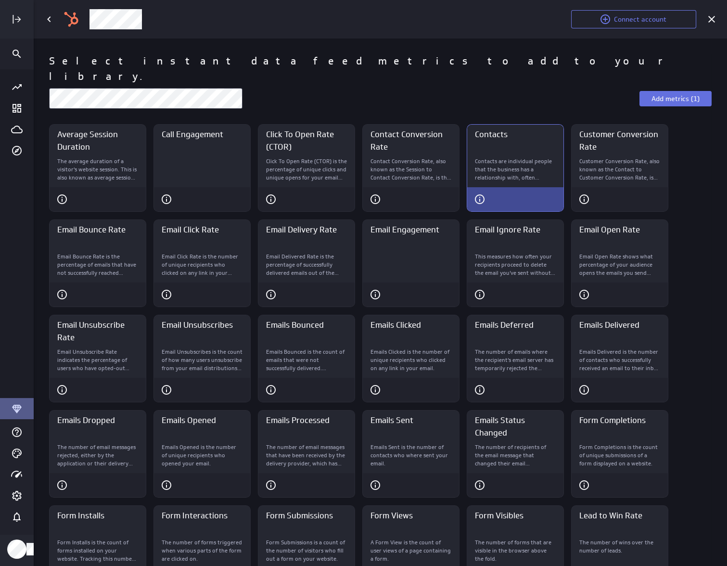
click at [674, 91] on button "Add metrics (1)" at bounding box center [675, 98] width 72 height 15
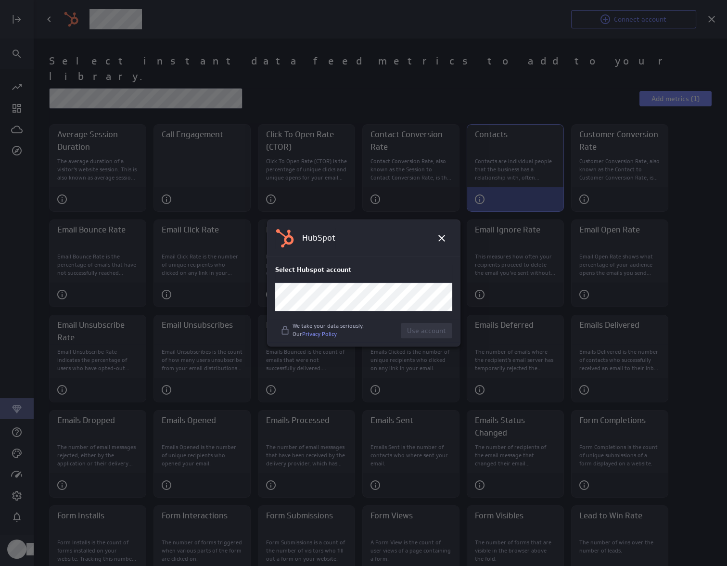
drag, startPoint x: 443, startPoint y: 239, endPoint x: 415, endPoint y: 228, distance: 29.8
click at [443, 239] on icon at bounding box center [442, 238] width 12 height 12
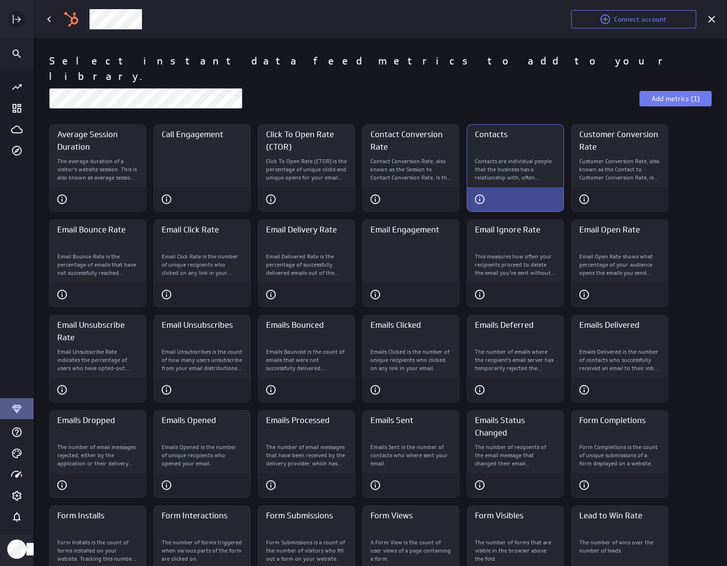
click at [12, 15] on icon "Expand" at bounding box center [17, 19] width 12 height 12
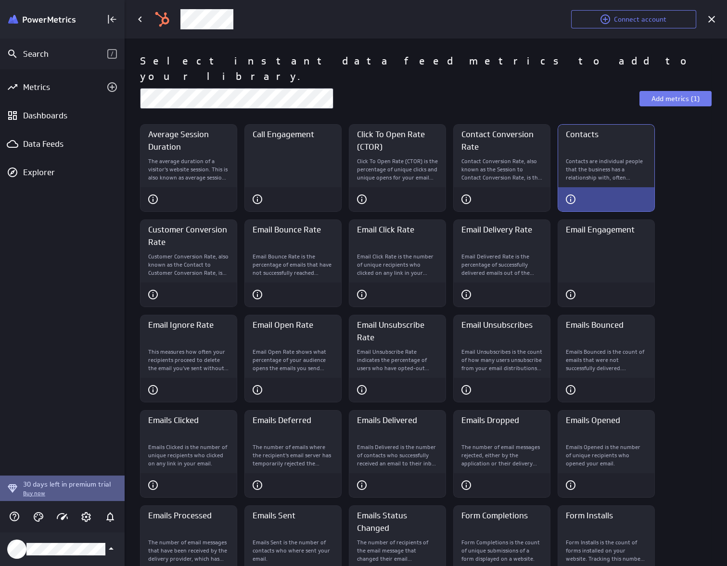
scroll to position [5, 5]
click at [31, 86] on div "Metrics" at bounding box center [62, 87] width 79 height 11
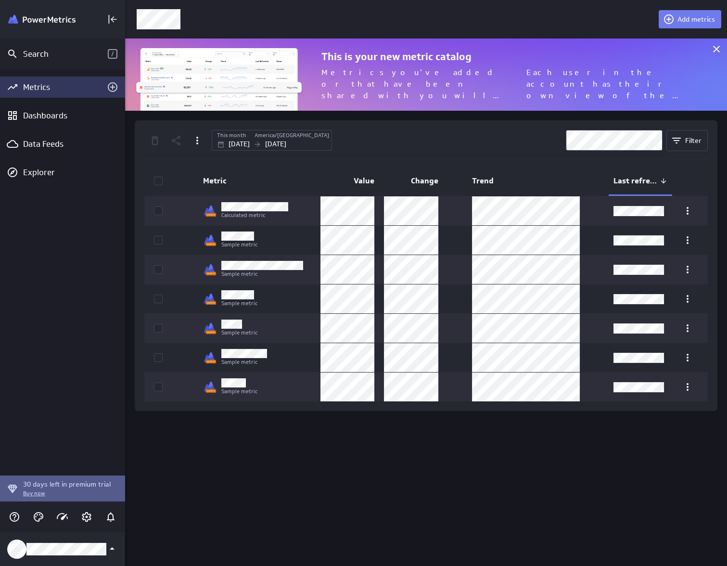
scroll to position [86, 616]
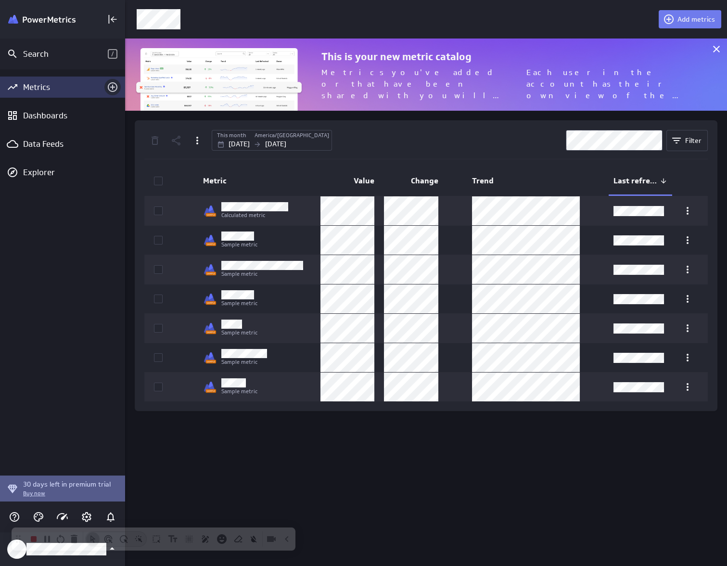
click at [113, 88] on icon "Add metrics" at bounding box center [113, 87] width 10 height 10
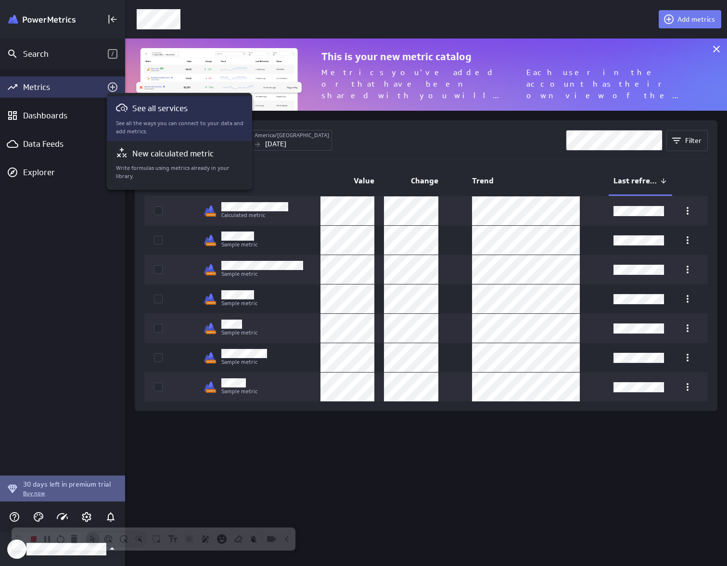
click at [171, 118] on div "See all services See all the ways you can connect to your data and add metrics." at bounding box center [180, 118] width 128 height 33
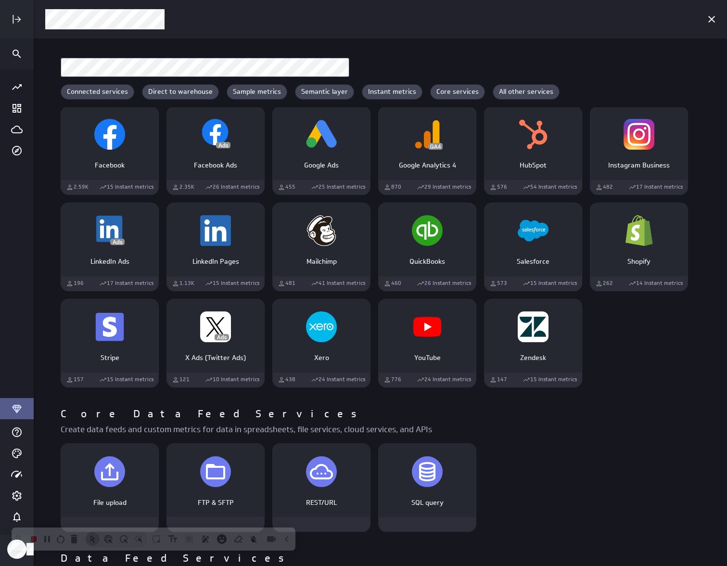
scroll to position [507, 0]
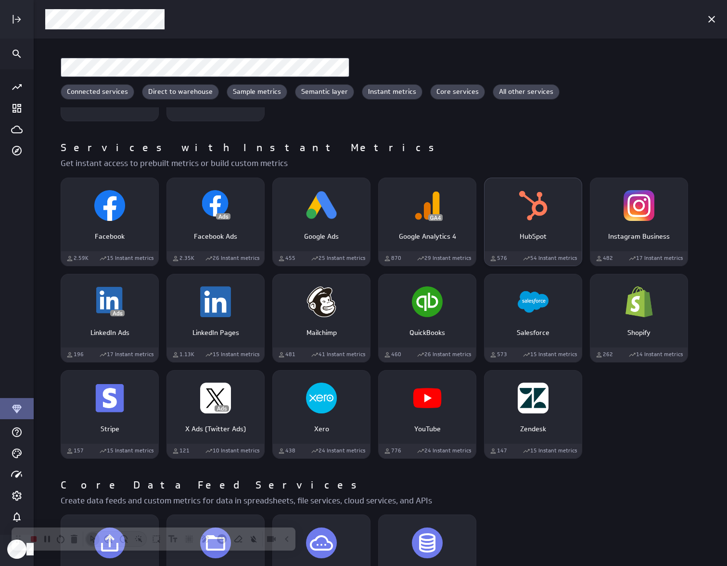
click at [567, 224] on div "HubSpot" at bounding box center [532, 233] width 97 height 18
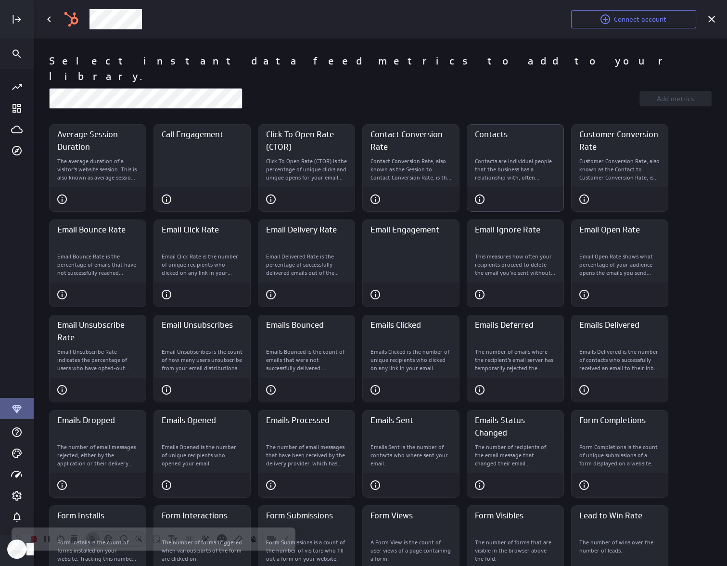
click at [527, 157] on p "Contacts are individual people that the business has a relationship with, often…" at bounding box center [515, 169] width 81 height 24
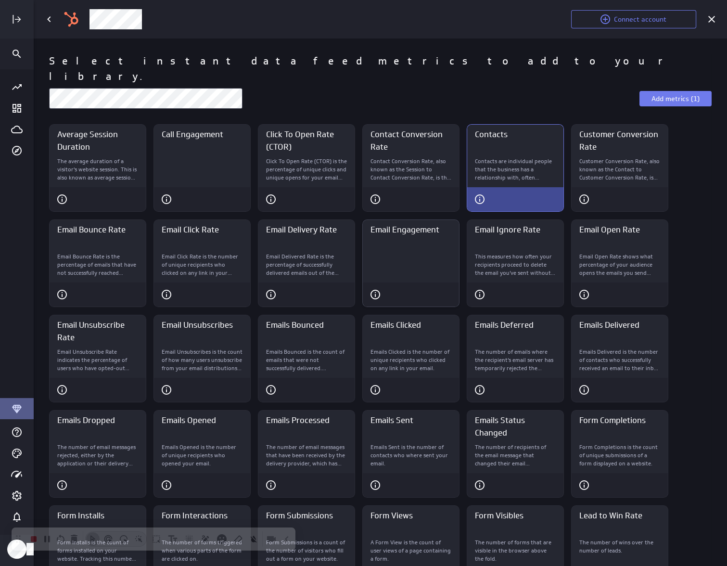
click at [425, 250] on div "Email Engagement" at bounding box center [411, 266] width 96 height 34
click at [231, 169] on div "Call Engagement" at bounding box center [202, 170] width 96 height 34
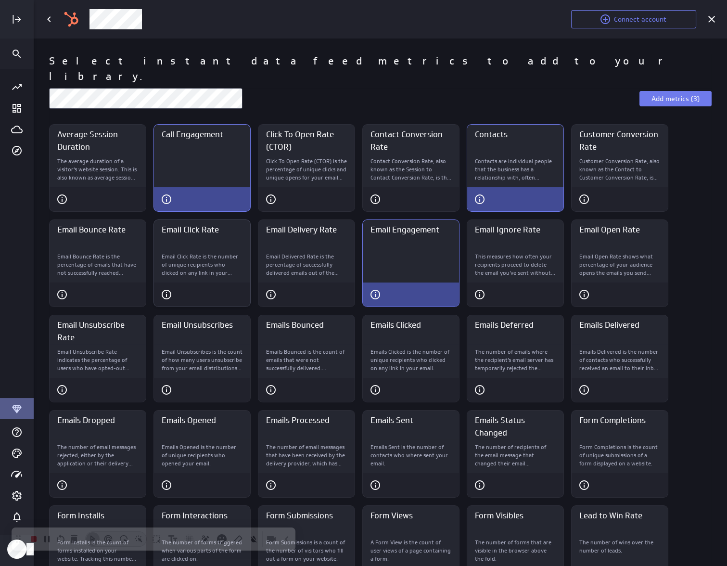
click at [229, 253] on p "Email Click Rate is the number of unique recipients who clicked on any link in …" at bounding box center [202, 265] width 81 height 24
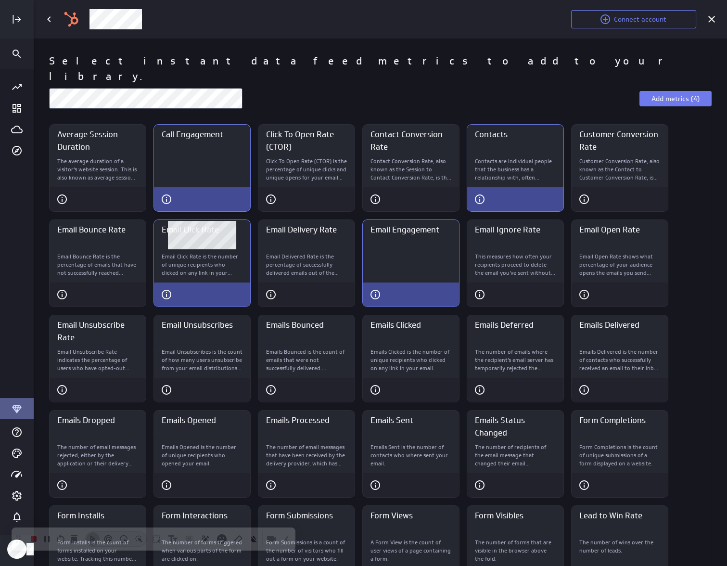
click at [203, 165] on div "Call Engagement" at bounding box center [202, 170] width 96 height 34
click at [216, 253] on p "Email Click Rate is the number of unique recipients who clicked on any link in …" at bounding box center [202, 265] width 81 height 24
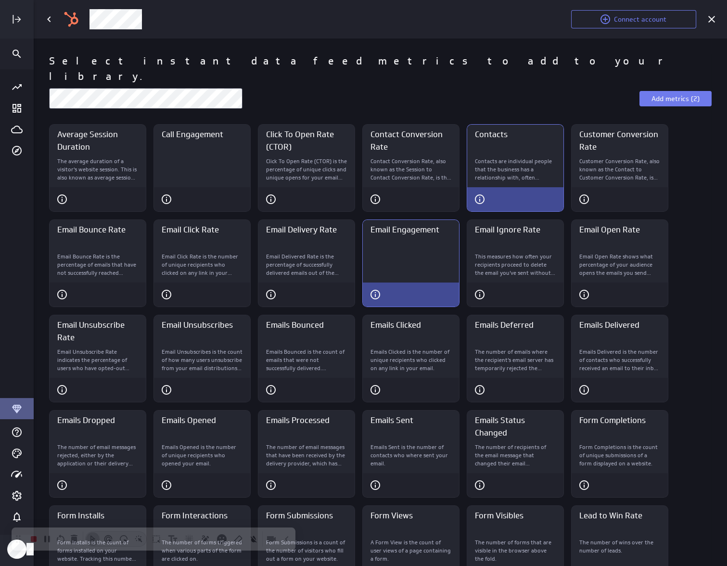
click at [418, 249] on div "Email Engagement" at bounding box center [411, 266] width 96 height 34
click at [673, 94] on span "Add metrics (1)" at bounding box center [675, 98] width 48 height 9
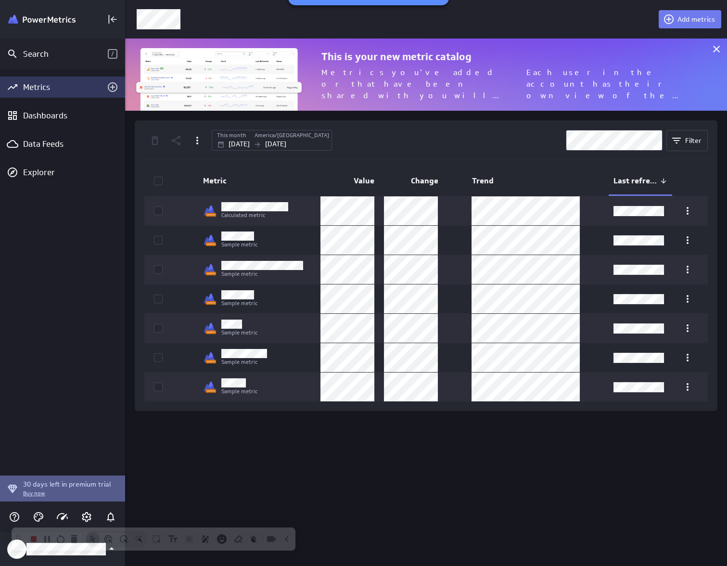
scroll to position [5, 5]
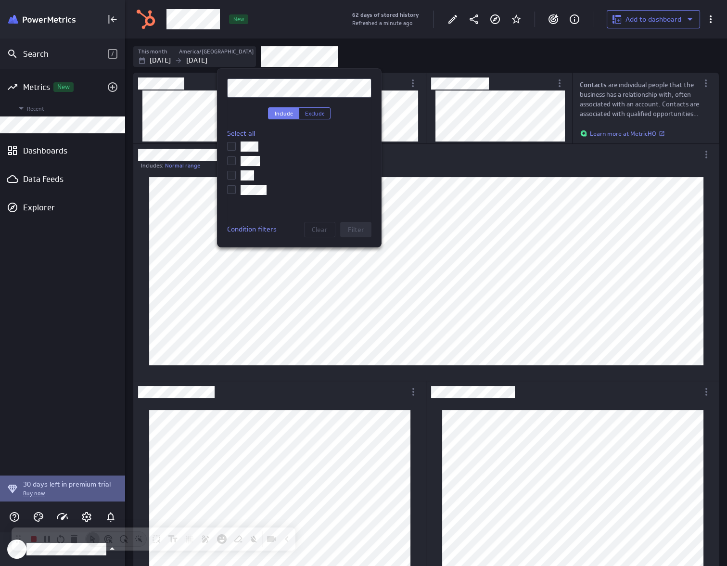
click at [230, 146] on icon at bounding box center [232, 146] width 8 height 8
click at [0, 0] on input "checkbox" at bounding box center [0, 0] width 0 height 0
click at [232, 176] on icon at bounding box center [231, 175] width 6 height 4
click at [0, 0] on input "checkbox" at bounding box center [0, 0] width 0 height 0
click at [366, 230] on button "Filter" at bounding box center [355, 229] width 31 height 15
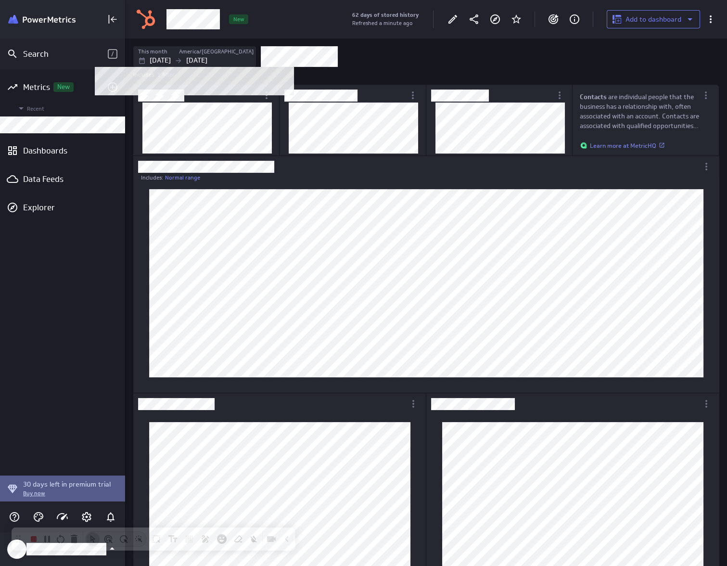
click at [182, 59] on icon "Filters" at bounding box center [179, 61] width 8 height 8
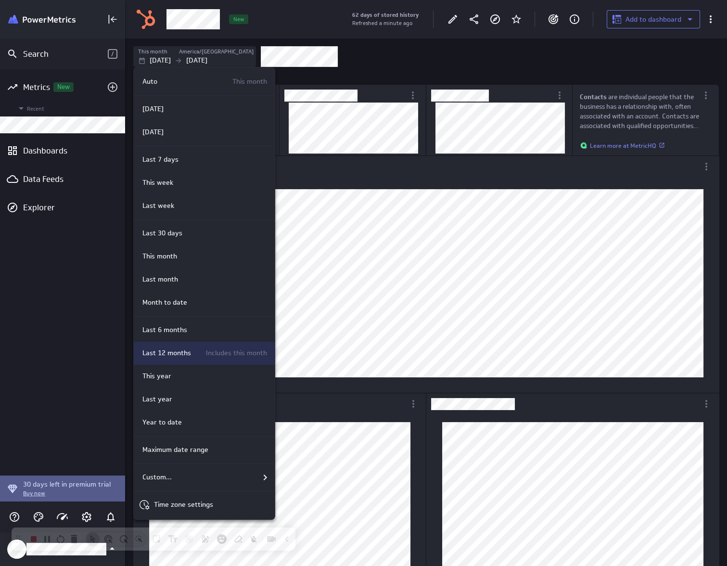
click at [191, 355] on div "Last 12 months Includes this month" at bounding box center [203, 353] width 128 height 10
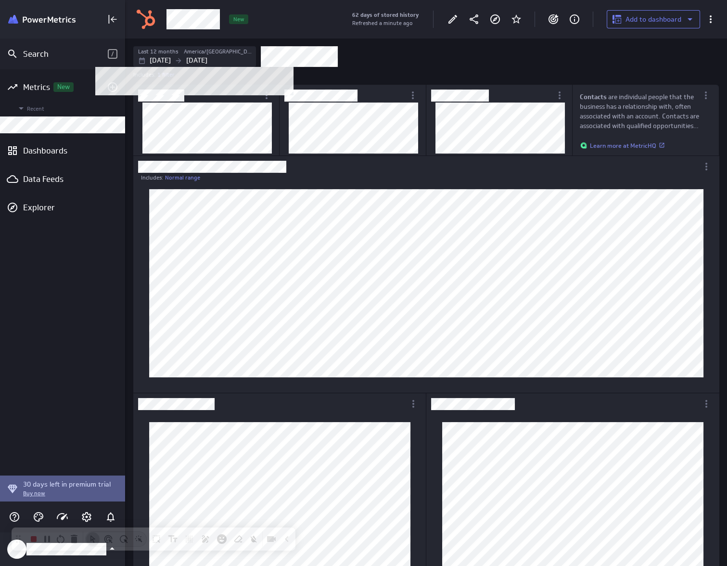
click at [171, 57] on p "Sep 01 2024" at bounding box center [160, 60] width 21 height 10
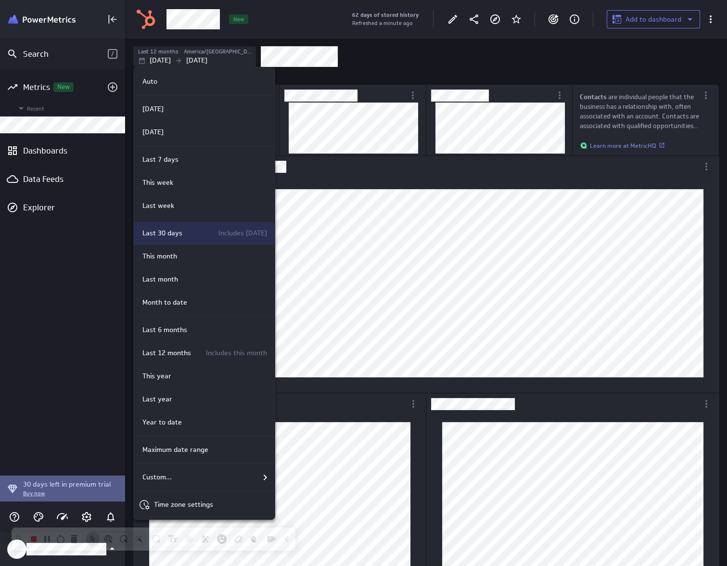
click at [191, 232] on div "Last 30 days Includes today" at bounding box center [203, 233] width 128 height 10
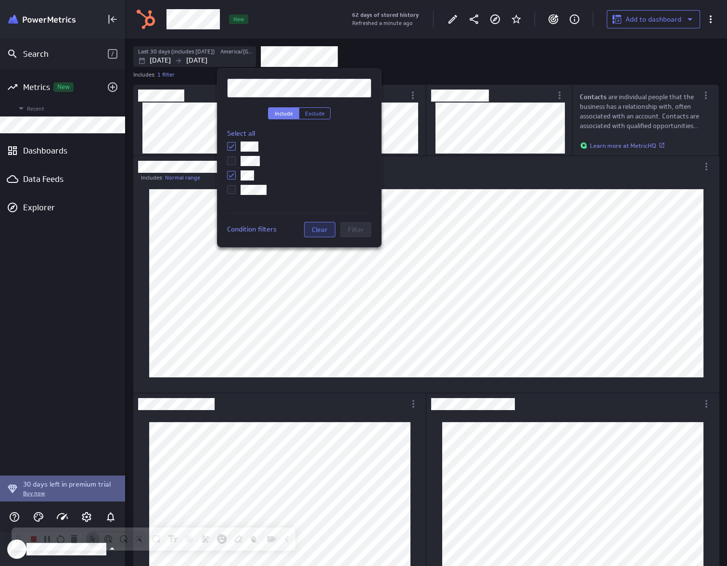
click at [321, 227] on span "Clear" at bounding box center [320, 229] width 16 height 9
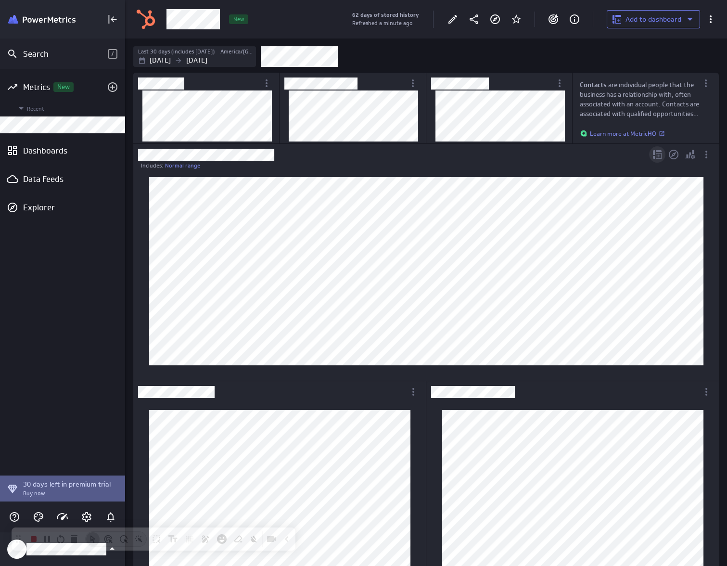
click at [658, 156] on icon "Add to dashboard" at bounding box center [657, 155] width 12 height 12
click at [686, 183] on p "New dashboard" at bounding box center [687, 180] width 49 height 10
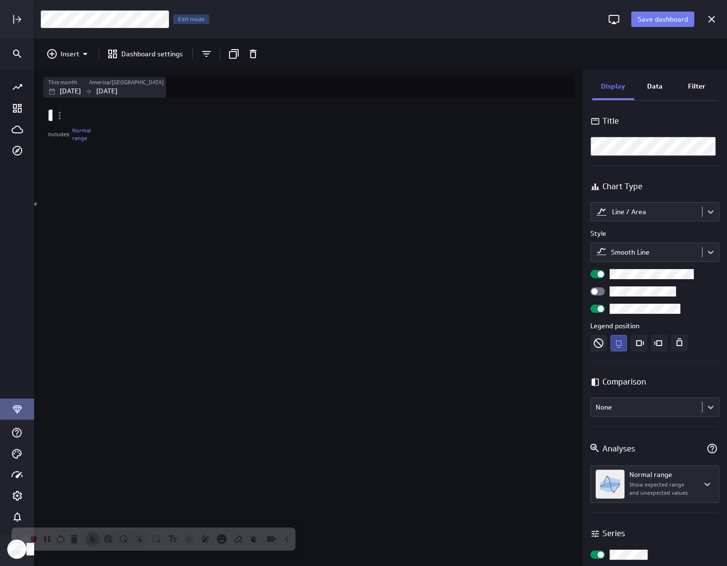
scroll to position [580, 707]
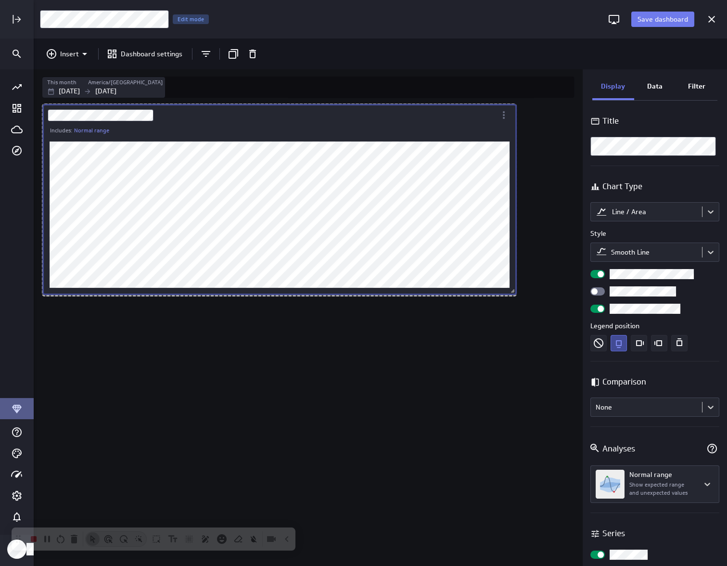
drag, startPoint x: 215, startPoint y: 228, endPoint x: 512, endPoint y: 289, distance: 303.4
click at [515, 292] on span "Dashboard content with 1 widget" at bounding box center [514, 292] width 10 height 10
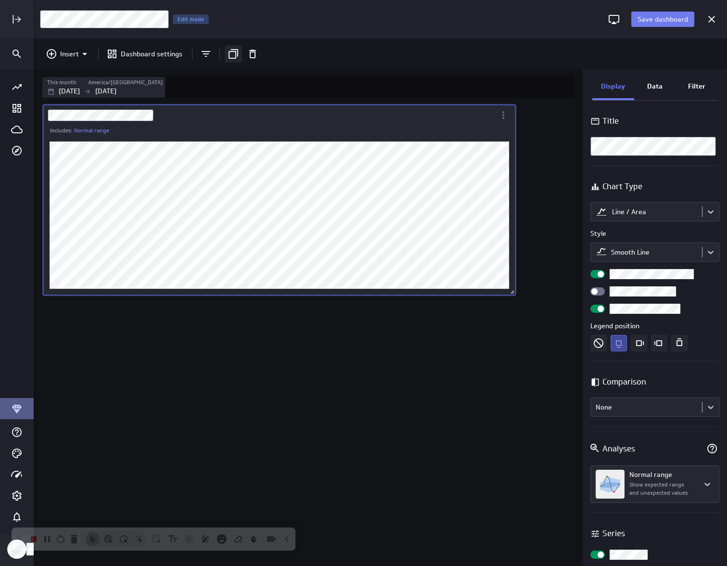
click at [232, 53] on icon "Duplicate" at bounding box center [234, 54] width 12 height 12
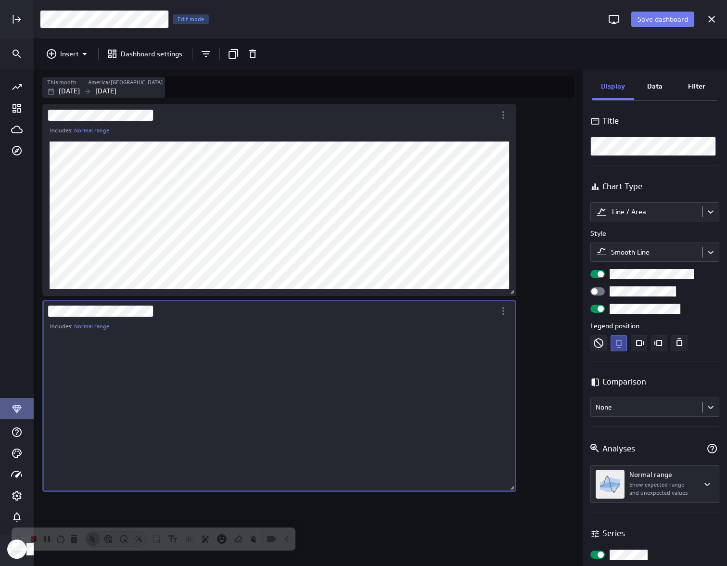
scroll to position [161, 473]
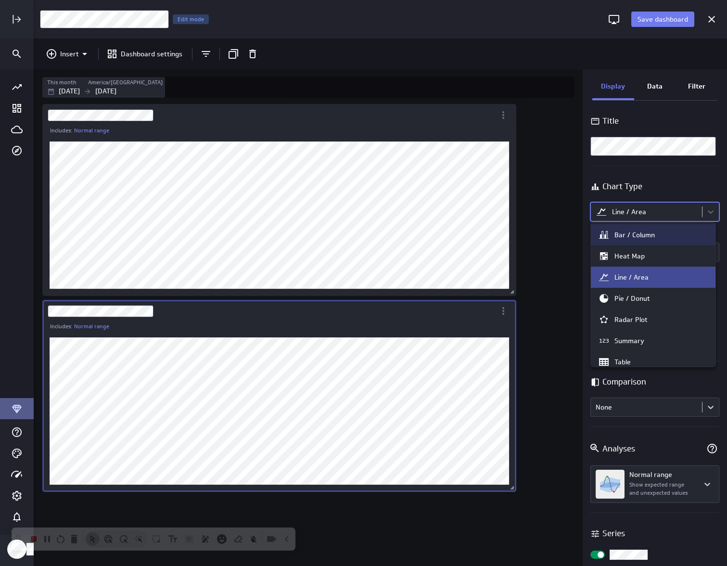
click at [666, 213] on body "Save dashboard Untitled Dashboard Edit mode Insert Dashboard settings This mont…" at bounding box center [363, 283] width 727 height 566
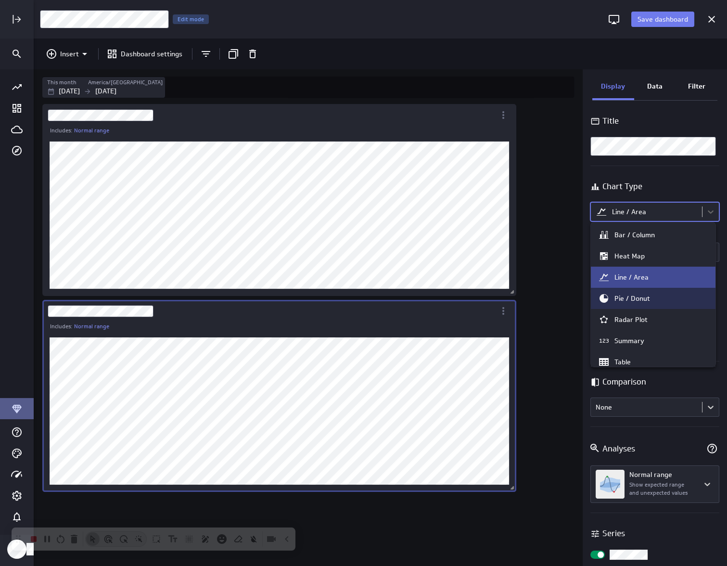
click at [642, 297] on div "Pie / Donut" at bounding box center [632, 298] width 36 height 9
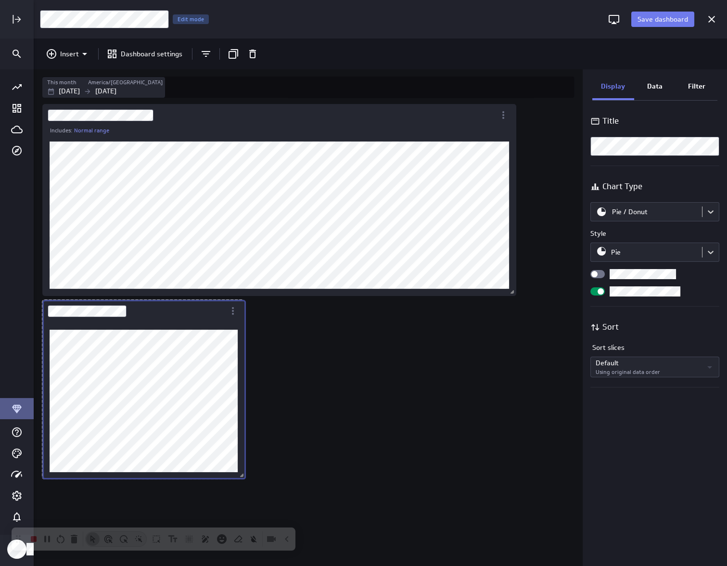
drag, startPoint x: 515, startPoint y: 489, endPoint x: 254, endPoint y: 477, distance: 260.5
click at [248, 477] on span "Dashboard content with 2 widgets" at bounding box center [243, 476] width 10 height 10
click at [401, 411] on div "Includes: Normal range" at bounding box center [309, 334] width 539 height 464
click at [236, 53] on div "Duplicate" at bounding box center [233, 53] width 17 height 17
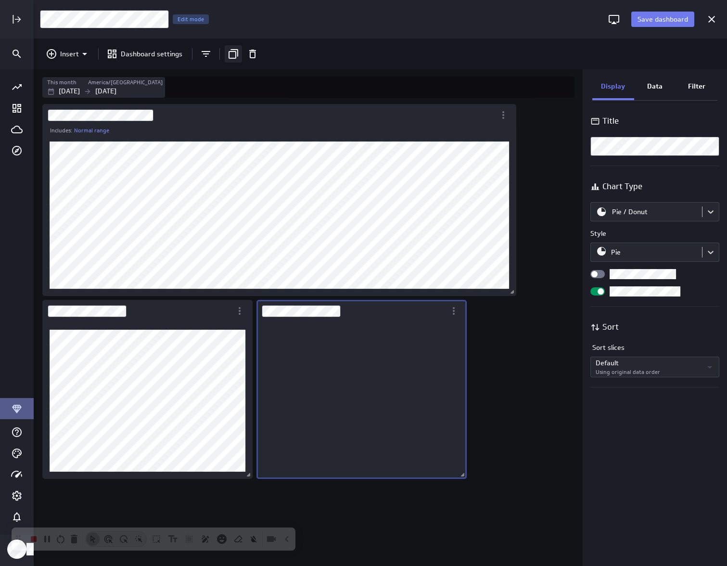
scroll to position [156, 209]
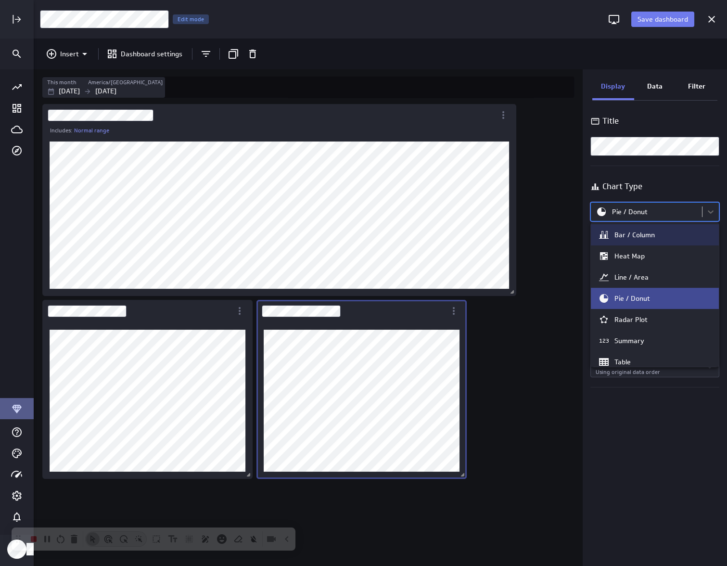
click at [674, 208] on body "Save dashboard Untitled Dashboard Edit mode Insert Dashboard settings This mont…" at bounding box center [363, 283] width 727 height 566
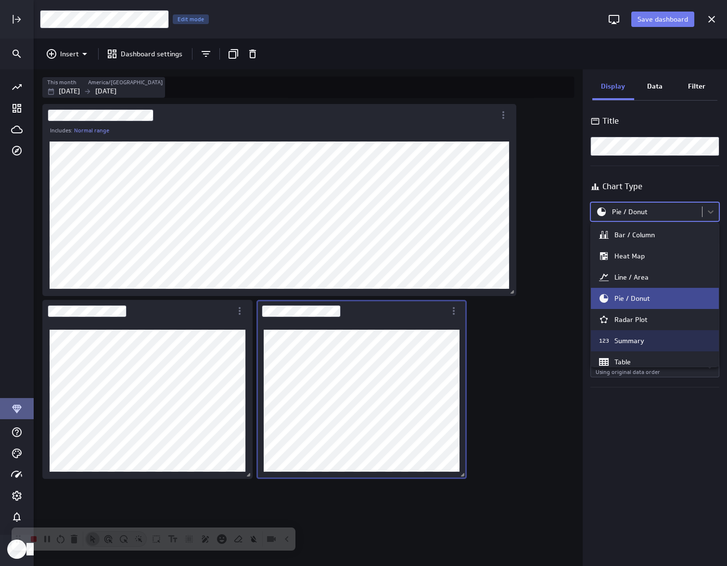
click at [656, 341] on div "123 Summary" at bounding box center [655, 341] width 114 height 12
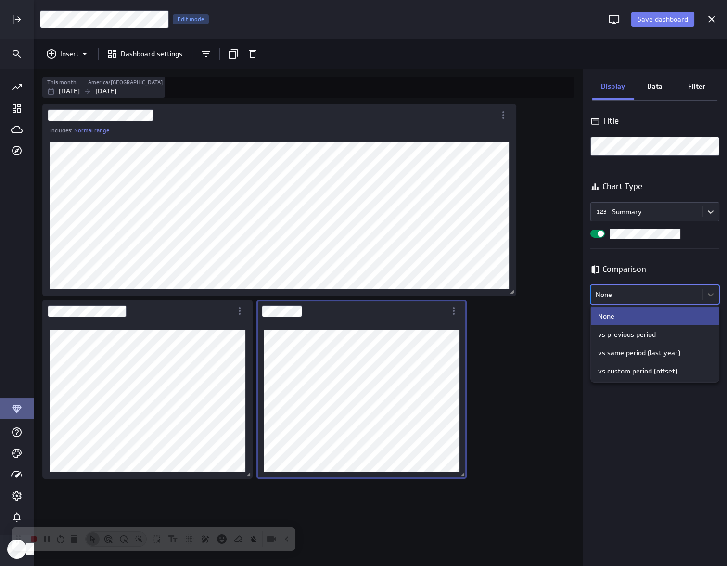
click at [649, 299] on body "Save dashboard Untitled Dashboard Edit mode Insert Dashboard settings This mont…" at bounding box center [363, 283] width 727 height 566
click at [677, 342] on div "vs previous period" at bounding box center [655, 334] width 128 height 18
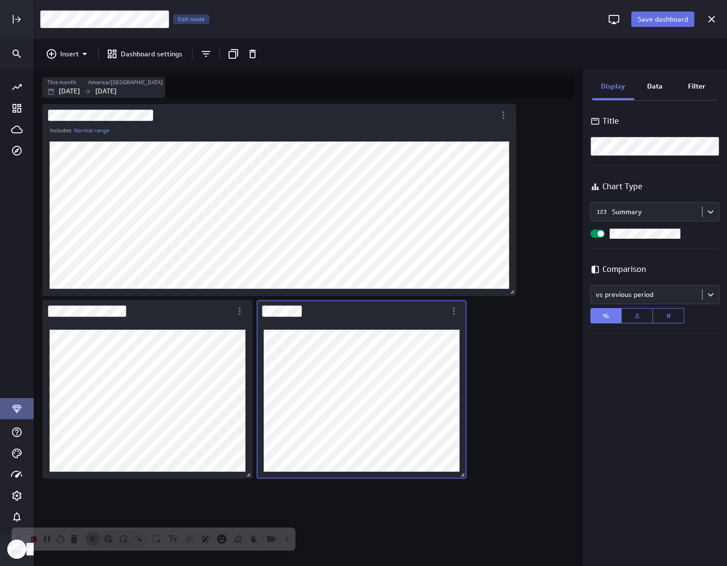
click at [658, 15] on span "Save dashboard" at bounding box center [662, 19] width 51 height 9
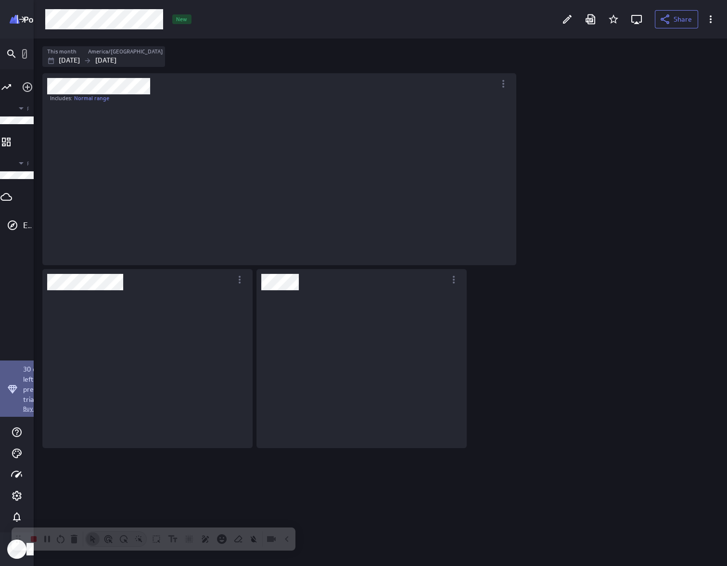
scroll to position [541, 617]
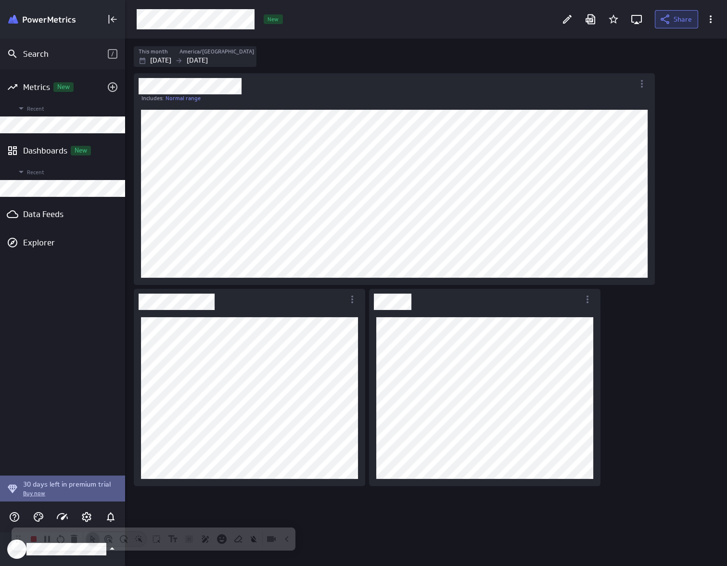
click at [681, 20] on span "Share" at bounding box center [682, 19] width 18 height 9
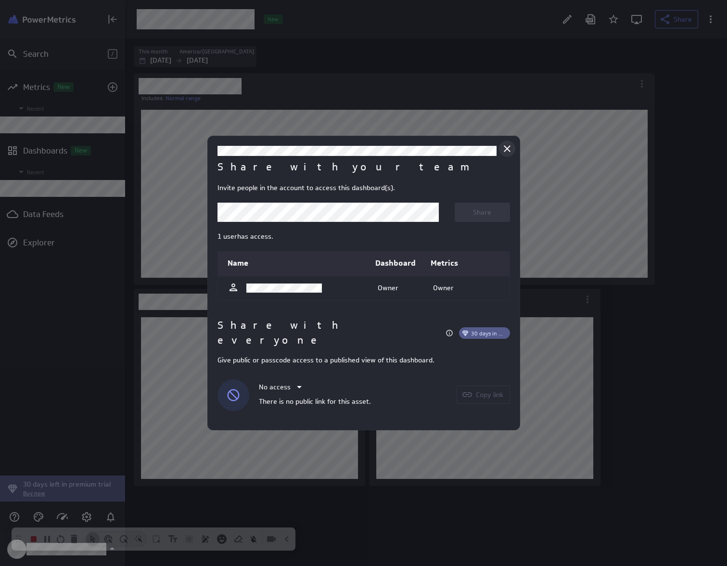
click at [508, 154] on icon "Close" at bounding box center [507, 149] width 12 height 12
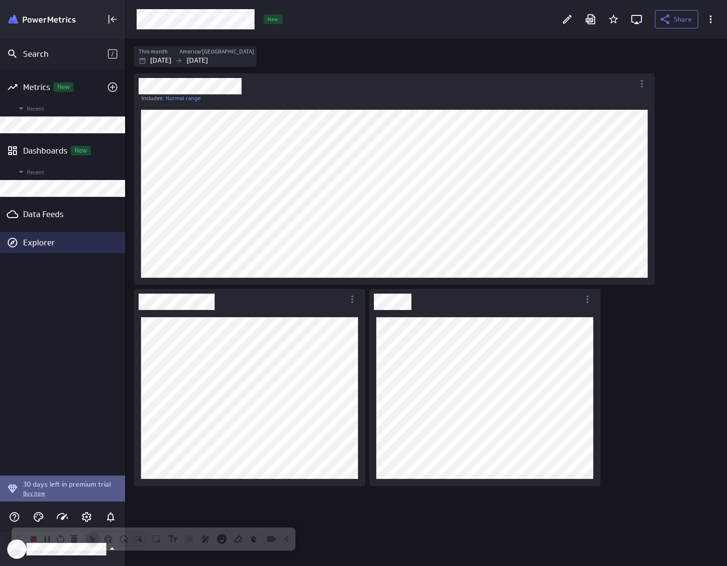
click at [57, 245] on div "Explorer" at bounding box center [73, 242] width 100 height 11
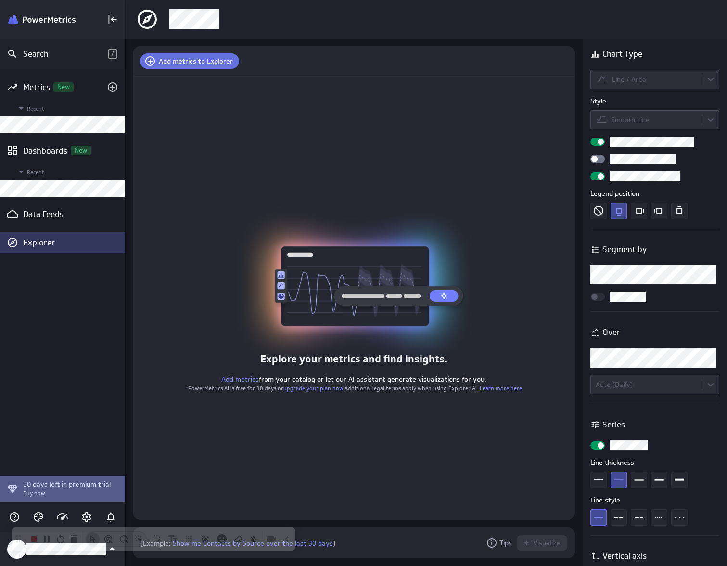
click at [214, 61] on span "Add metrics to Explorer" at bounding box center [196, 61] width 74 height 9
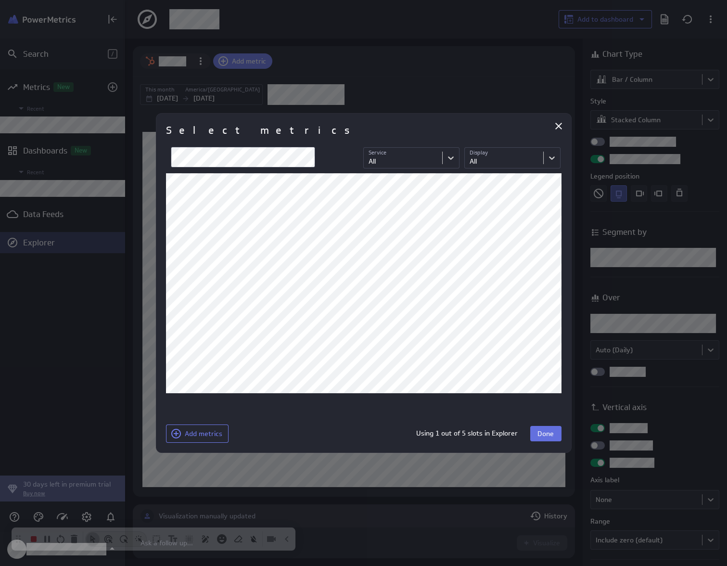
click at [553, 435] on span "Done" at bounding box center [545, 433] width 16 height 9
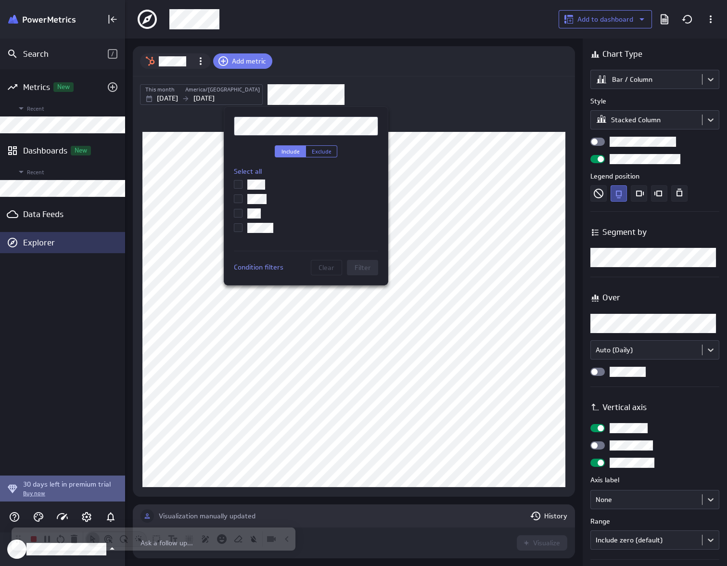
drag, startPoint x: 704, startPoint y: 130, endPoint x: 710, endPoint y: 140, distance: 12.3
click at [704, 130] on div at bounding box center [363, 283] width 727 height 566
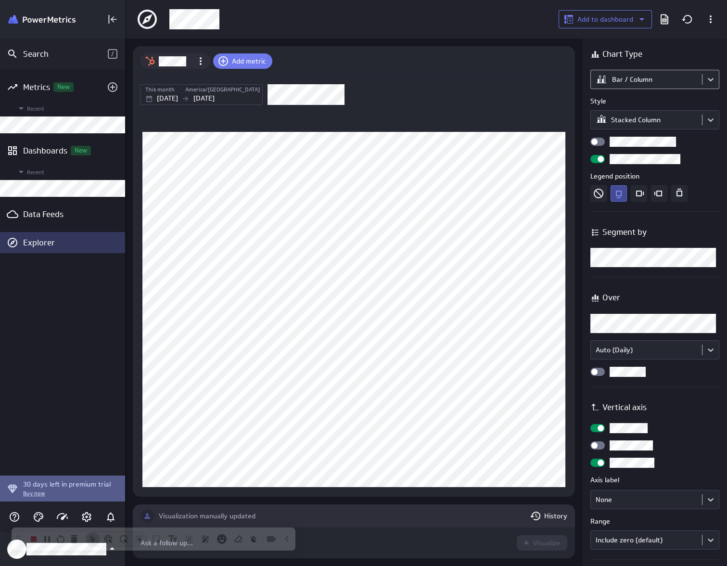
click at [691, 85] on body "Search / Metrics New Recent Dashboards New Recent Data Feeds Explorer 30 days l…" at bounding box center [363, 283] width 727 height 566
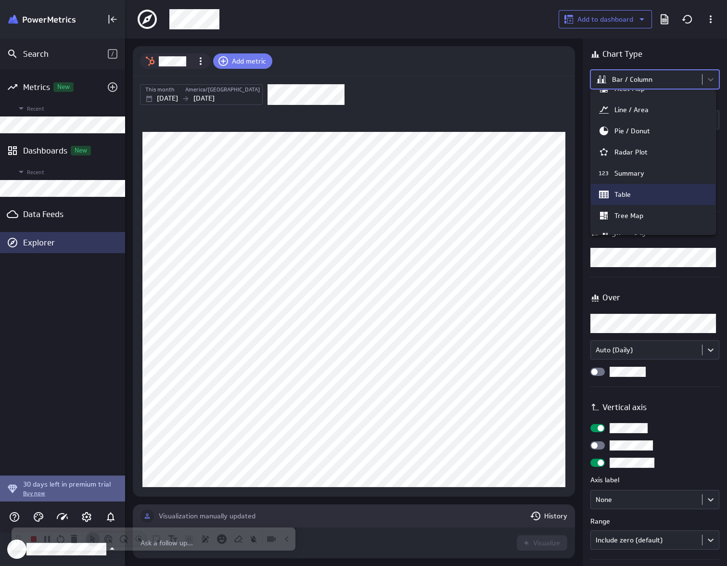
scroll to position [36, 0]
click at [659, 196] on div "Table" at bounding box center [653, 194] width 110 height 12
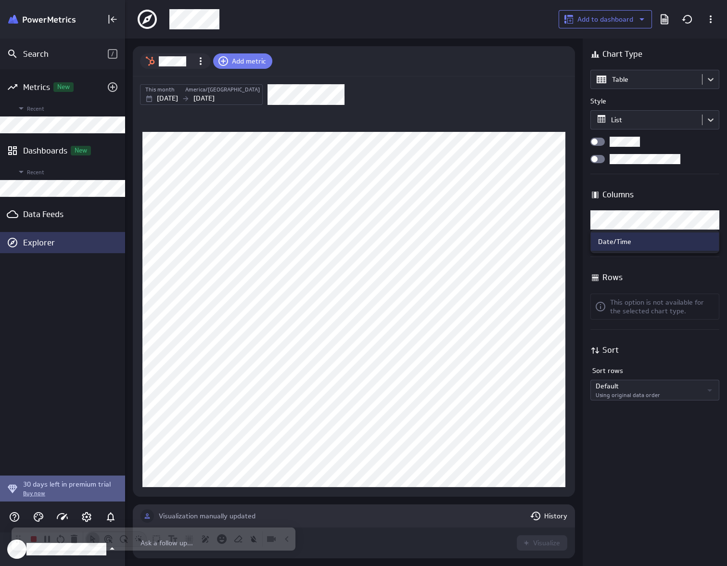
click at [663, 214] on body "Search / Metrics New Recent Dashboards New Recent Data Feeds Explorer 30 days l…" at bounding box center [363, 283] width 727 height 566
click at [632, 239] on div "Date/Time" at bounding box center [655, 241] width 114 height 9
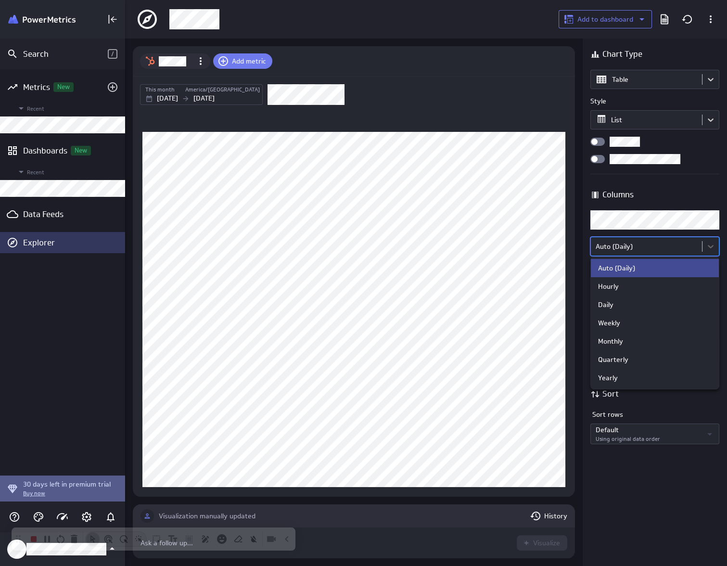
click at [669, 246] on body "Search / Metrics New Recent Dashboards New Recent Data Feeds Explorer 30 days l…" at bounding box center [363, 283] width 727 height 566
click at [655, 323] on div "Weekly" at bounding box center [655, 322] width 114 height 9
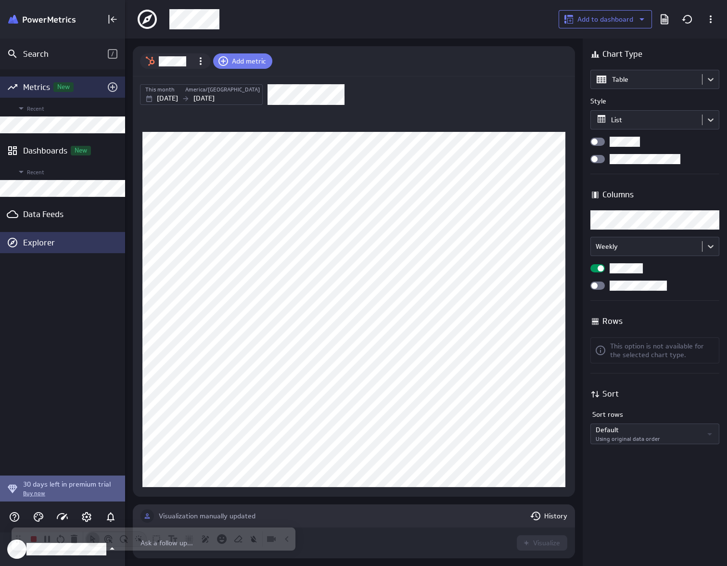
click at [45, 87] on div "Metrics New" at bounding box center [62, 87] width 79 height 11
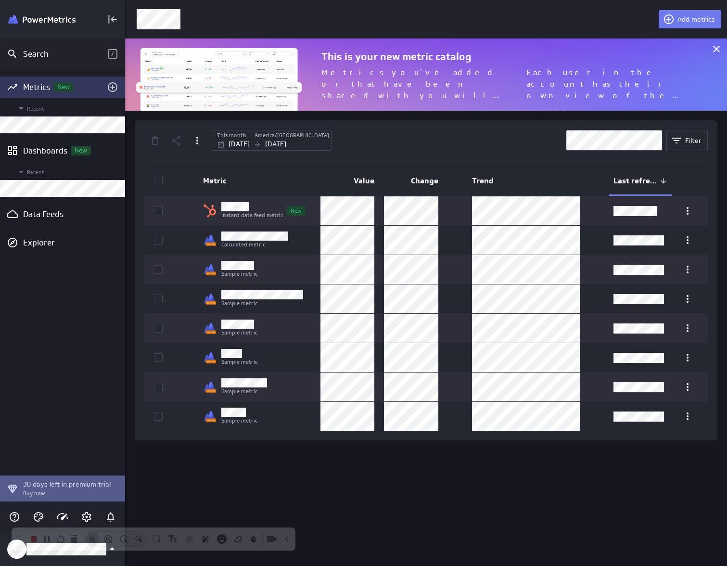
scroll to position [86, 616]
click at [114, 86] on icon "Add metrics" at bounding box center [113, 87] width 12 height 12
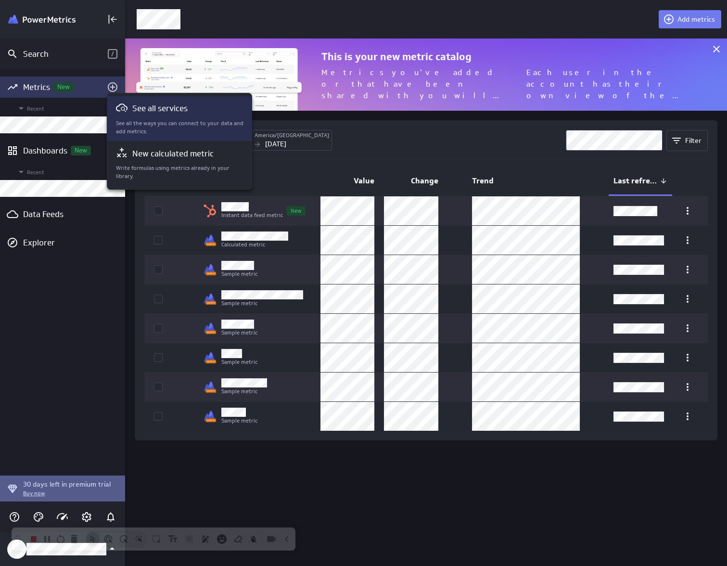
click at [227, 126] on p "See all the ways you can connect to your data and add metrics." at bounding box center [180, 127] width 128 height 16
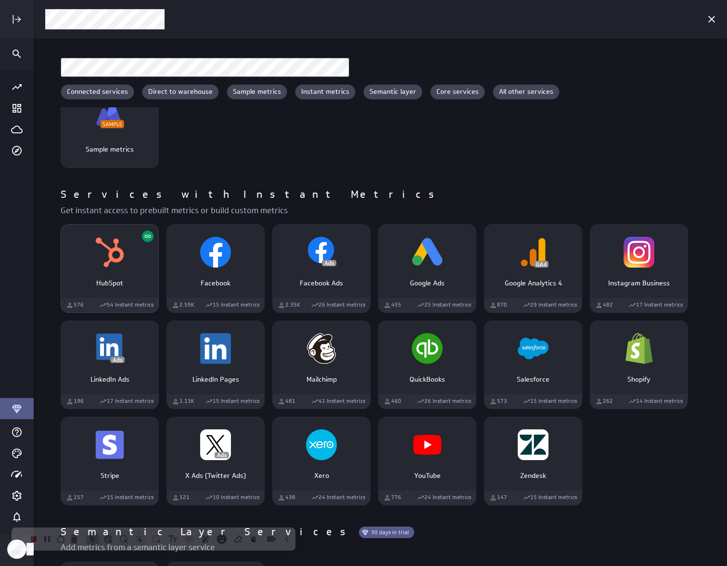
scroll to position [316, 0]
click at [103, 256] on img "HubSpot" at bounding box center [109, 251] width 31 height 31
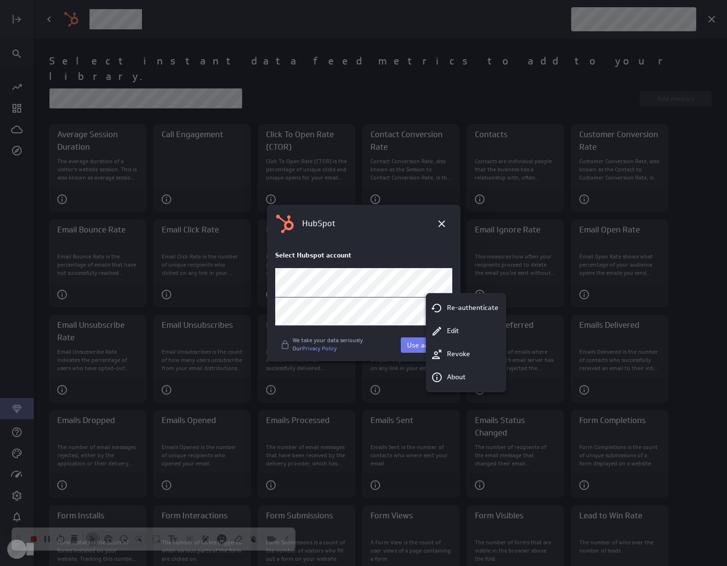
click at [348, 338] on div at bounding box center [363, 283] width 727 height 566
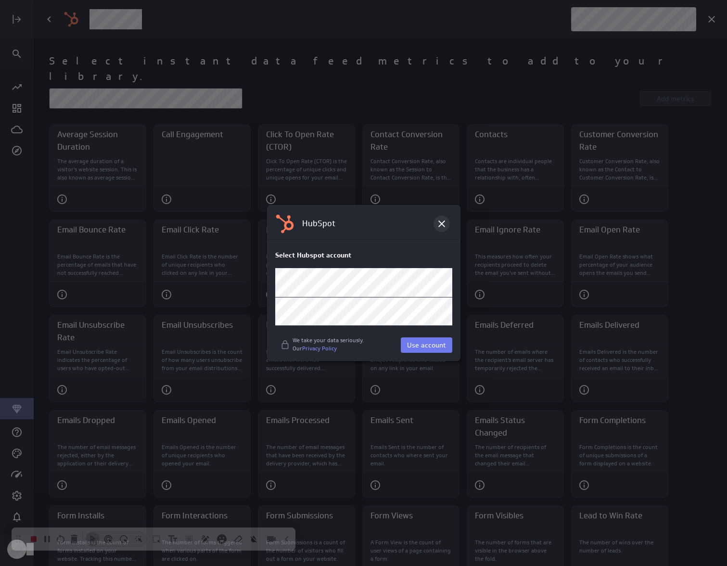
click at [443, 222] on icon at bounding box center [441, 223] width 7 height 7
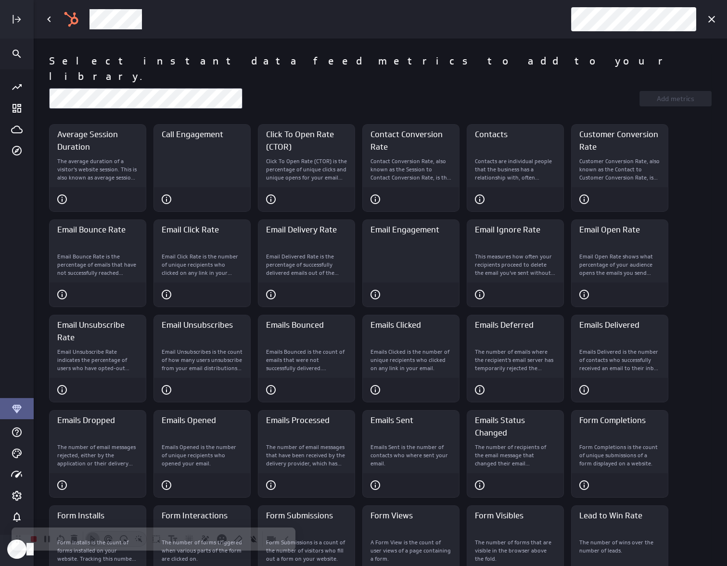
click at [24, 13] on div "Main Menu" at bounding box center [16, 19] width 21 height 21
click at [19, 18] on icon "Expand" at bounding box center [18, 19] width 6 height 6
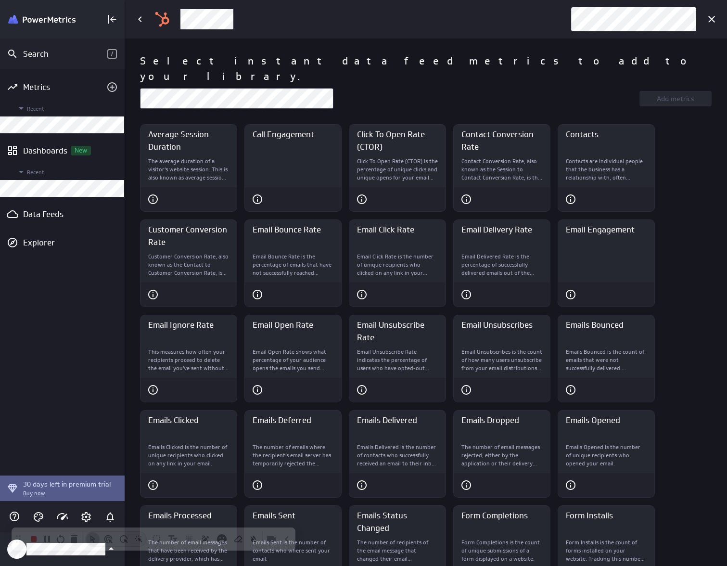
scroll to position [5, 5]
click at [51, 82] on div "Metrics" at bounding box center [62, 87] width 79 height 11
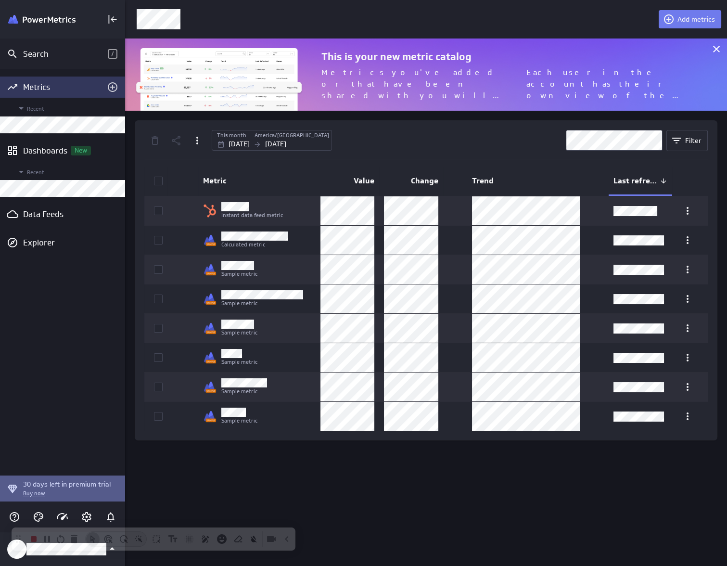
scroll to position [86, 616]
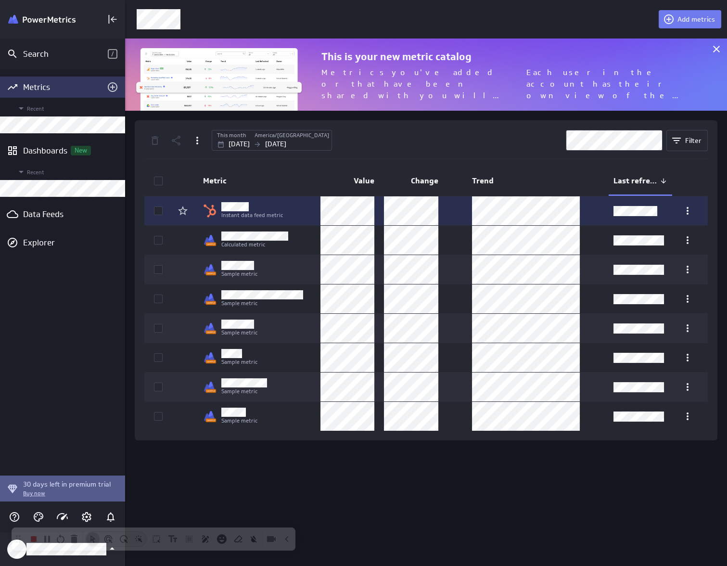
click at [163, 213] on td at bounding box center [155, 210] width 23 height 29
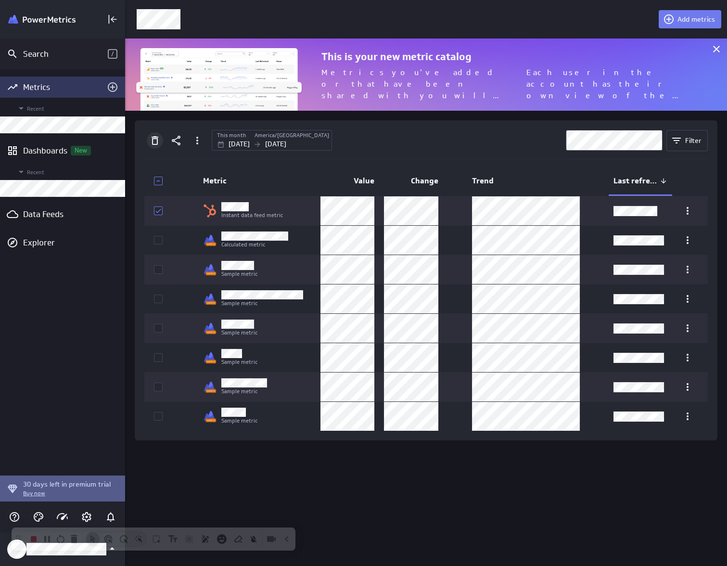
click at [154, 139] on icon "Delete" at bounding box center [155, 141] width 12 height 12
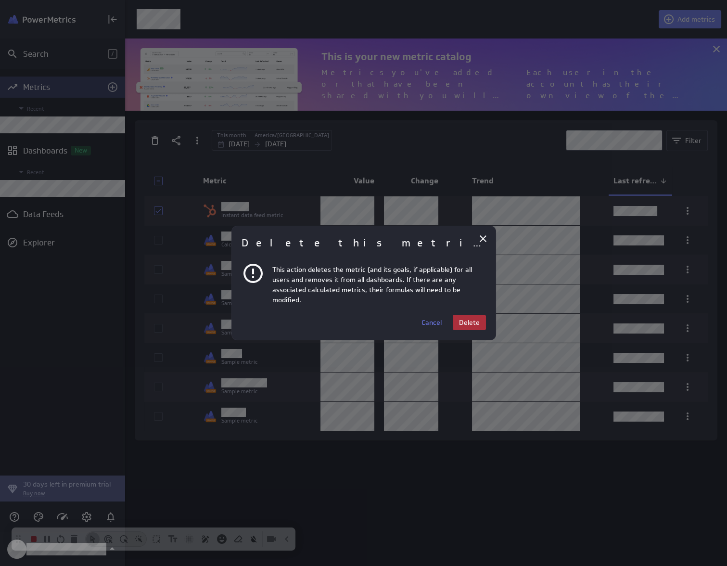
click at [479, 318] on span "Delete" at bounding box center [469, 322] width 21 height 9
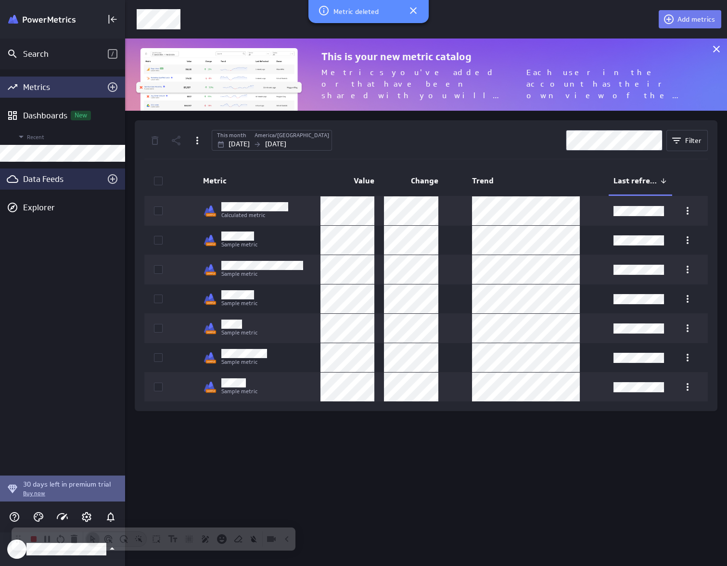
click at [53, 176] on div "Data Feeds" at bounding box center [62, 179] width 79 height 11
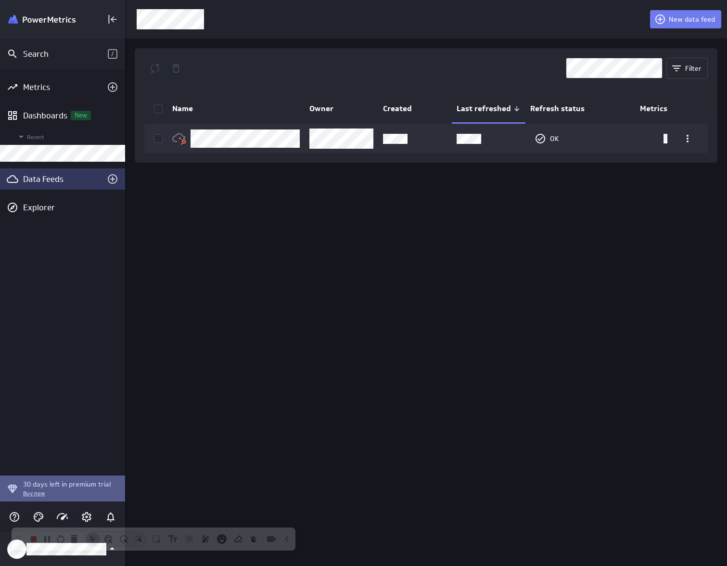
click at [159, 108] on icon at bounding box center [158, 108] width 6 height 4
click at [0, 0] on input "checkbox" at bounding box center [0, 0] width 0 height 0
click at [179, 67] on icon at bounding box center [176, 69] width 12 height 12
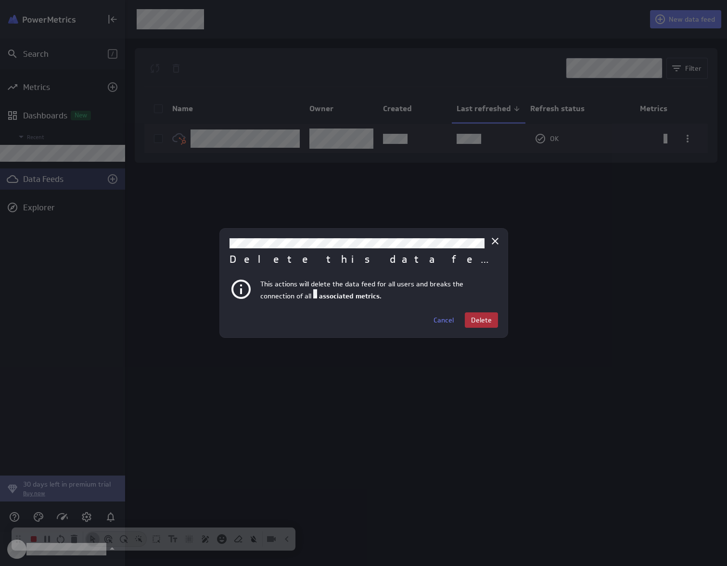
click at [490, 321] on span "Delete" at bounding box center [481, 320] width 21 height 9
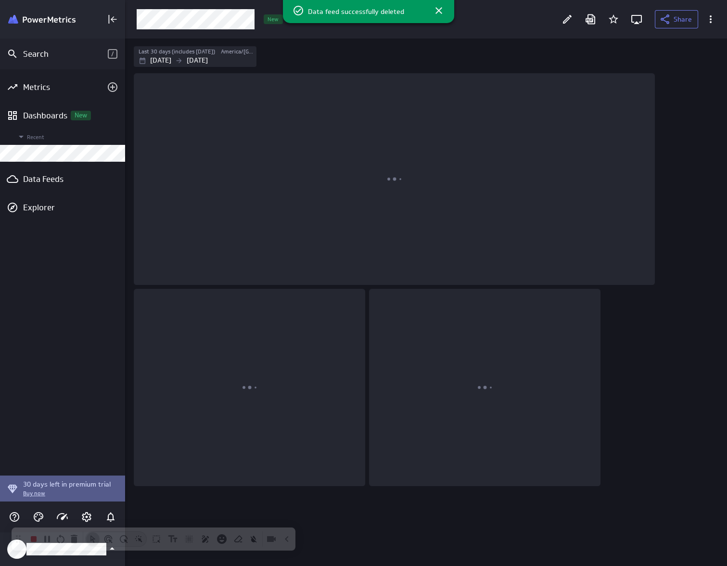
scroll to position [541, 616]
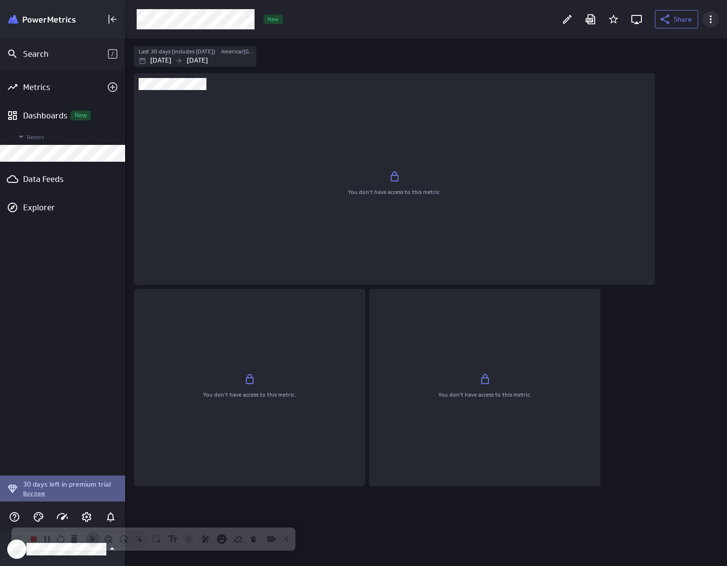
click at [711, 23] on icon "More actions" at bounding box center [711, 19] width 12 height 12
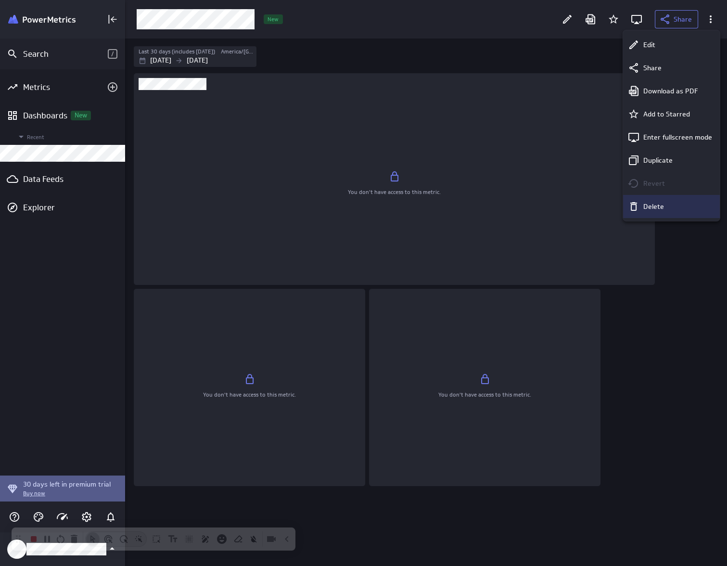
click at [662, 206] on p "Delete" at bounding box center [653, 207] width 21 height 10
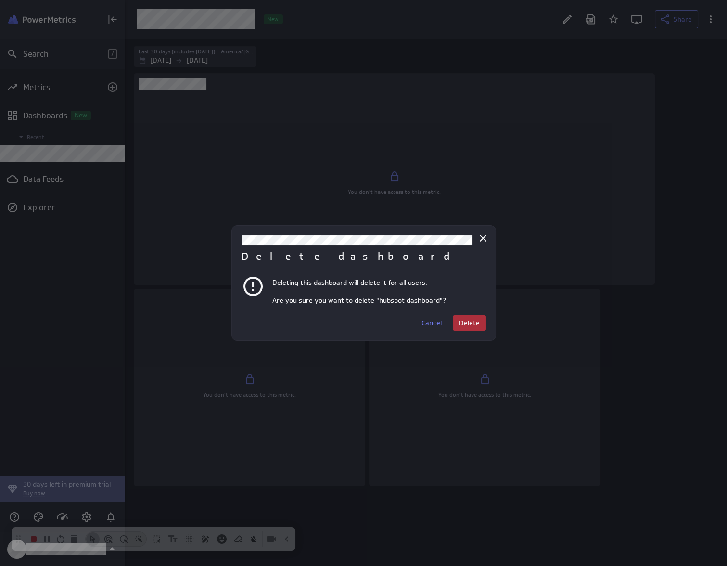
click at [482, 320] on button "Delete" at bounding box center [469, 322] width 33 height 15
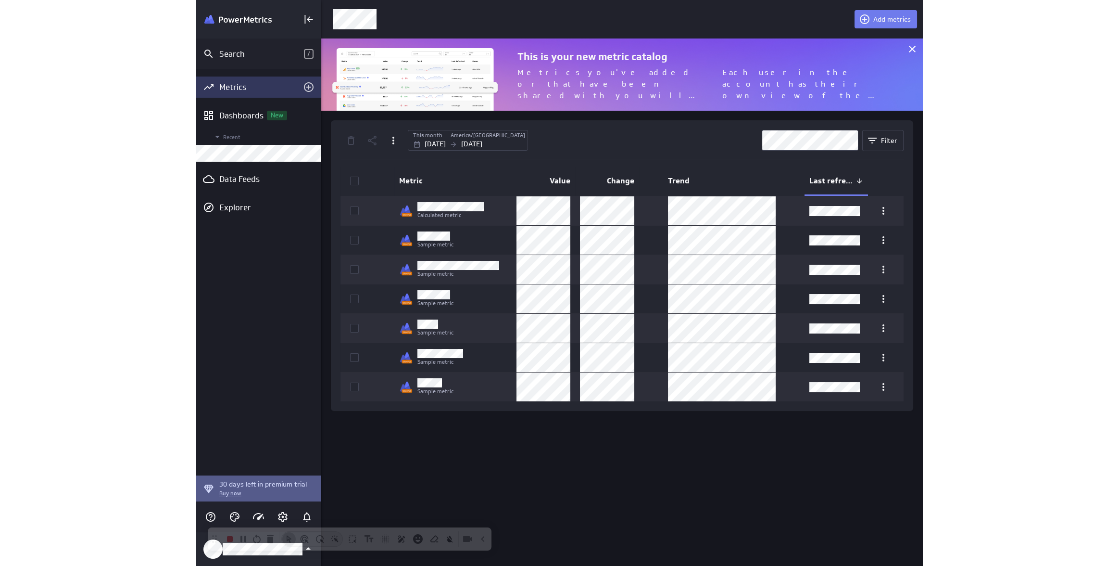
scroll to position [86, 616]
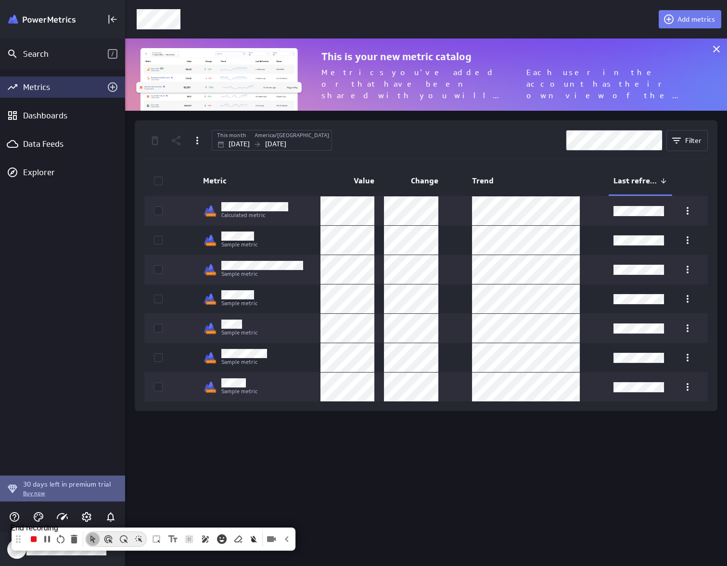
click at [35, 543] on icon "stop recording" at bounding box center [34, 539] width 12 height 12
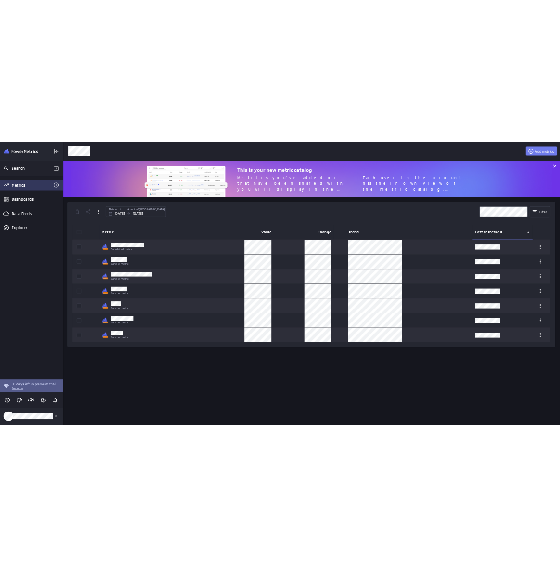
scroll to position [580, 1008]
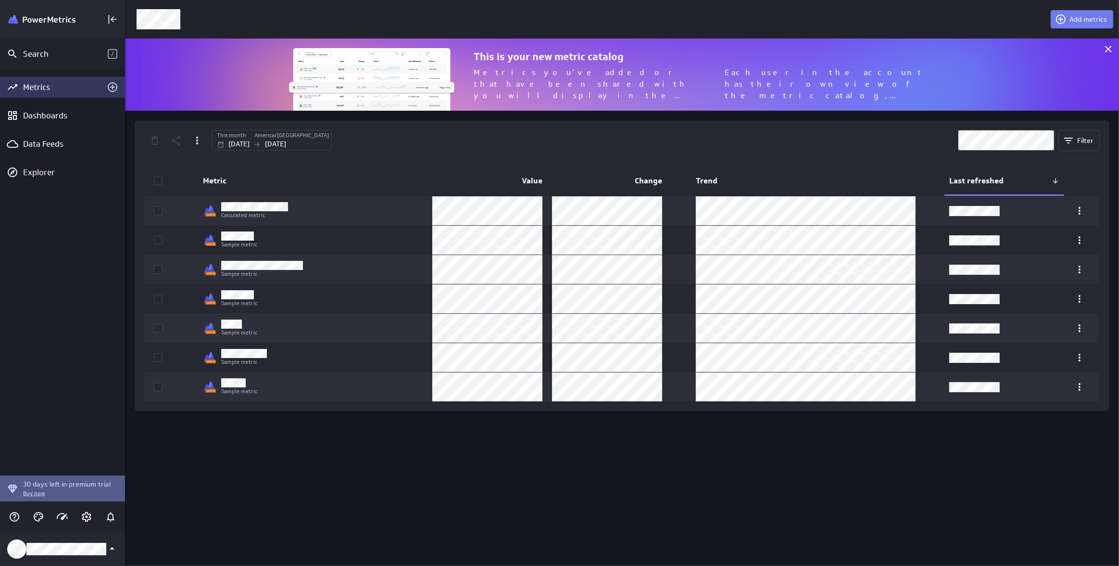
click at [448, 526] on div "Add metrics This is your new metric catalog Metrics you've added or that have b…" at bounding box center [622, 283] width 994 height 566
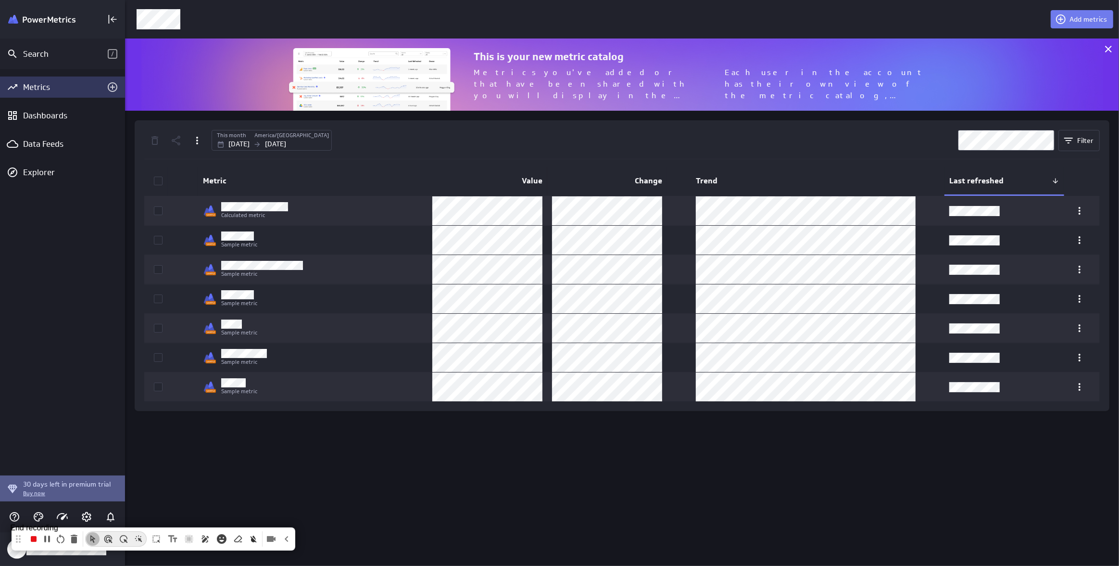
click at [35, 540] on icon "stop recording" at bounding box center [34, 539] width 6 height 6
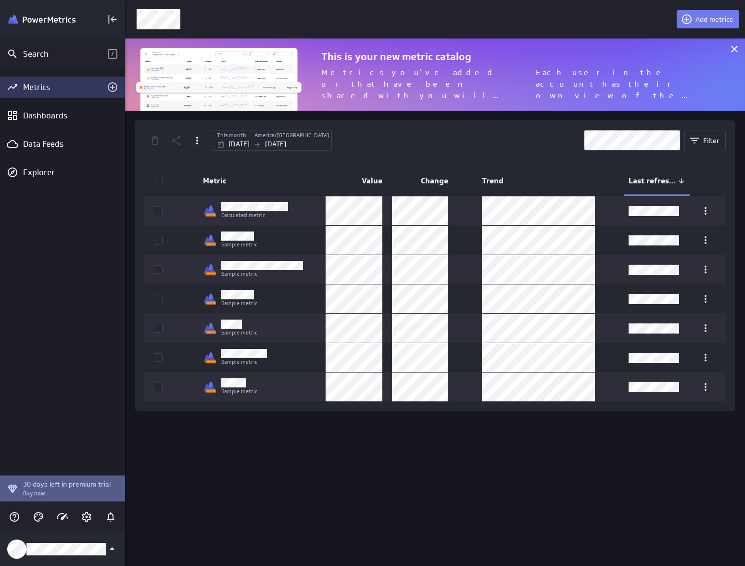
scroll to position [5, 5]
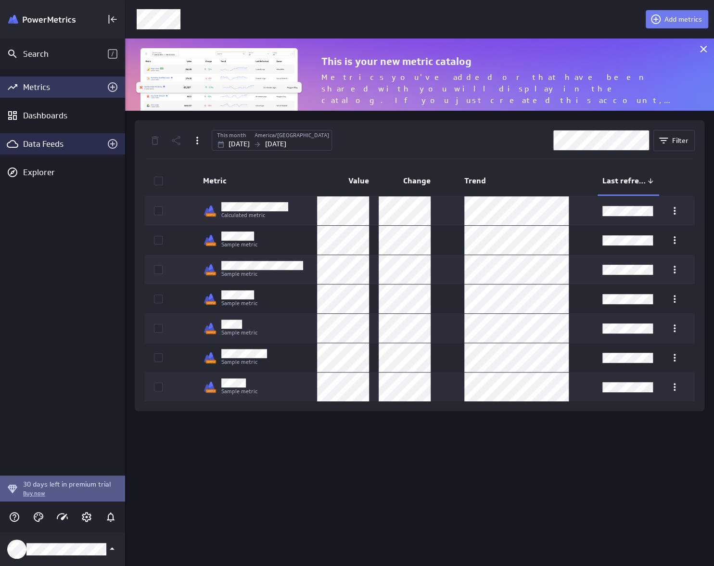
click at [53, 149] on div "Data Feeds" at bounding box center [62, 143] width 125 height 21
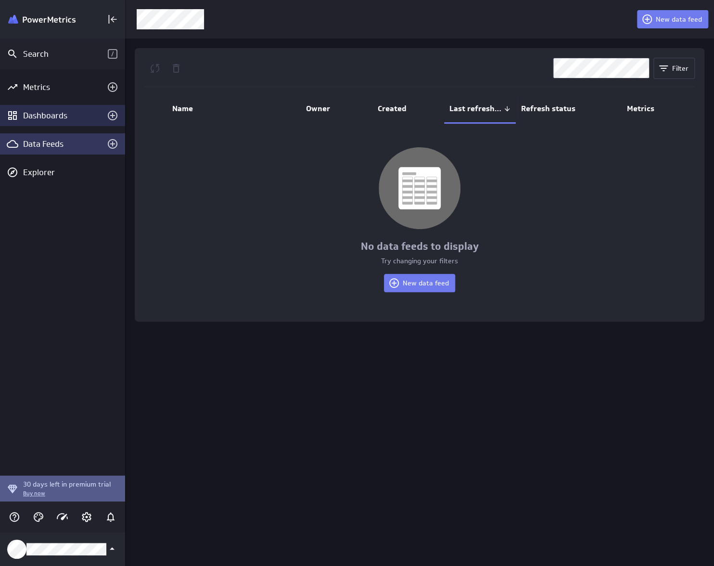
click at [58, 118] on div "Dashboards" at bounding box center [62, 115] width 79 height 11
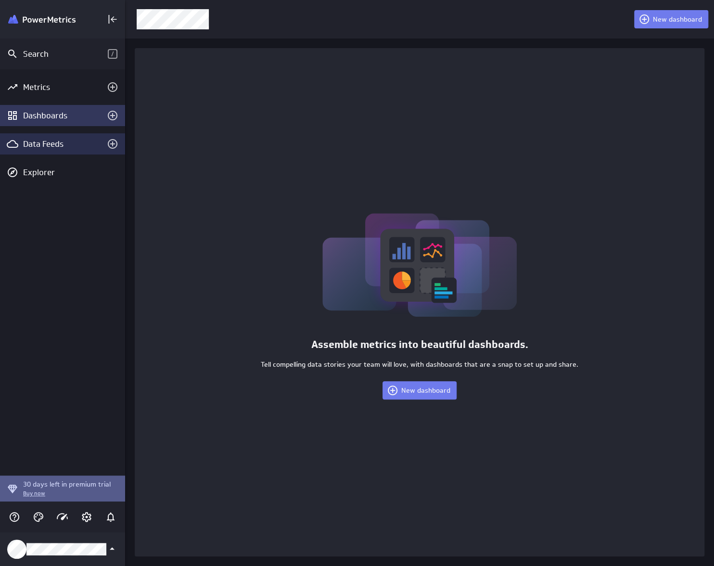
click at [55, 147] on div "Data Feeds" at bounding box center [62, 144] width 79 height 11
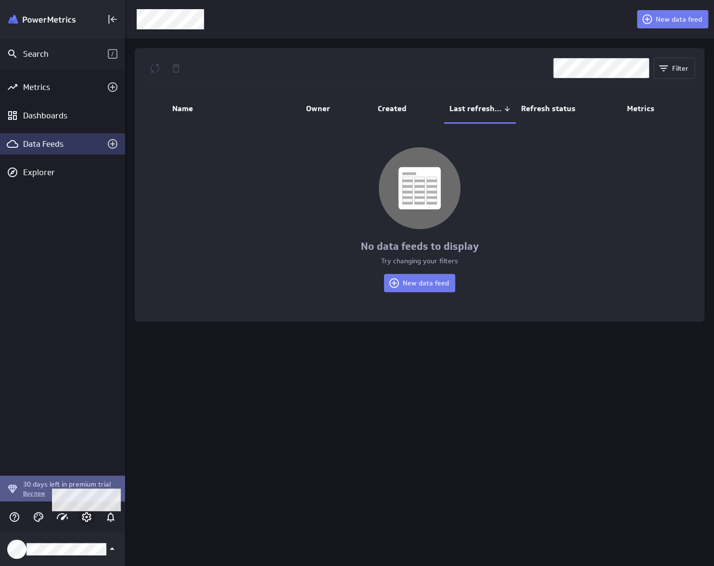
click at [88, 520] on icon "Account and settings" at bounding box center [87, 517] width 12 height 12
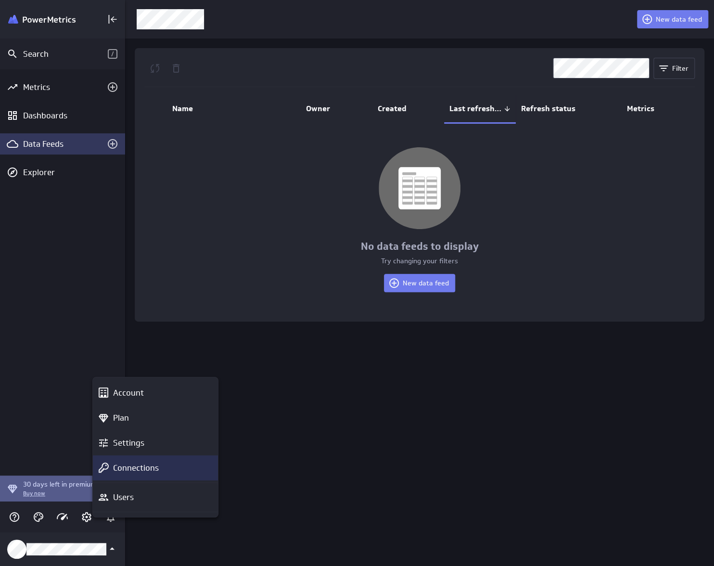
click at [145, 470] on p "Connections" at bounding box center [136, 468] width 46 height 12
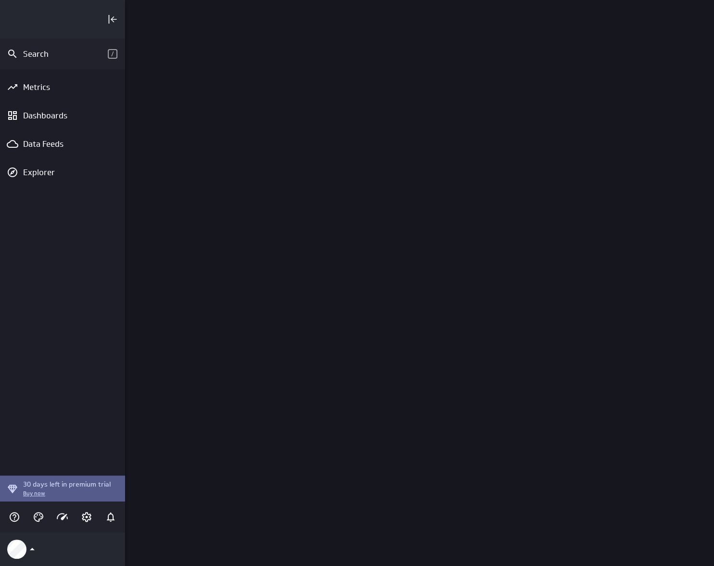
scroll to position [580, 602]
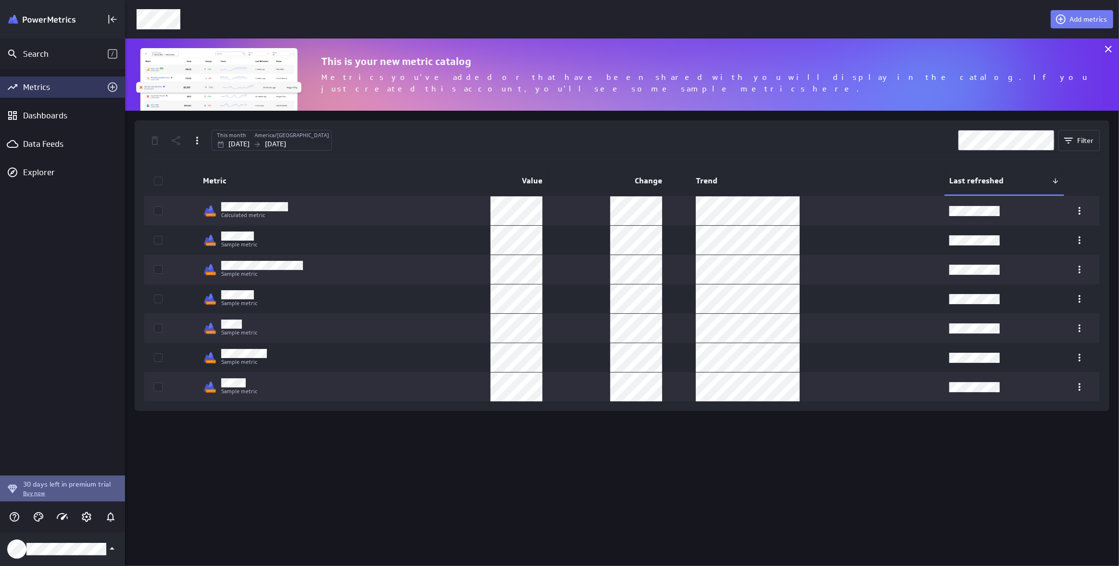
scroll to position [580, 1008]
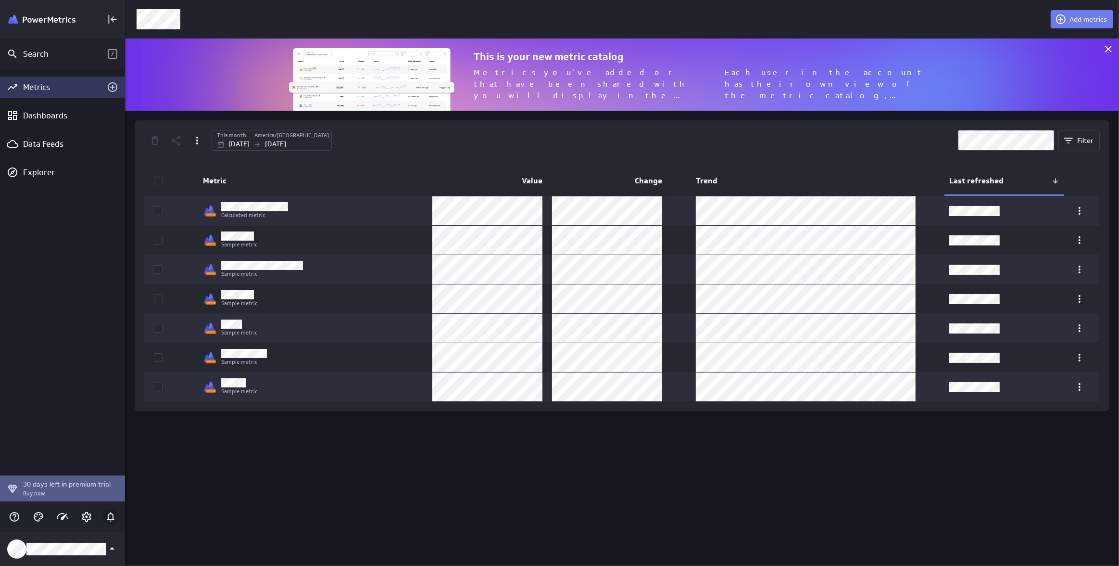
click at [111, 519] on icon "Notifications" at bounding box center [111, 517] width 12 height 12
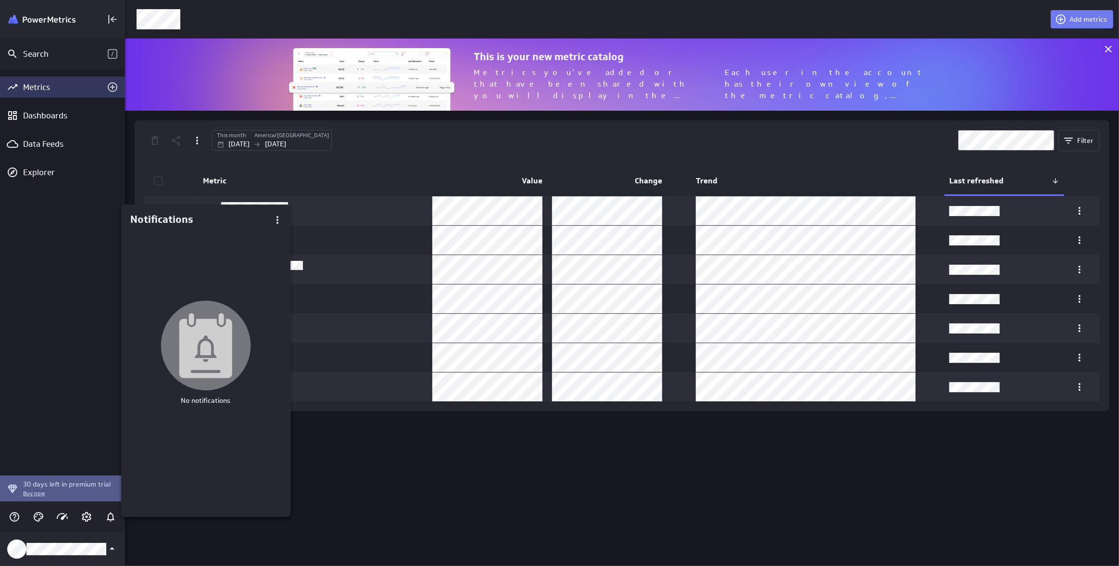
click at [465, 519] on div at bounding box center [559, 283] width 1119 height 566
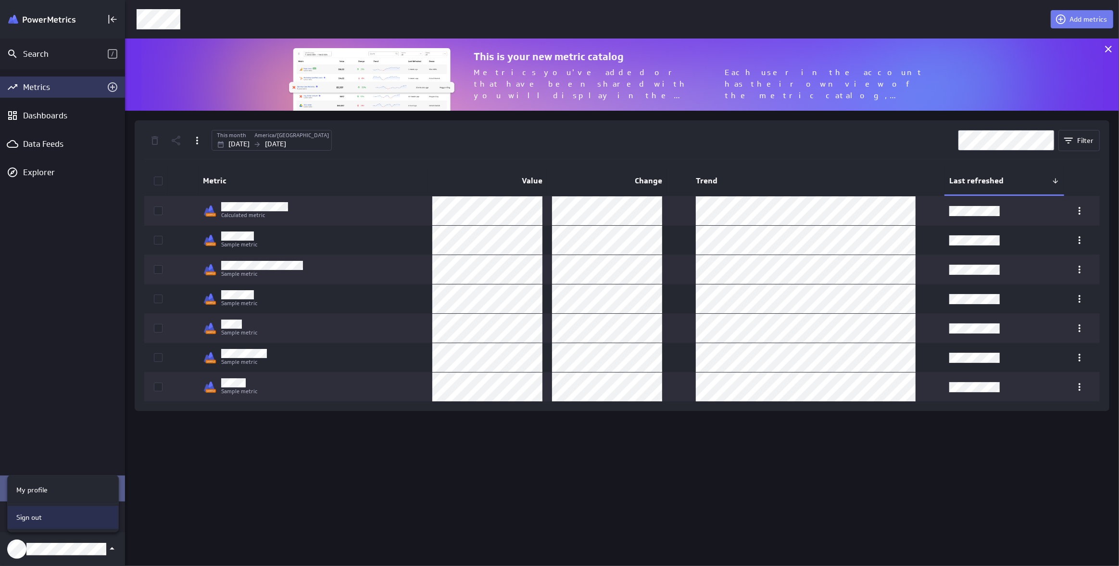
click at [60, 512] on div "Sign out" at bounding box center [62, 517] width 98 height 10
